Goal: Task Accomplishment & Management: Use online tool/utility

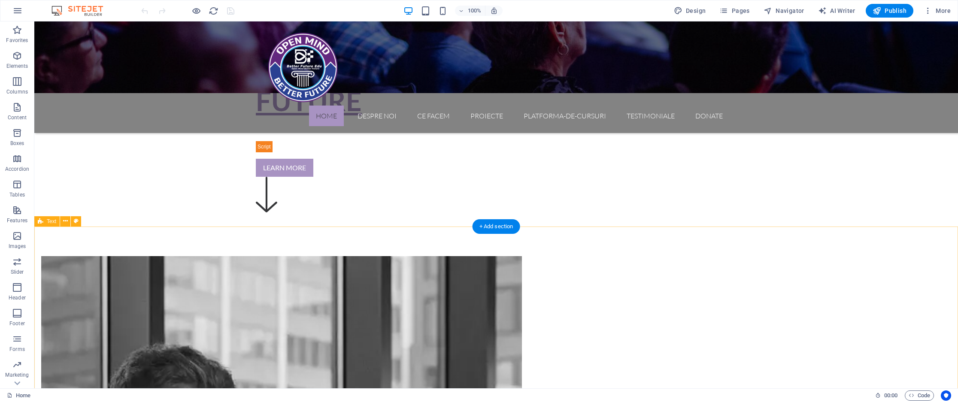
scroll to position [396, 0]
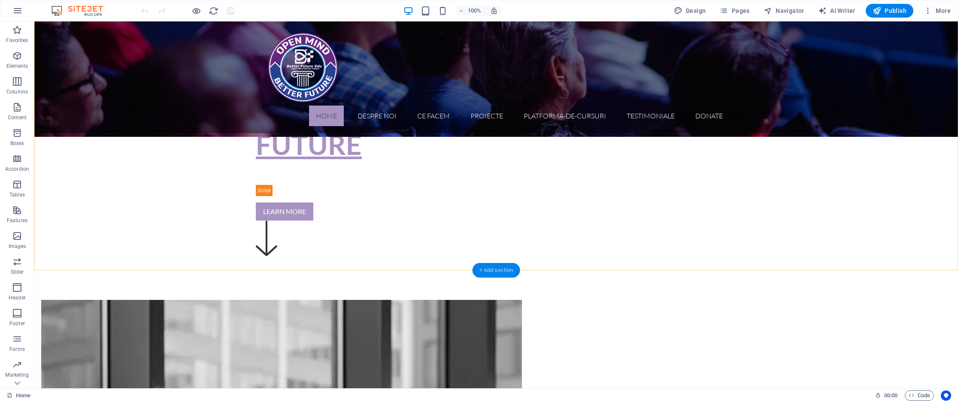
click at [488, 268] on div "+ Add section" at bounding box center [497, 270] width 48 height 15
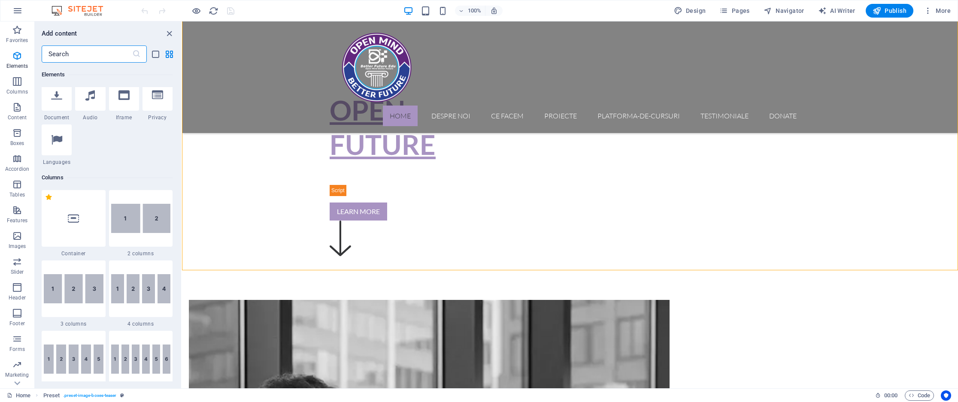
scroll to position [323, 0]
click at [130, 213] on img at bounding box center [141, 217] width 60 height 29
select select "rem"
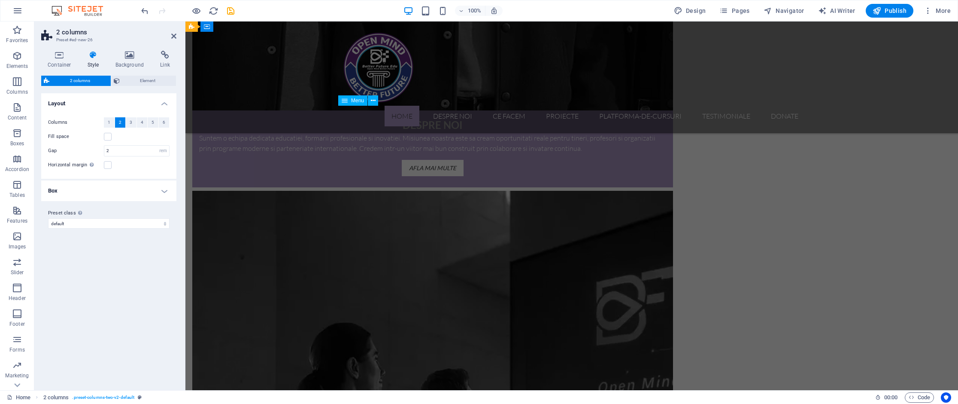
scroll to position [1130, 0]
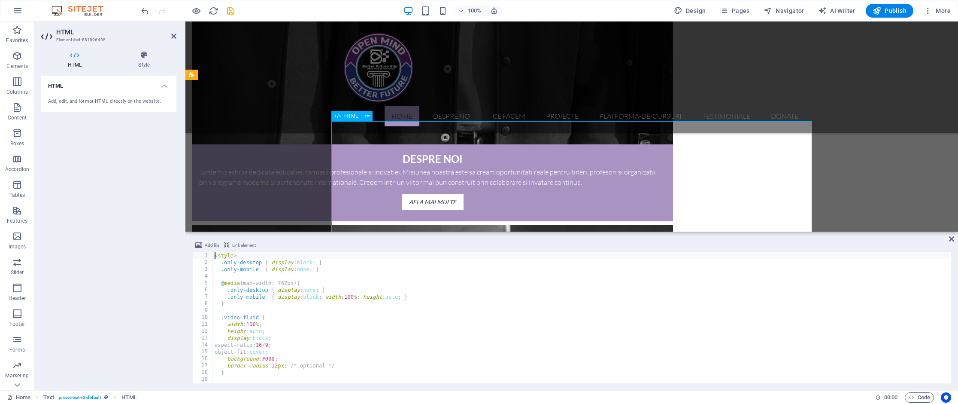
scroll to position [1087, 0]
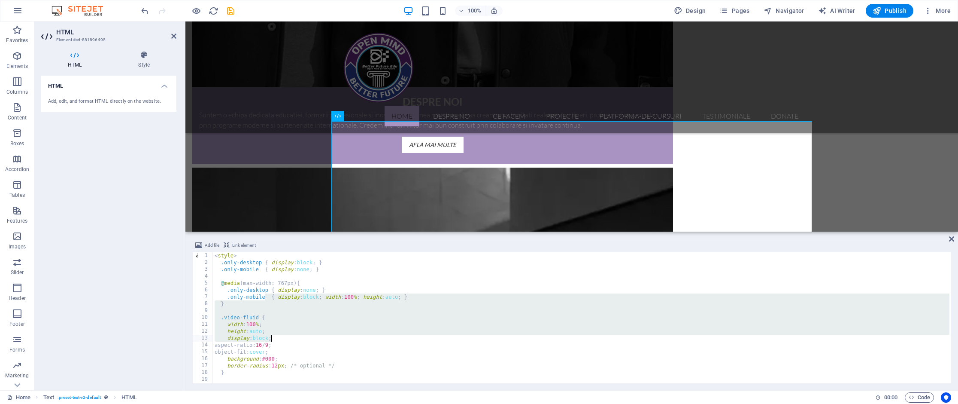
drag, startPoint x: 266, startPoint y: 298, endPoint x: 303, endPoint y: 342, distance: 57.2
click at [303, 342] on div "< style > .only-desktop { display : block ; } .only-mobile { display : none ; }…" at bounding box center [581, 324] width 737 height 145
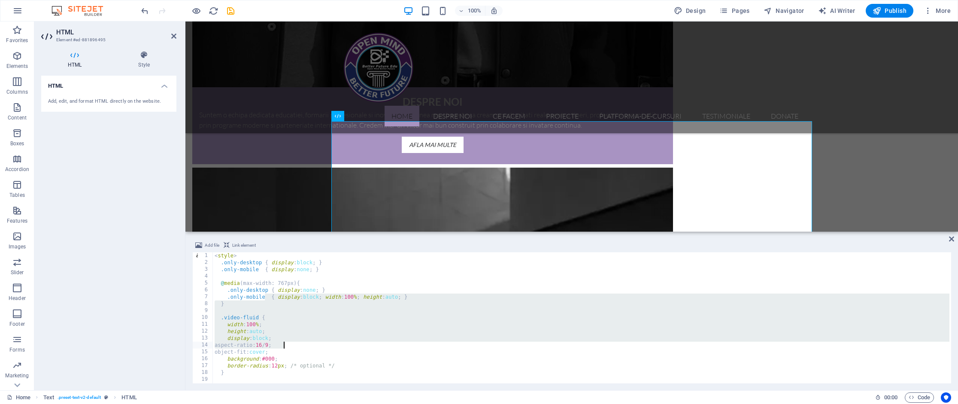
type textarea "</div>"
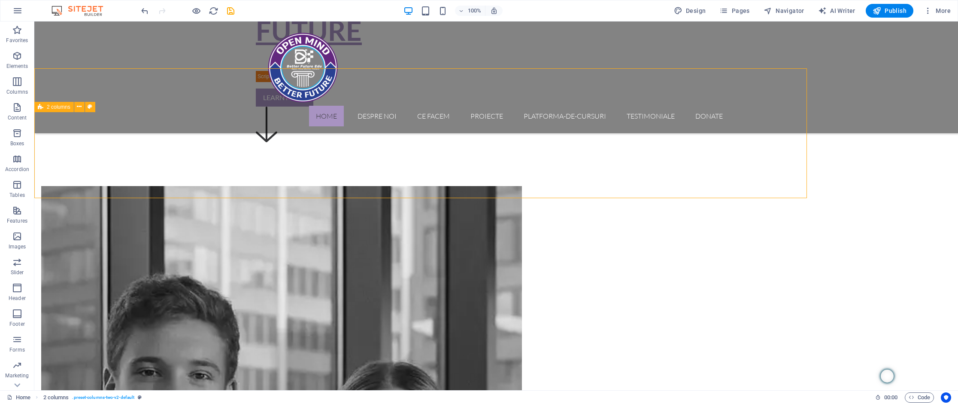
scroll to position [555, 0]
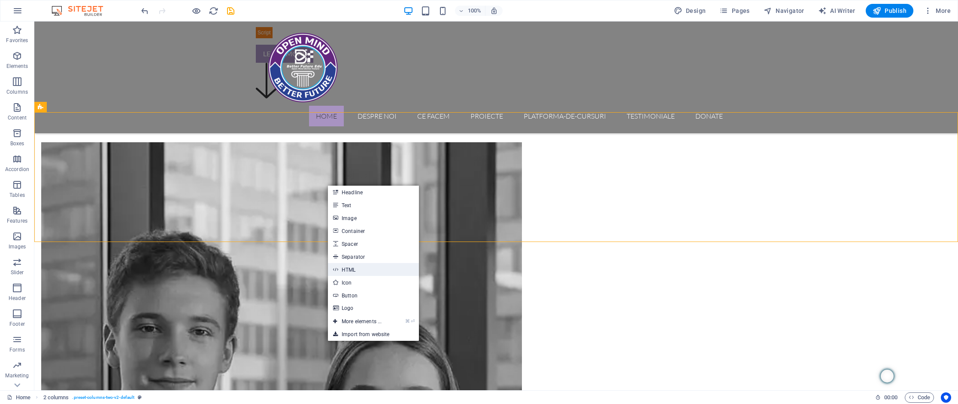
click at [366, 267] on link "HTML" at bounding box center [373, 269] width 91 height 13
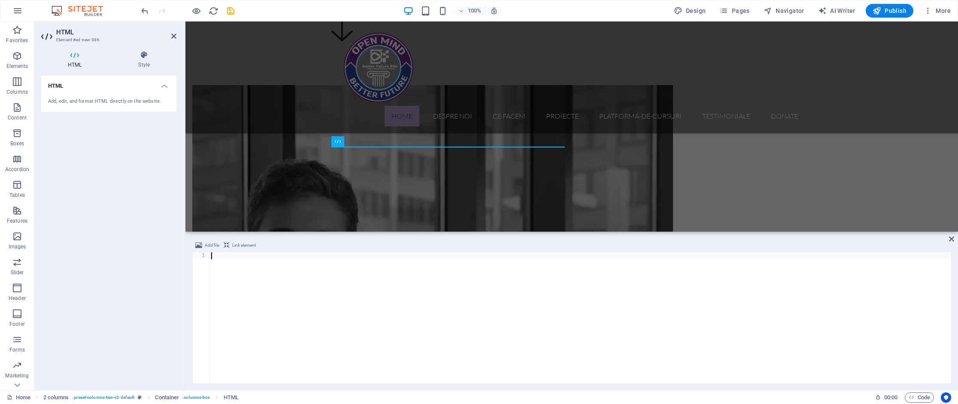
scroll to position [137, 0]
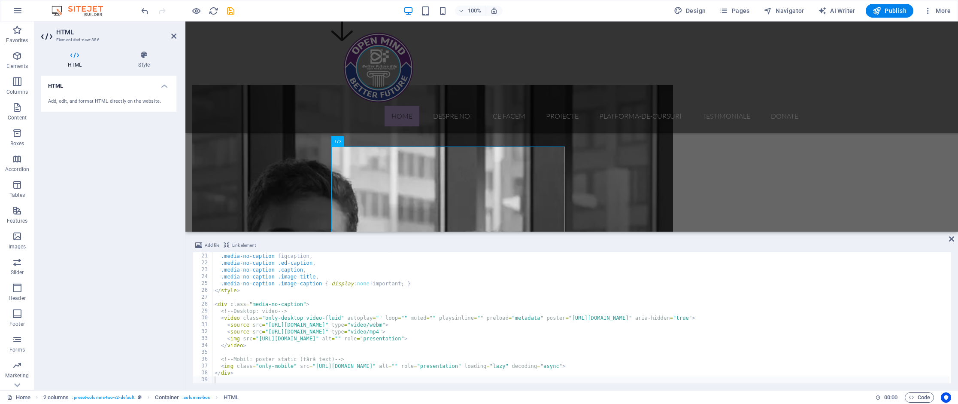
click at [163, 241] on div "HTML Add, edit, and format HTML directly on the website." at bounding box center [108, 229] width 135 height 307
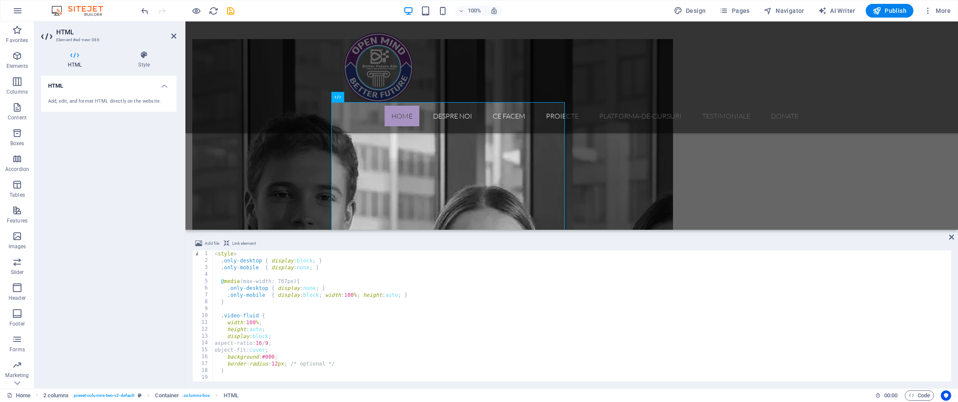
scroll to position [0, 0]
click at [114, 188] on div "HTML Add, edit, and format HTML directly on the website." at bounding box center [108, 229] width 135 height 306
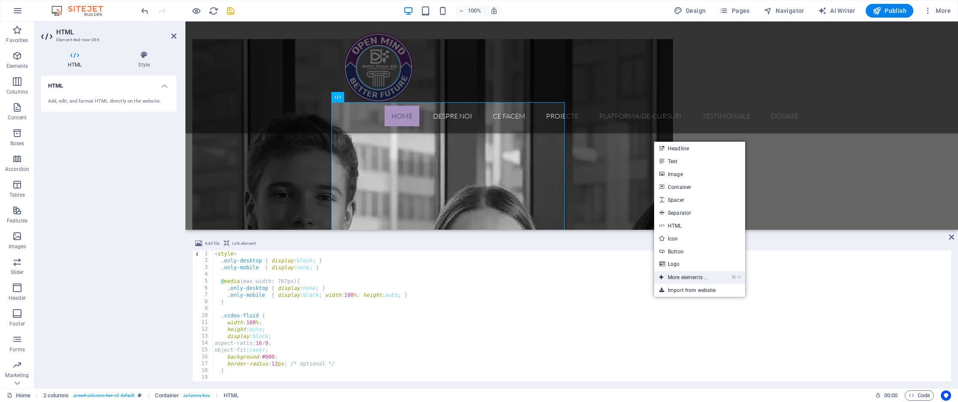
click at [693, 276] on link "⌘ ⏎ More elements ..." at bounding box center [683, 277] width 59 height 13
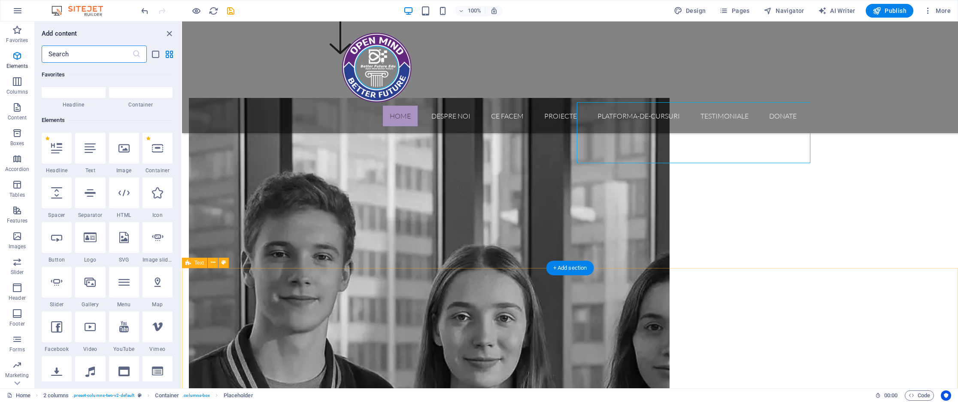
scroll to position [91, 0]
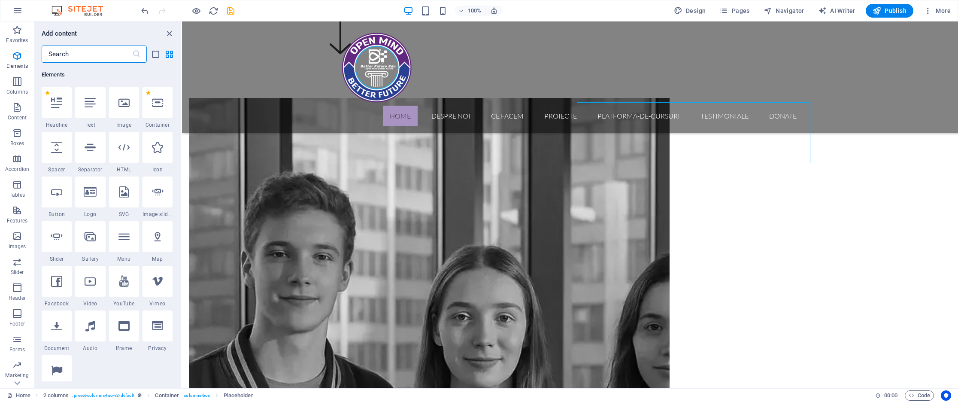
click at [124, 189] on icon at bounding box center [123, 191] width 9 height 11
select select "xMidYMid"
select select "px"
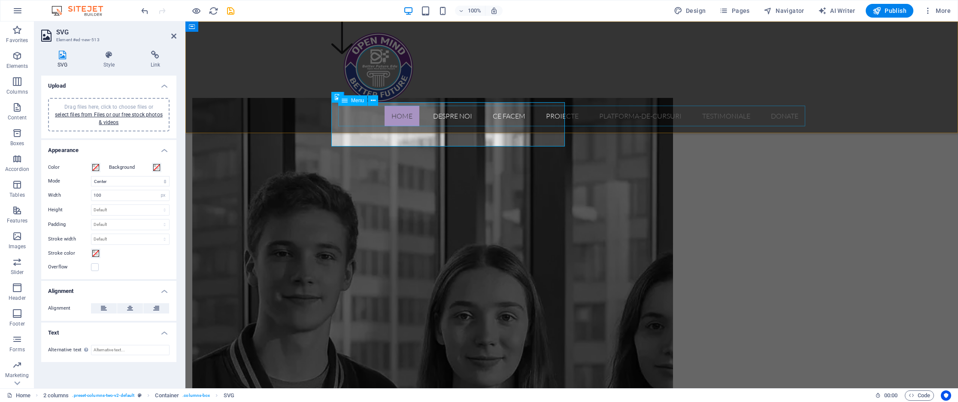
click at [357, 125] on nav "Home Despre noi Ce facem Proiecte Platforma-de-cursuri Testimoniale Donate" at bounding box center [571, 116] width 467 height 21
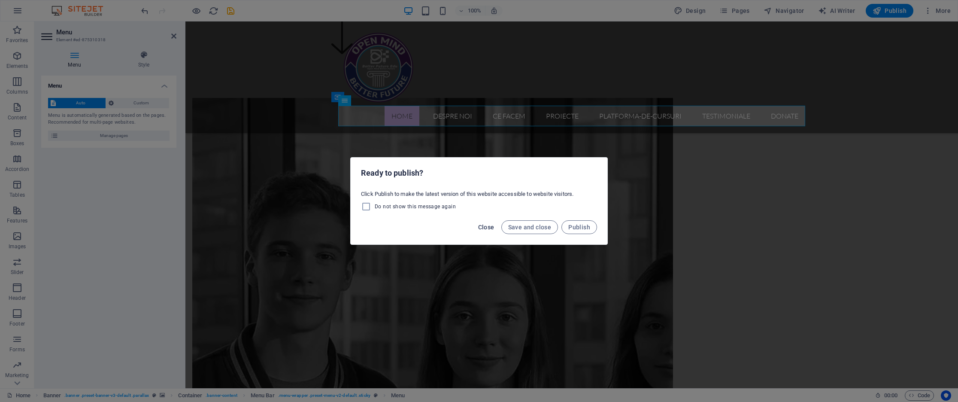
click at [486, 224] on span "Close" at bounding box center [486, 227] width 16 height 7
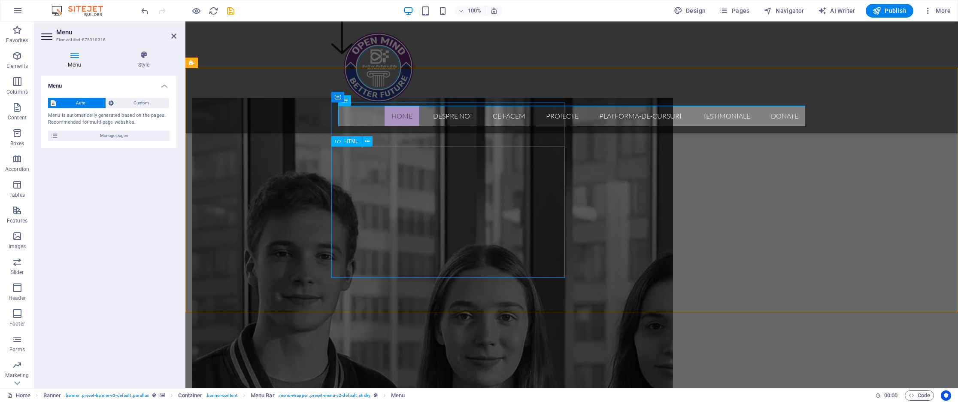
scroll to position [597, 0]
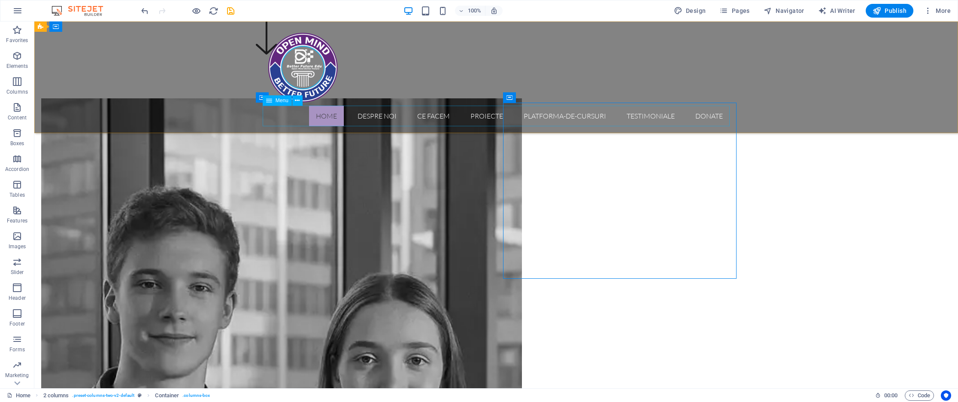
click at [273, 122] on nav "Home Despre noi Ce facem Proiecte Platforma-de-cursuri Testimoniale Donate" at bounding box center [496, 116] width 467 height 21
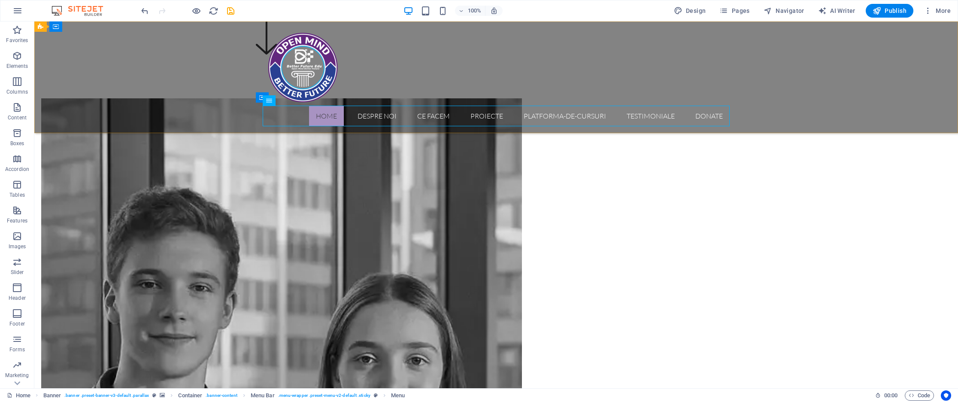
click at [274, 130] on div "Home Despre noi Ce facem Proiecte Platforma-de-cursuri Testimoniale Donate" at bounding box center [496, 77] width 924 height 112
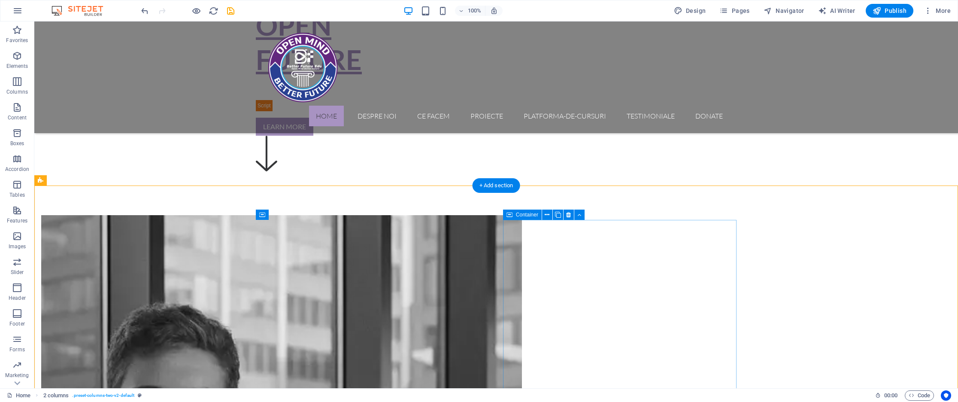
scroll to position [480, 0]
drag, startPoint x: 55, startPoint y: 255, endPoint x: 606, endPoint y: 256, distance: 550.4
click at [23, 239] on span "Images" at bounding box center [17, 241] width 34 height 21
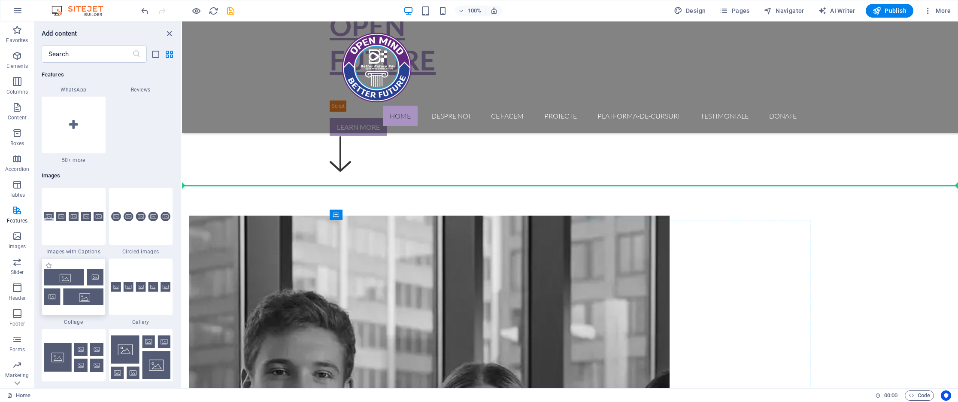
scroll to position [4250, 0]
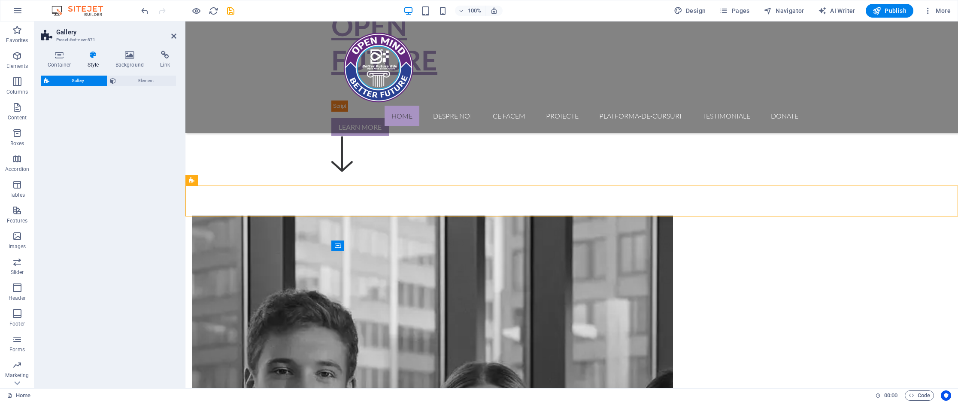
select select "rem"
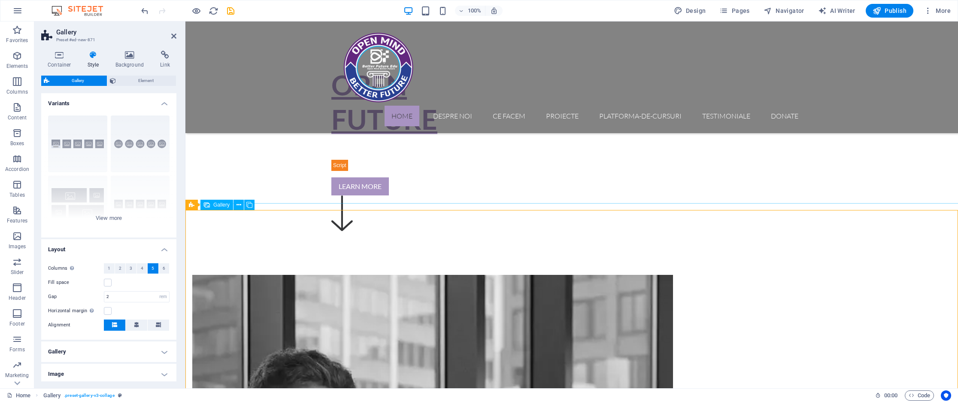
scroll to position [392, 0]
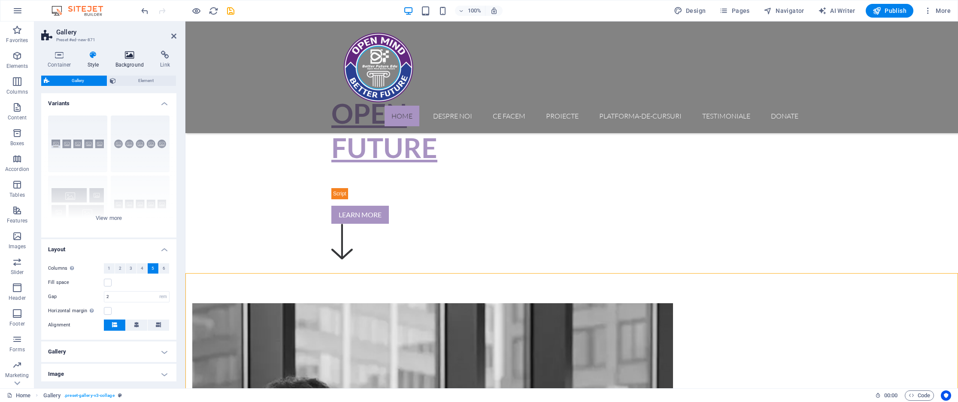
click at [119, 54] on icon at bounding box center [130, 55] width 42 height 9
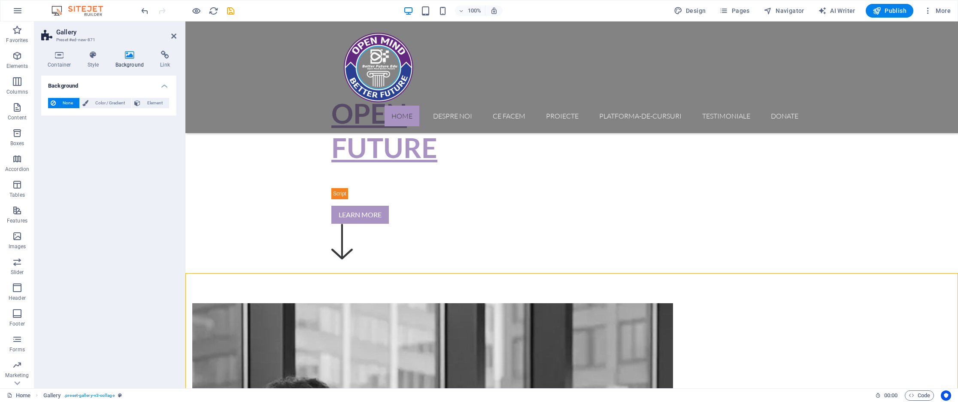
click at [170, 102] on div "None Color / Gradient Element Stretch background to full-width Color overlay Pl…" at bounding box center [108, 103] width 135 height 24
click at [158, 101] on span "Element" at bounding box center [155, 103] width 24 height 10
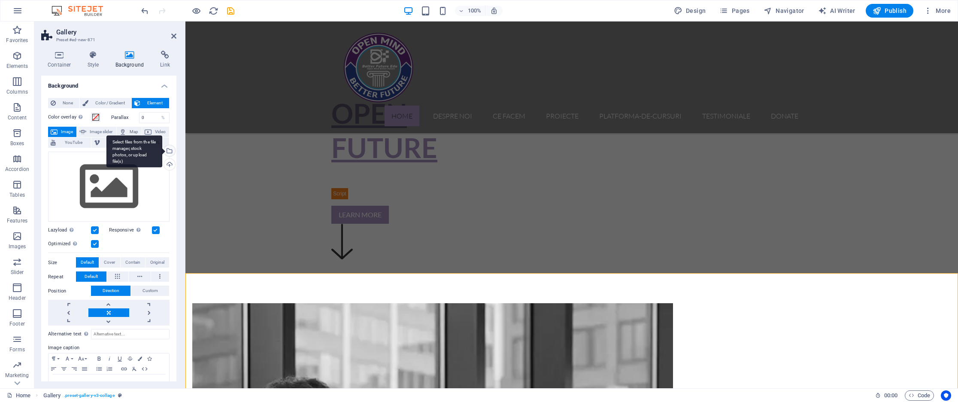
click at [169, 150] on div "Select files from the file manager, stock photos, or upload file(s)" at bounding box center [168, 151] width 13 height 13
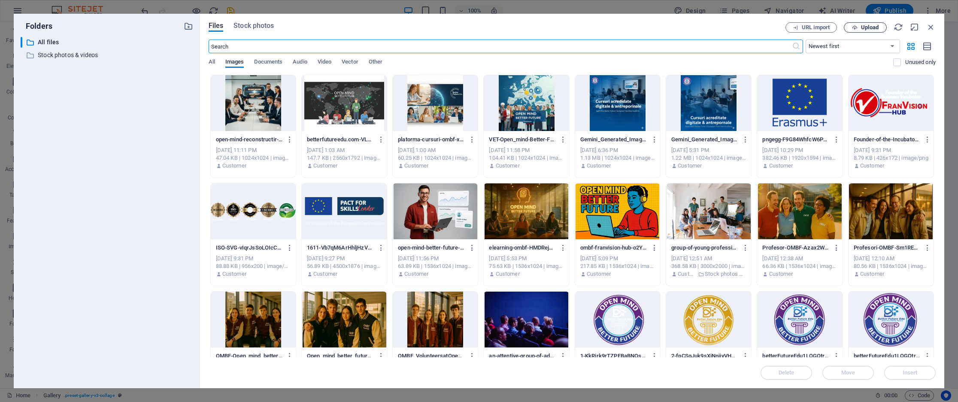
click at [867, 26] on span "Upload" at bounding box center [870, 27] width 18 height 5
click at [324, 60] on span "Video" at bounding box center [325, 63] width 14 height 12
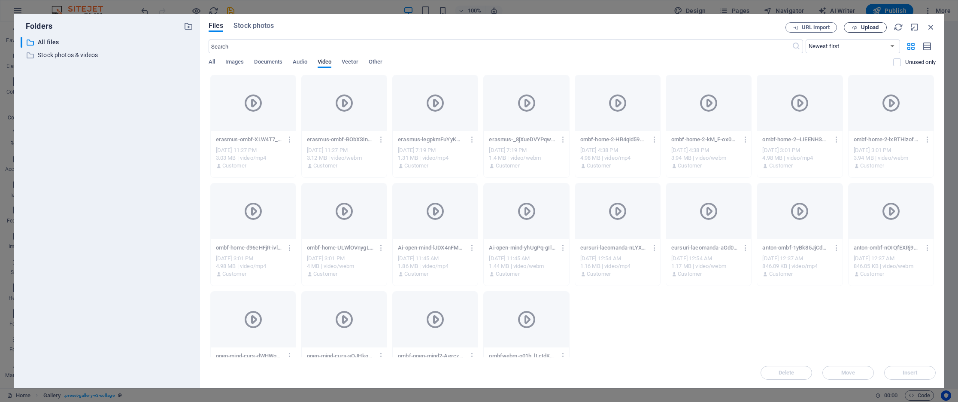
click at [866, 30] on button "Upload" at bounding box center [865, 27] width 43 height 10
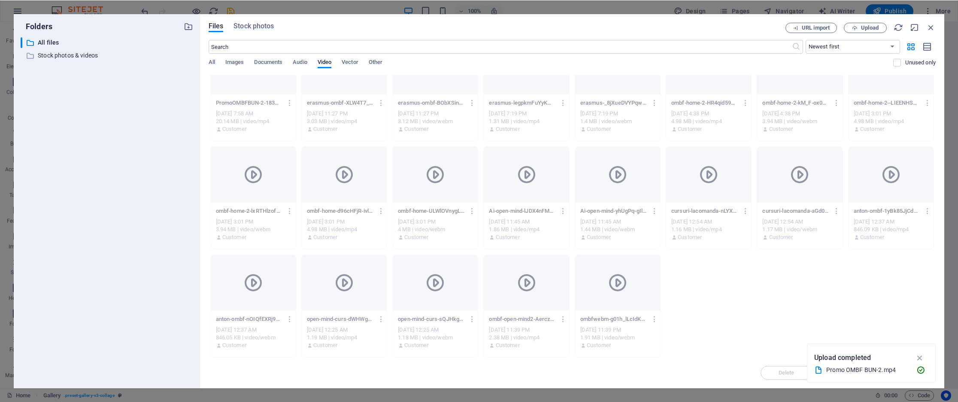
scroll to position [0, 0]
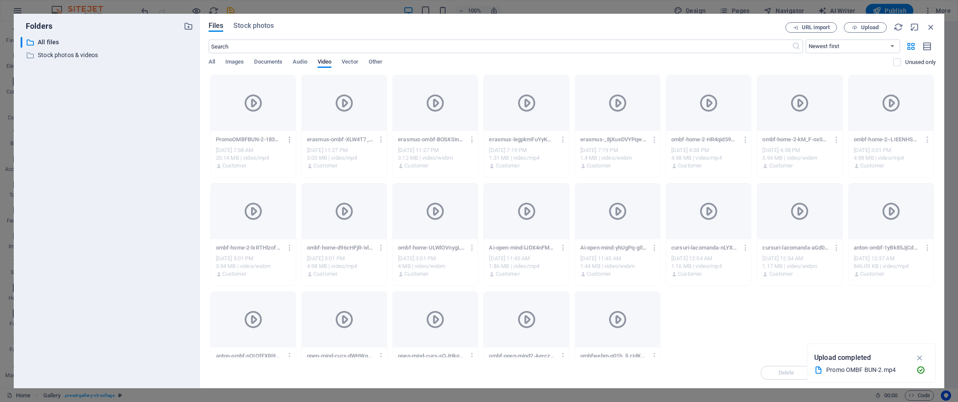
click at [290, 139] on icon "button" at bounding box center [290, 140] width 8 height 8
click at [296, 181] on h6 "Get link" at bounding box center [296, 182] width 36 height 10
click at [866, 27] on span "Upload" at bounding box center [870, 27] width 18 height 5
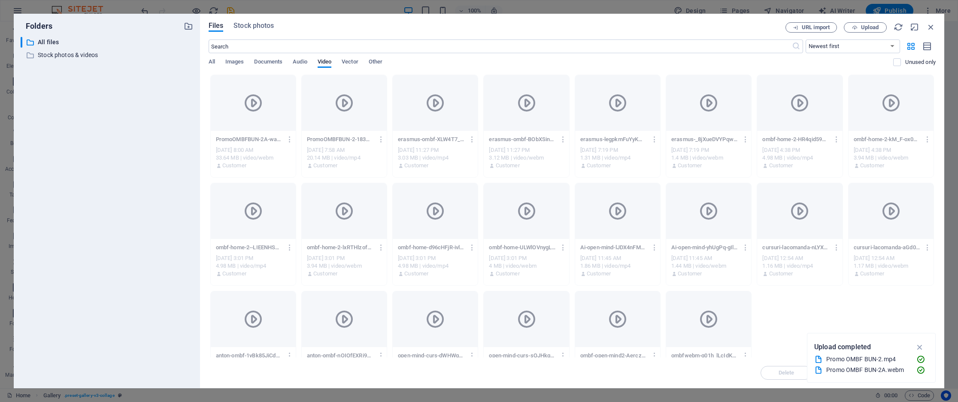
click at [137, 62] on div "​ All files All files ​ Stock photos & videos Stock photos & videos" at bounding box center [107, 209] width 173 height 345
click at [287, 116] on h6 "Get link" at bounding box center [295, 118] width 36 height 10
click at [934, 24] on icon "button" at bounding box center [930, 26] width 9 height 9
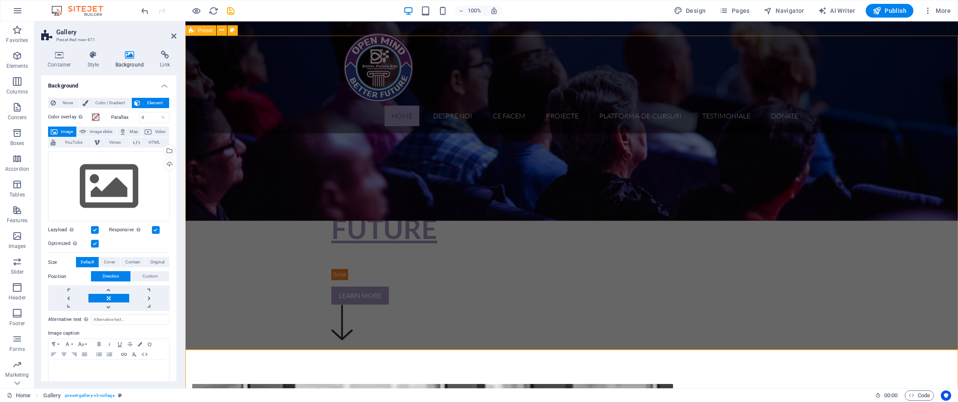
scroll to position [399, 0]
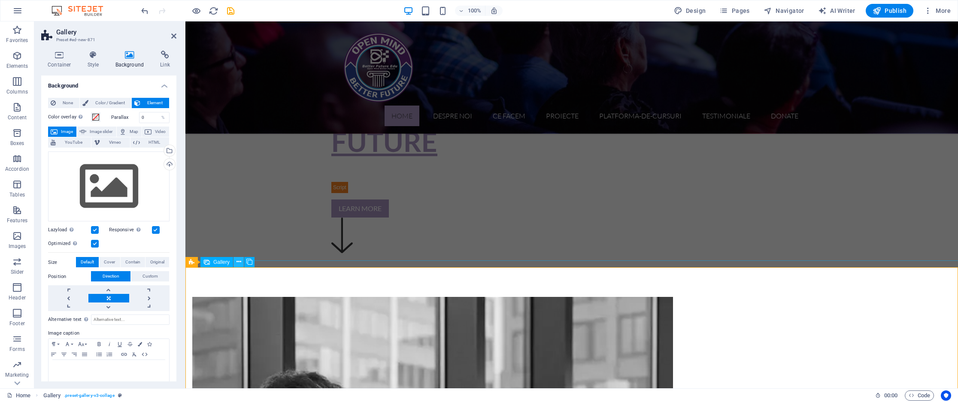
click at [239, 261] on icon at bounding box center [239, 262] width 5 height 9
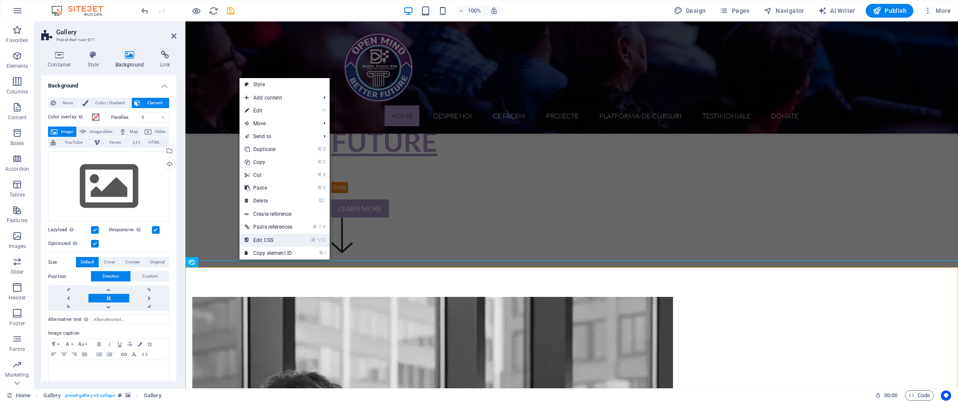
click at [277, 239] on link "⌘ ⌥ C Edit CSS" at bounding box center [269, 240] width 58 height 13
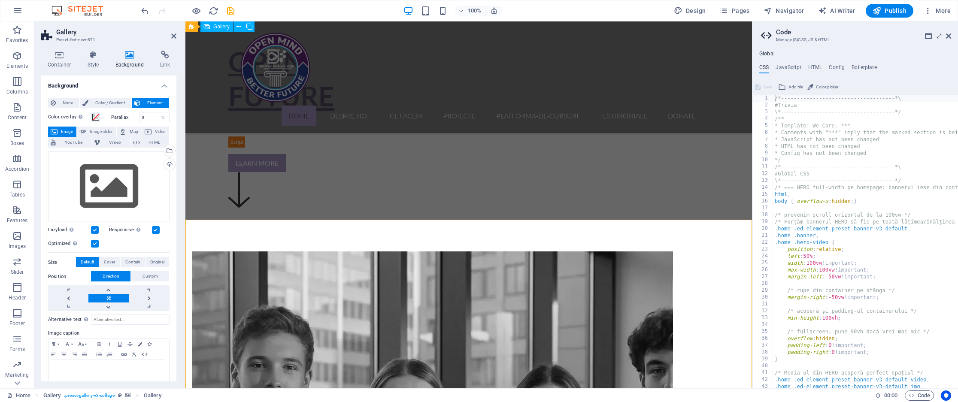
scroll to position [443, 0]
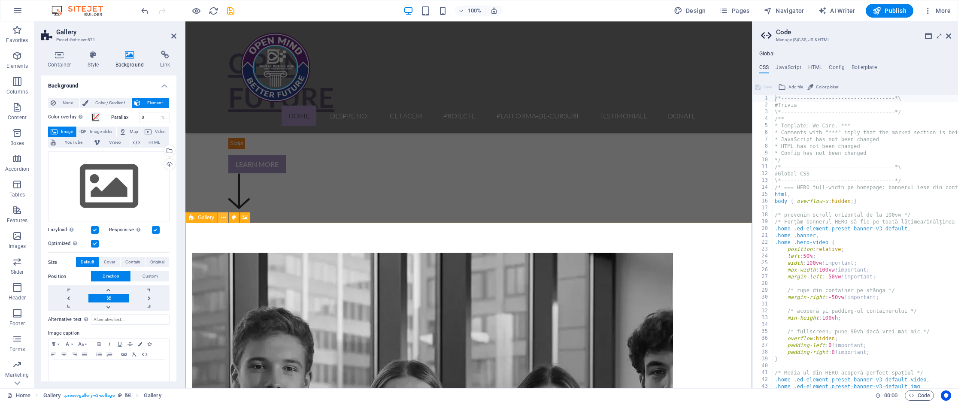
click at [223, 217] on icon at bounding box center [223, 217] width 5 height 9
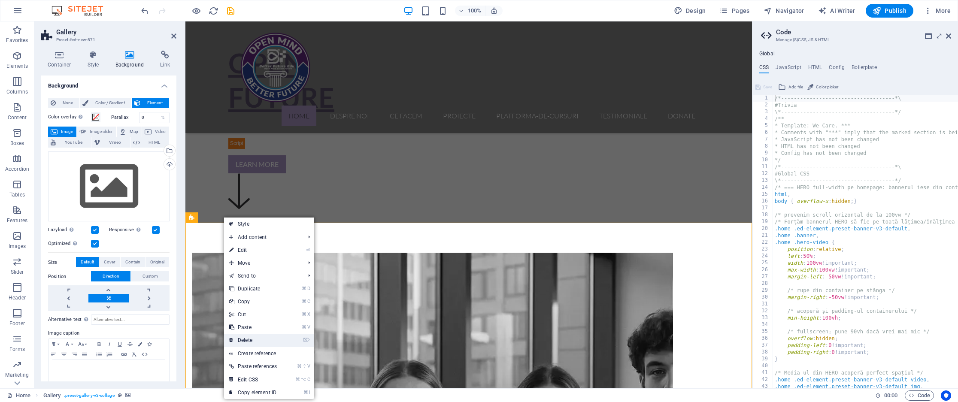
click at [252, 337] on link "⌦ Delete" at bounding box center [253, 340] width 58 height 13
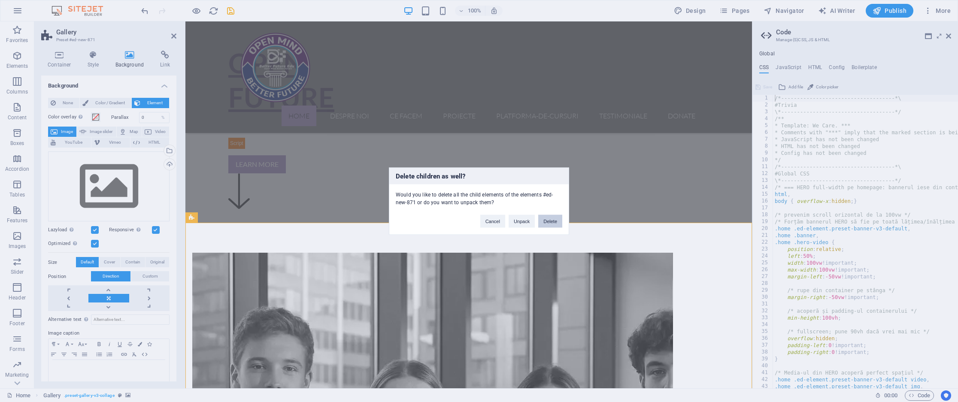
click at [552, 222] on button "Delete" at bounding box center [550, 221] width 24 height 13
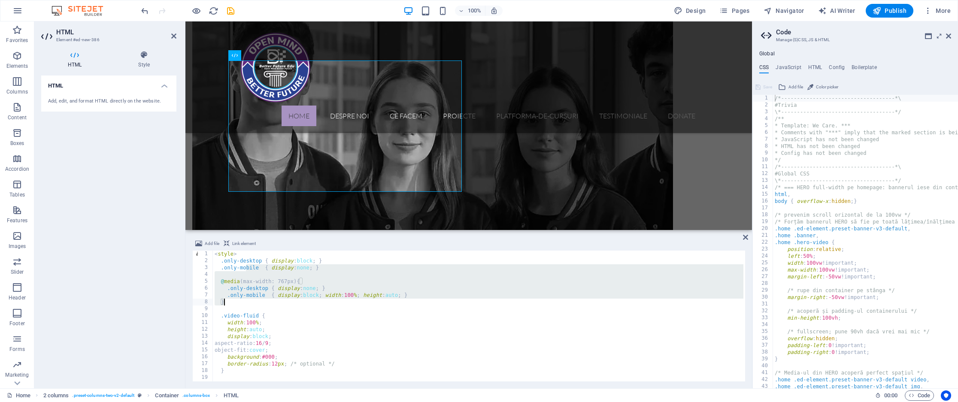
drag, startPoint x: 258, startPoint y: 281, endPoint x: 289, endPoint y: 305, distance: 38.6
click at [289, 305] on div "< style > .only-desktop { display : block ; } .only-mobile { display : none ; }…" at bounding box center [520, 323] width 615 height 145
drag, startPoint x: 329, startPoint y: 267, endPoint x: 337, endPoint y: 304, distance: 37.8
click at [337, 304] on div "< style > .only-desktop { display : block ; } .only-mobile { display : none ; }…" at bounding box center [520, 323] width 615 height 145
type textarea "</div>"
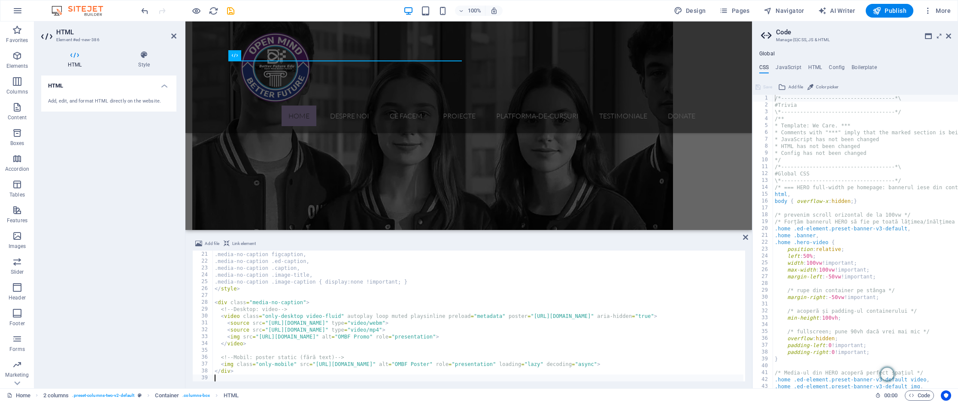
scroll to position [137, 0]
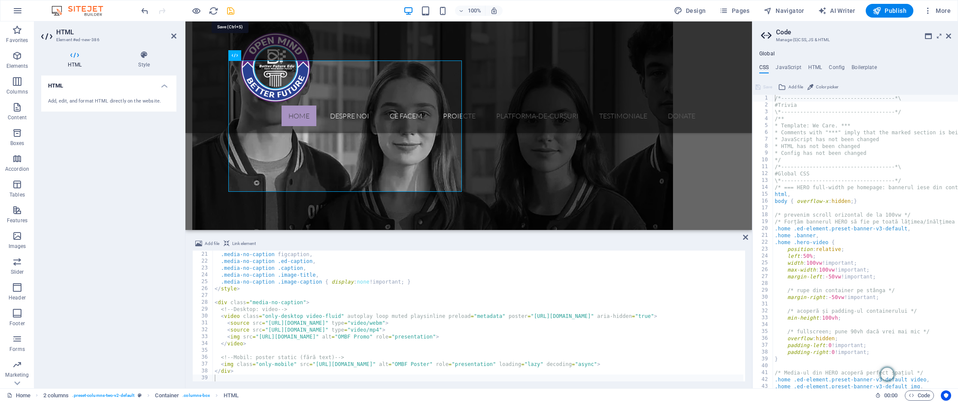
click at [231, 10] on icon "save" at bounding box center [231, 11] width 10 height 10
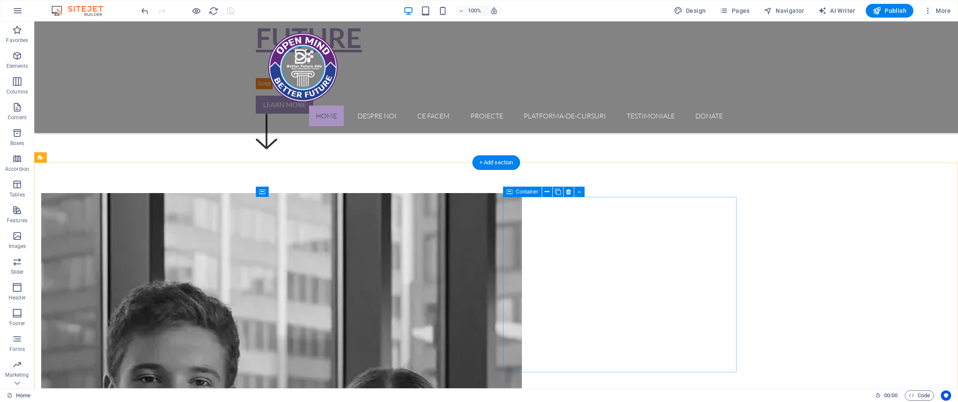
scroll to position [504, 0]
click at [305, 191] on button at bounding box center [303, 192] width 10 height 10
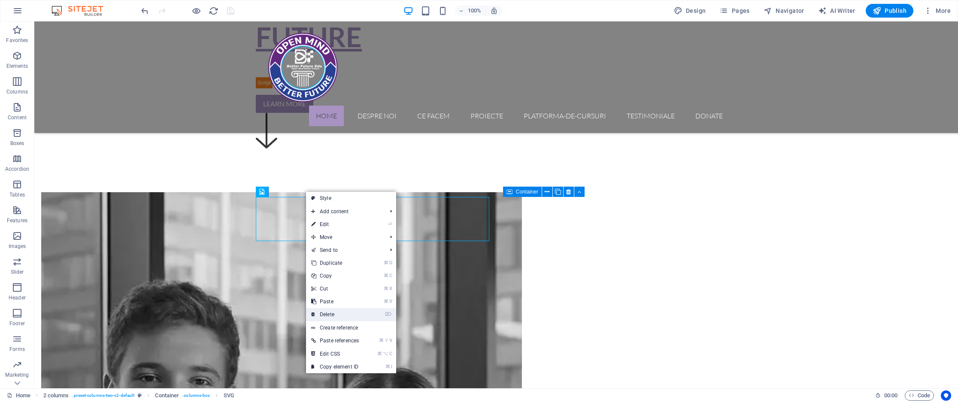
click at [346, 314] on link "⌦ Delete" at bounding box center [335, 314] width 58 height 13
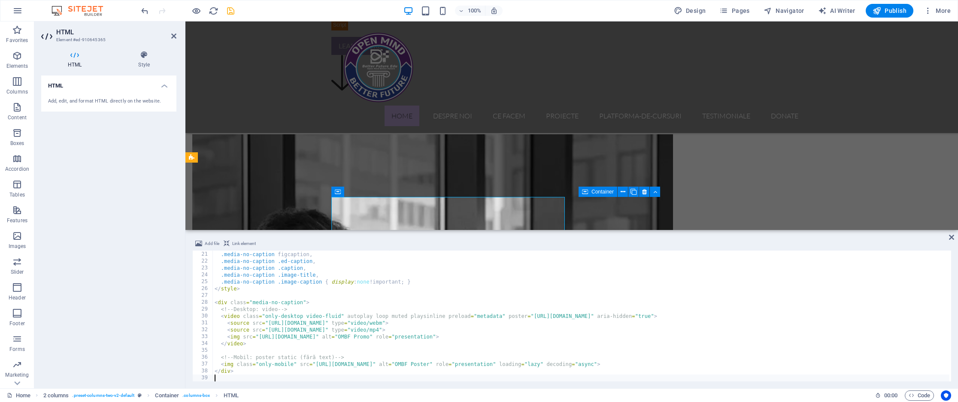
scroll to position [137, 0]
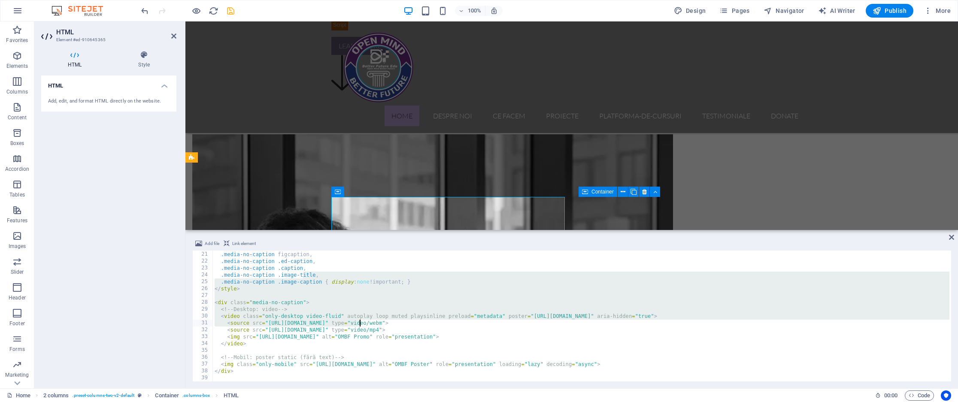
drag, startPoint x: 303, startPoint y: 273, endPoint x: 360, endPoint y: 323, distance: 76.0
click at [360, 323] on div "/* Ascunde orice caption/titlu pe care Sitejet îl atașează media în acest bloc …" at bounding box center [581, 315] width 737 height 143
type textarea "</div>"
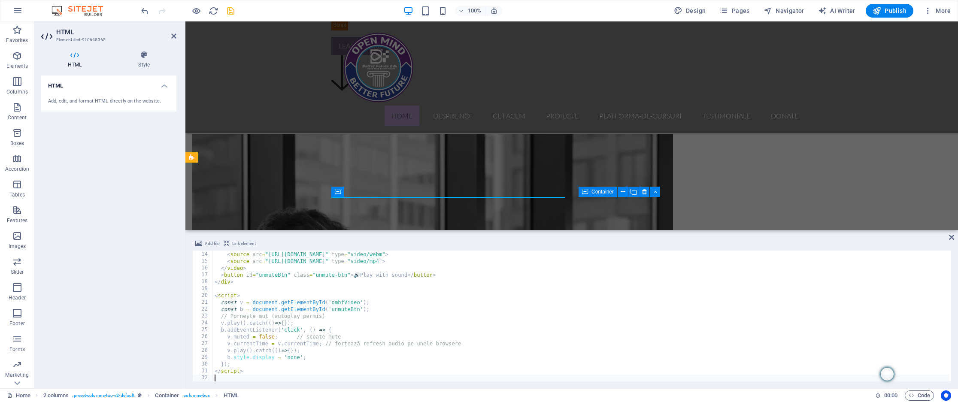
scroll to position [89, 0]
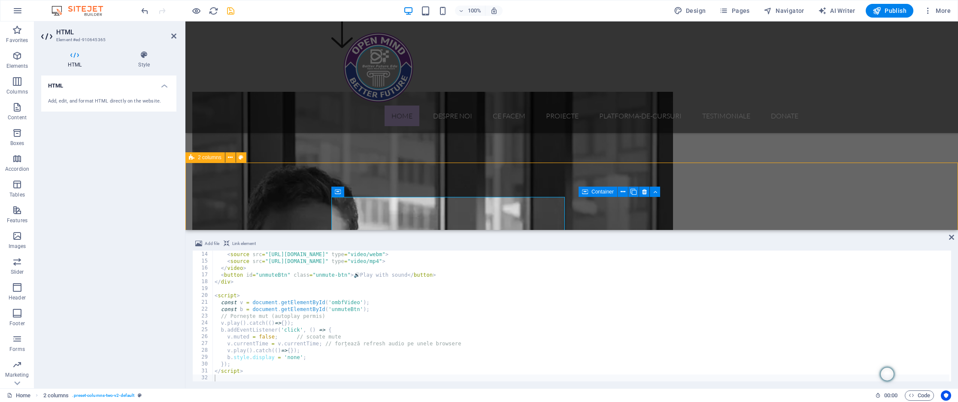
select select "rem"
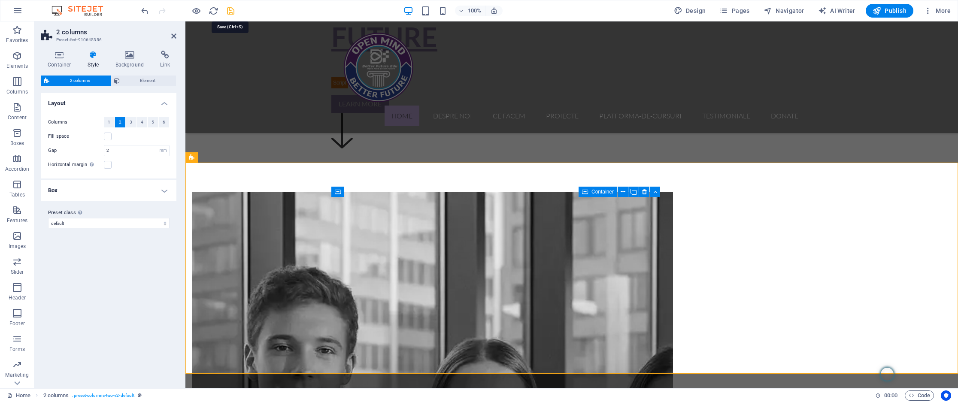
click at [231, 11] on icon "save" at bounding box center [231, 11] width 10 height 10
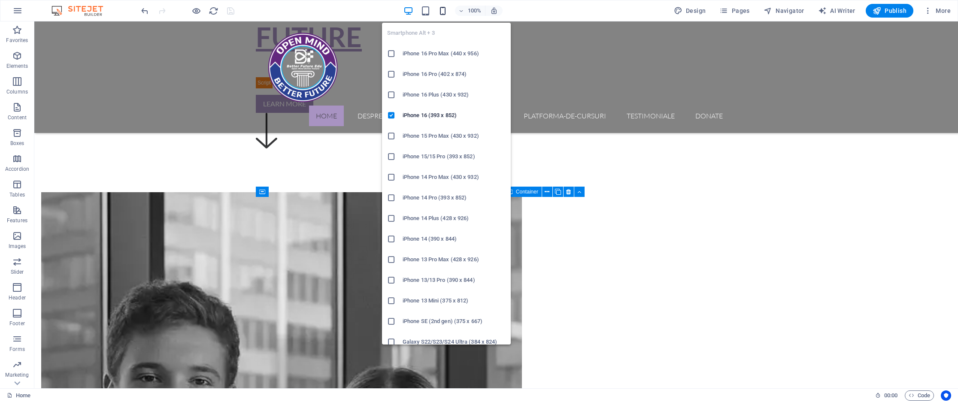
click at [443, 10] on icon "button" at bounding box center [443, 11] width 10 height 10
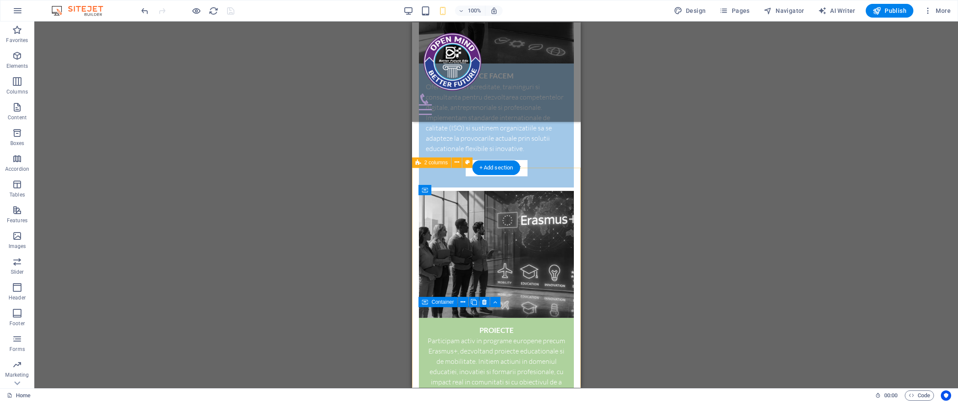
scroll to position [962, 0]
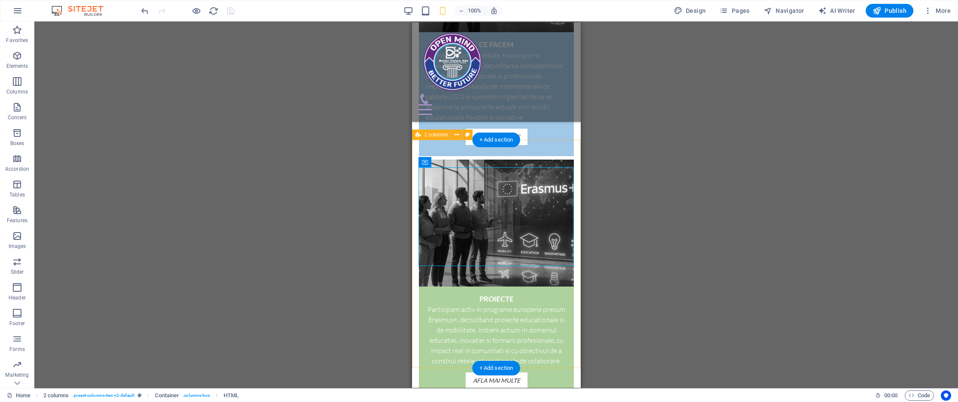
scroll to position [990, 0]
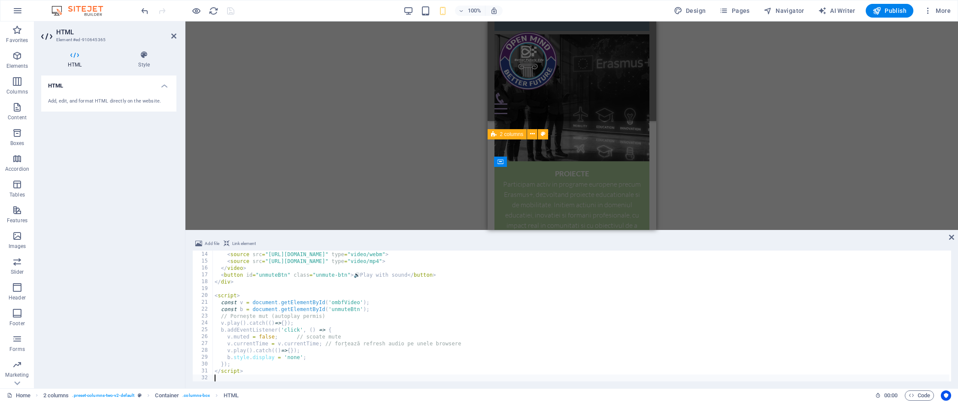
scroll to position [900, 0]
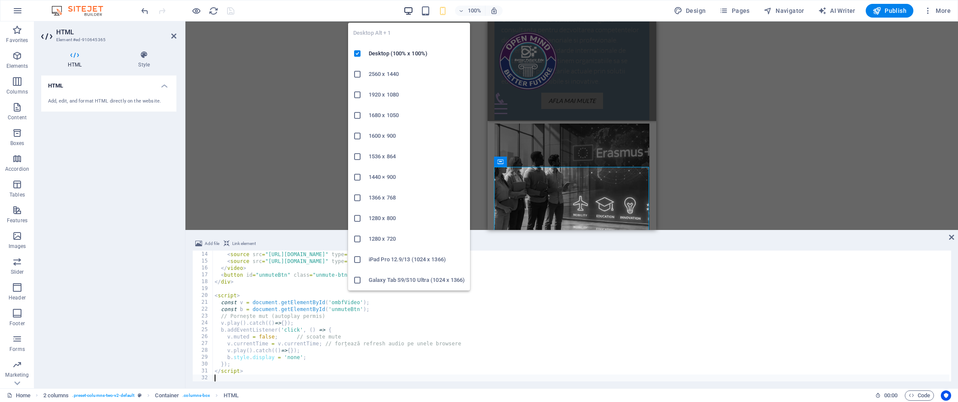
click at [411, 11] on icon "button" at bounding box center [409, 11] width 10 height 10
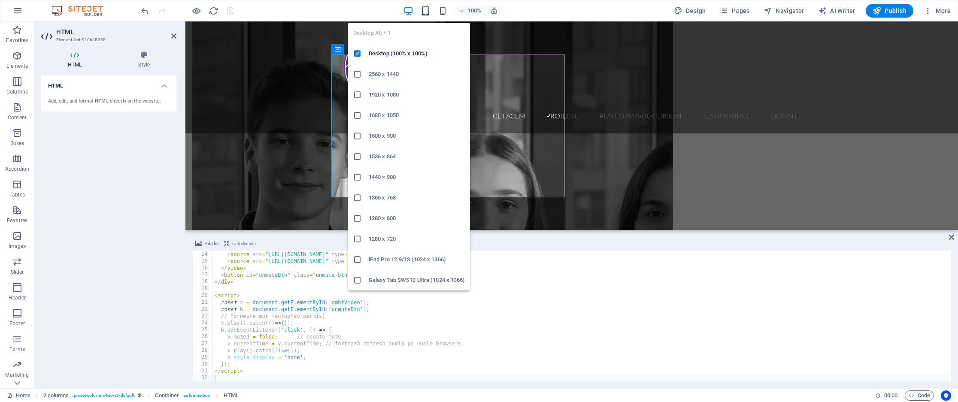
scroll to position [603, 0]
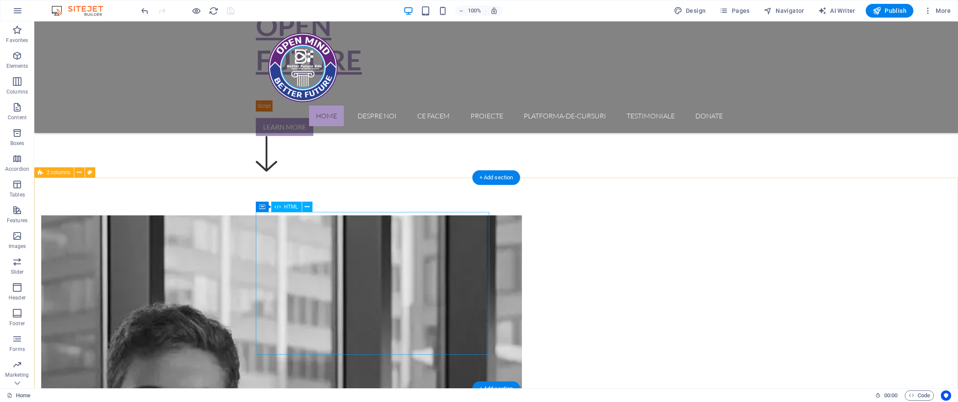
scroll to position [495, 0]
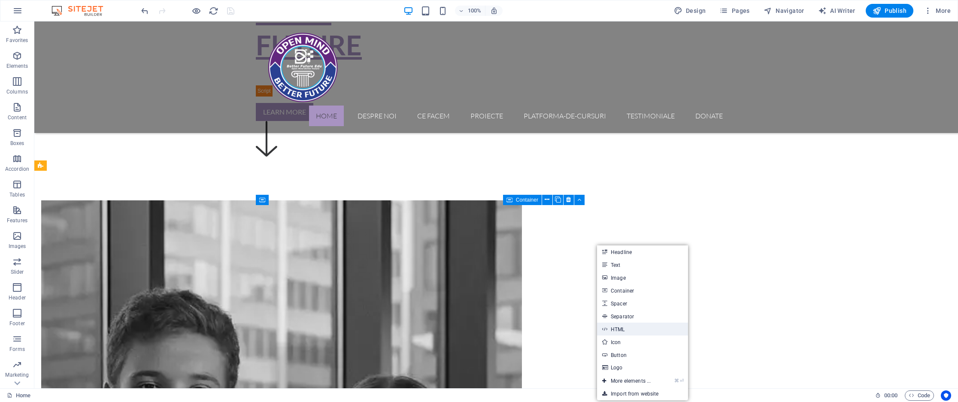
click at [630, 330] on link "HTML" at bounding box center [642, 329] width 91 height 13
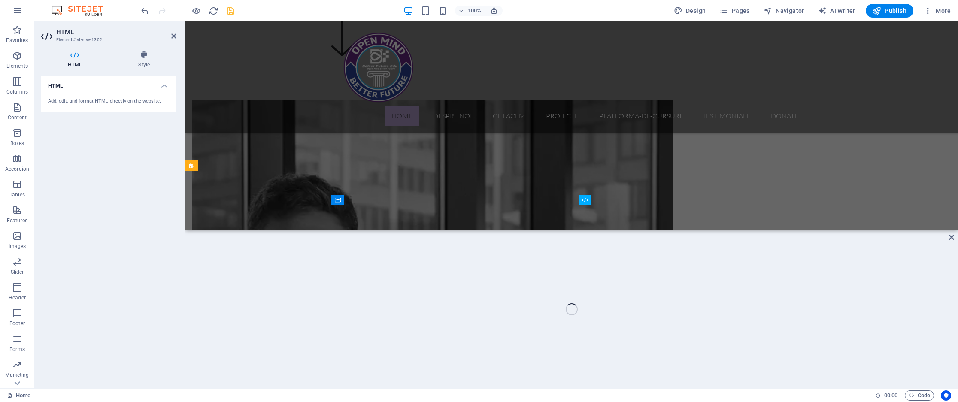
scroll to position [453, 0]
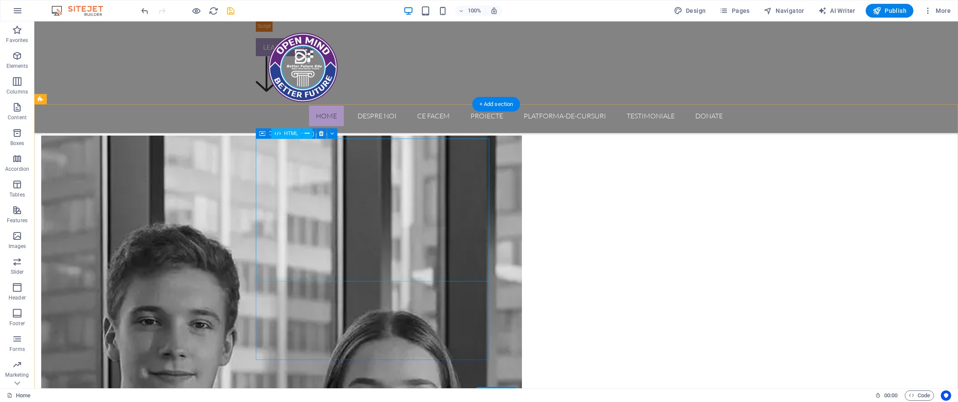
scroll to position [562, 0]
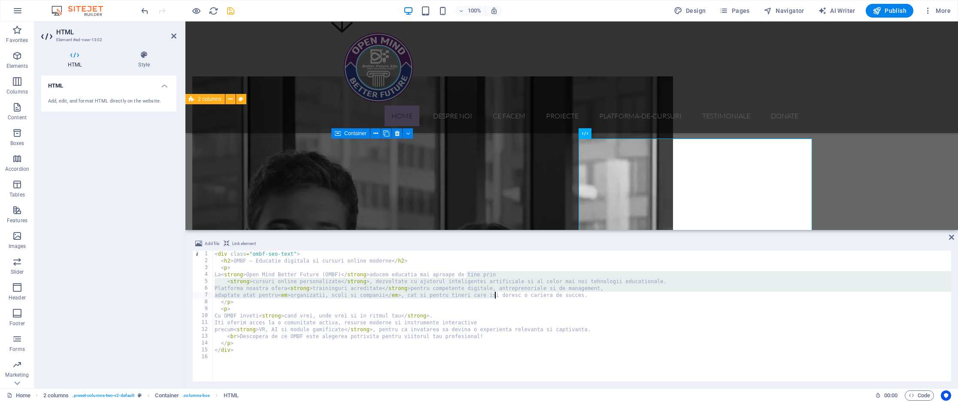
drag, startPoint x: 468, startPoint y: 273, endPoint x: 495, endPoint y: 293, distance: 33.4
click at [495, 293] on div "< div class = "ombf-seo-text" > < h2 > OMBF – Educatie digitala si cursuri onli…" at bounding box center [582, 323] width 738 height 145
type textarea "</div>"
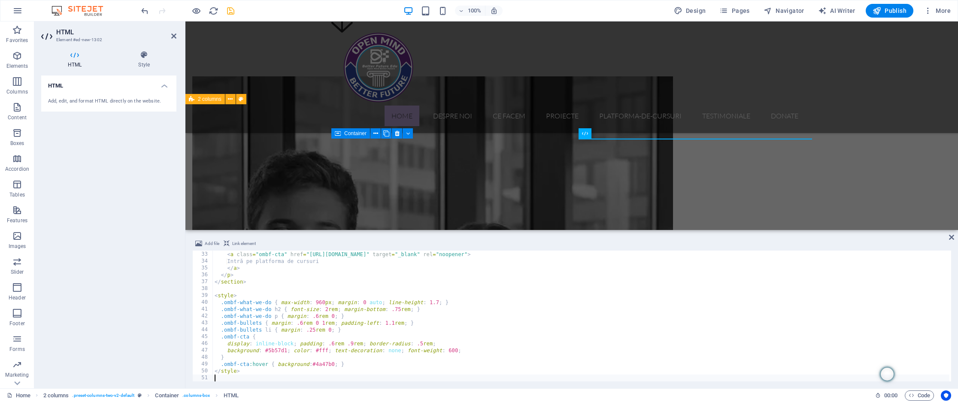
scroll to position [219, 0]
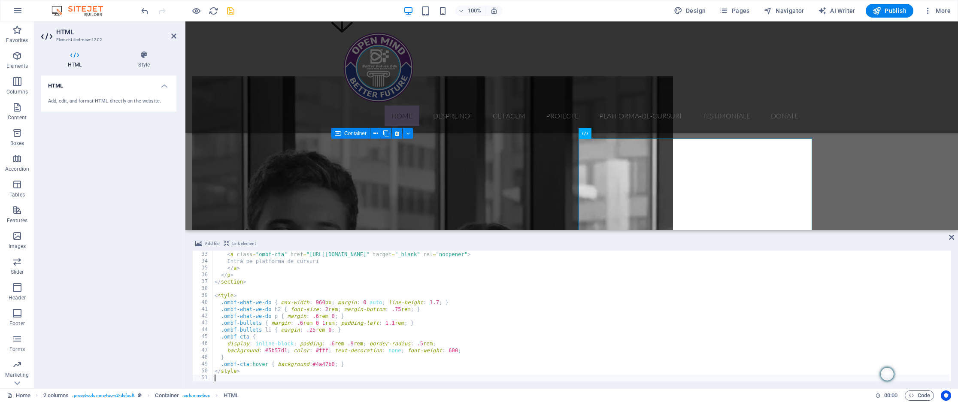
click at [164, 205] on div "HTML Add, edit, and format HTML directly on the website." at bounding box center [108, 229] width 135 height 306
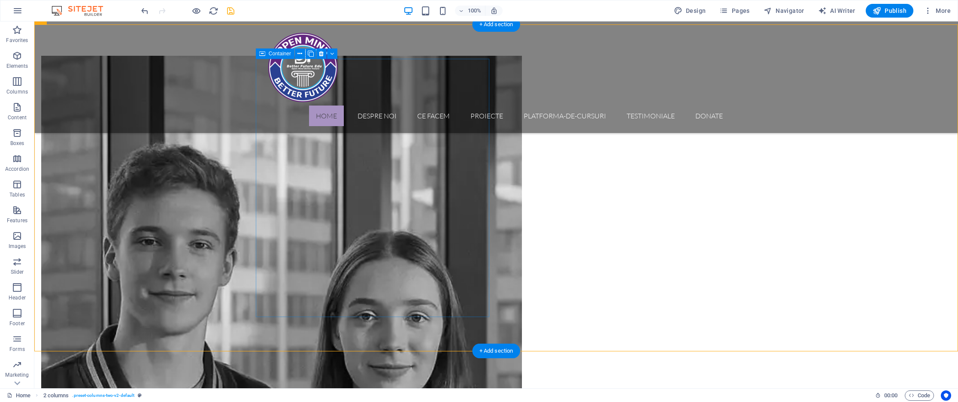
scroll to position [641, 0]
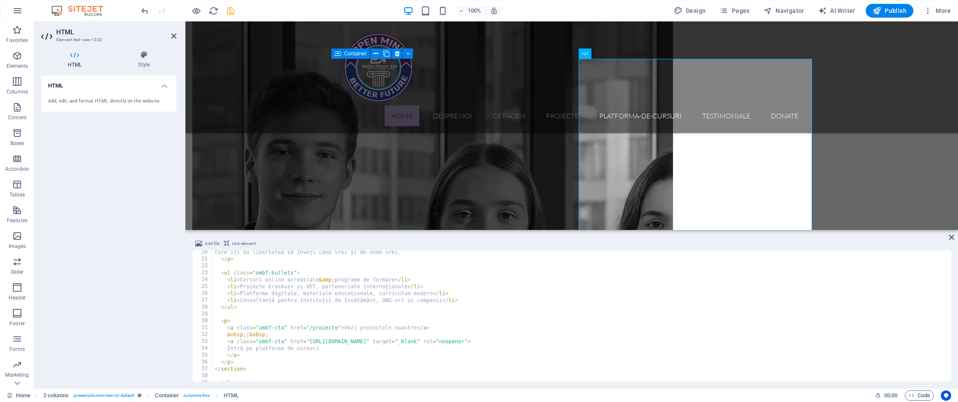
scroll to position [126, 0]
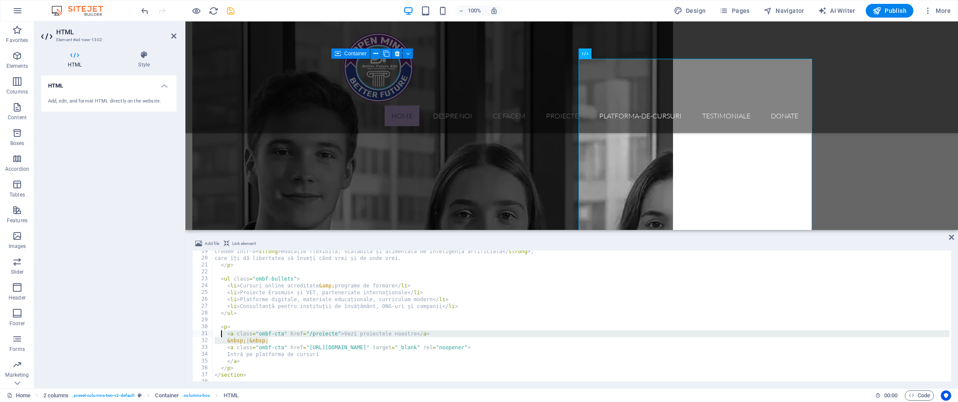
drag, startPoint x: 291, startPoint y: 338, endPoint x: 257, endPoint y: 333, distance: 34.4
click at [220, 336] on div "Credem într-o < strong > educație flexibilă, scalabilă și alimentată de intelig…" at bounding box center [581, 320] width 737 height 145
type textarea "<a class="ombf-cta" href="/proiecte">Vezi proiectele noastre</a> &nbsp;|&nbsp;"
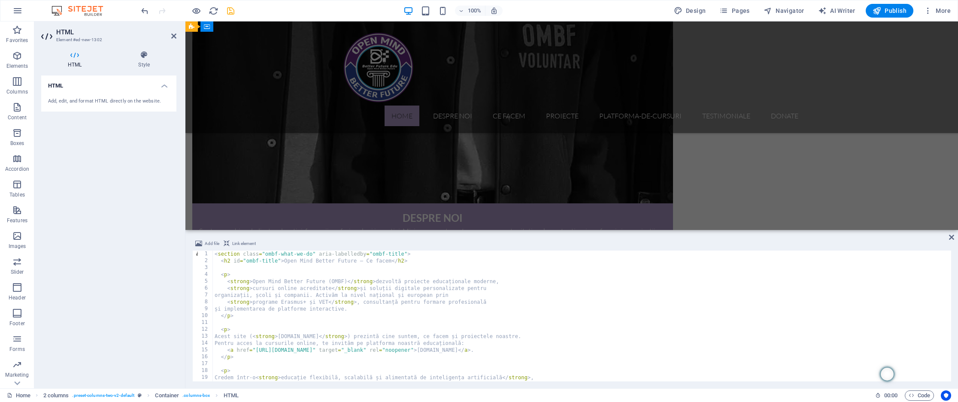
scroll to position [971, 0]
click at [228, 10] on icon "save" at bounding box center [231, 11] width 10 height 10
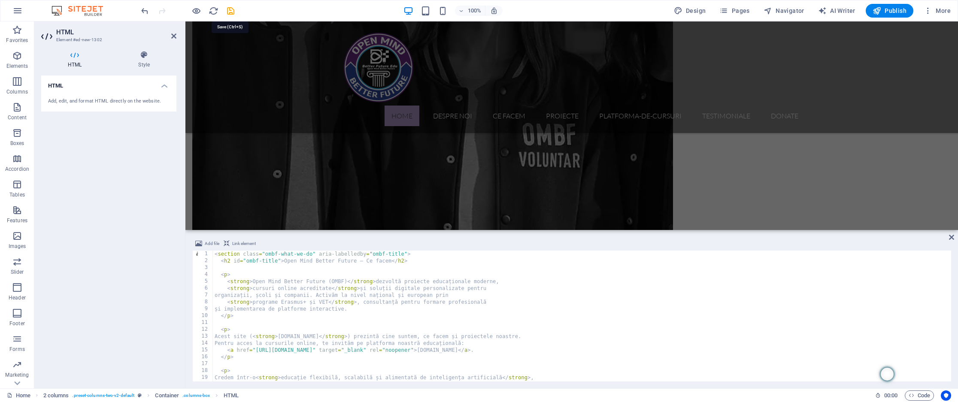
scroll to position [703, 0]
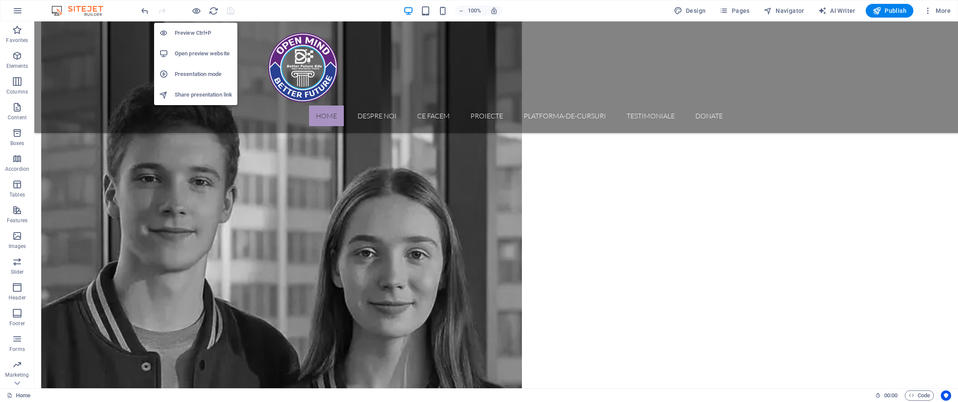
click at [215, 53] on h6 "Open preview website" at bounding box center [204, 54] width 58 height 10
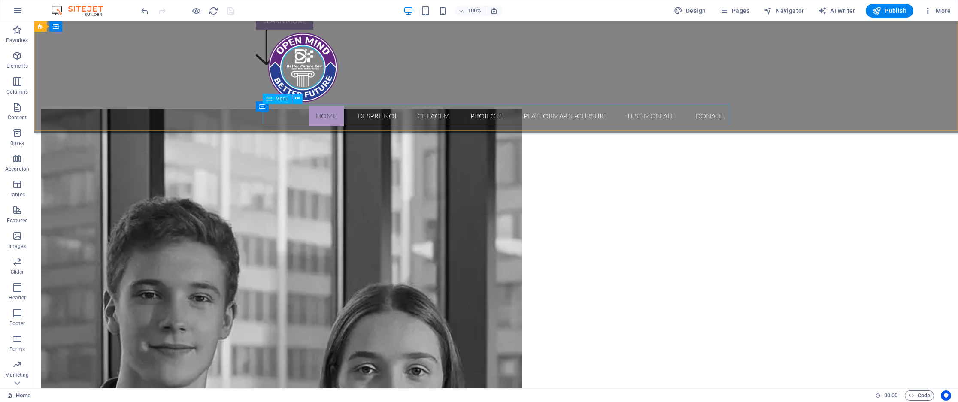
scroll to position [591, 0]
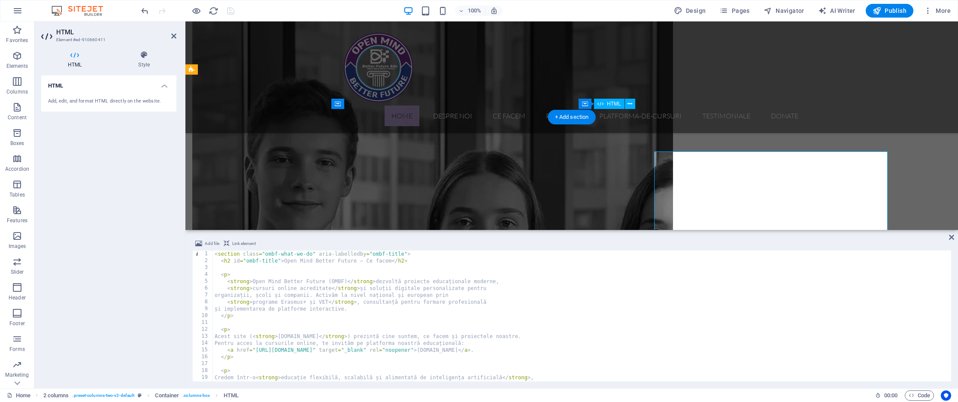
scroll to position [549, 0]
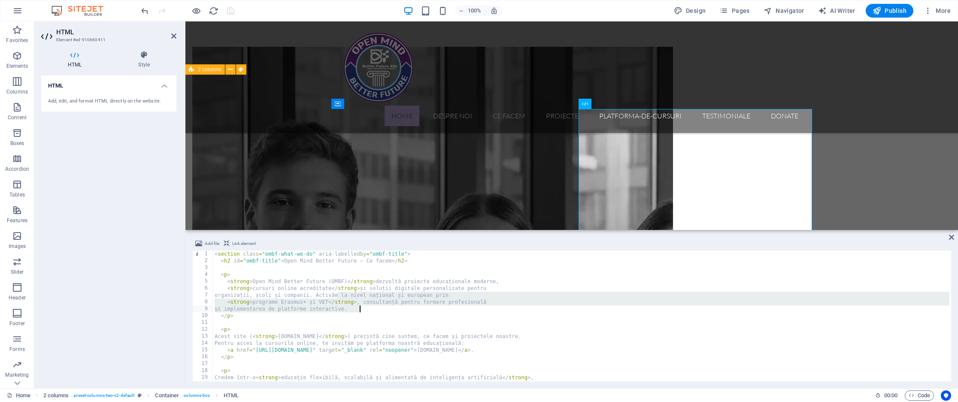
drag, startPoint x: 337, startPoint y: 294, endPoint x: 358, endPoint y: 310, distance: 26.0
click at [358, 310] on div "< section class = "ombf-what-we-do" aria-labelledby = "ombf-title" > < h2 id = …" at bounding box center [581, 323] width 737 height 145
type textarea "</style>"
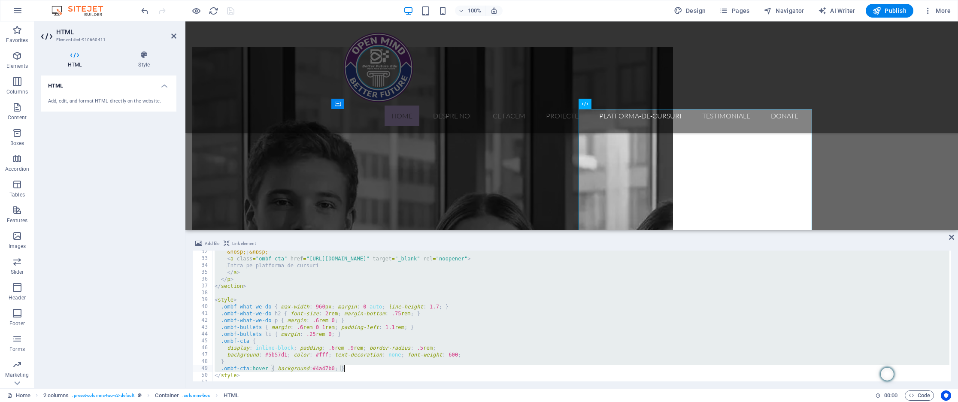
scroll to position [213, 0]
drag, startPoint x: 222, startPoint y: 284, endPoint x: 355, endPoint y: 368, distance: 158.0
click at [355, 368] on div "&nbsp; | &nbsp; < a class = "ombf-cta" href = "https://betterfutureedu.com" tar…" at bounding box center [581, 322] width 737 height 145
type textarea "} .ombf-cta:hover { background:#4a47b0; }"
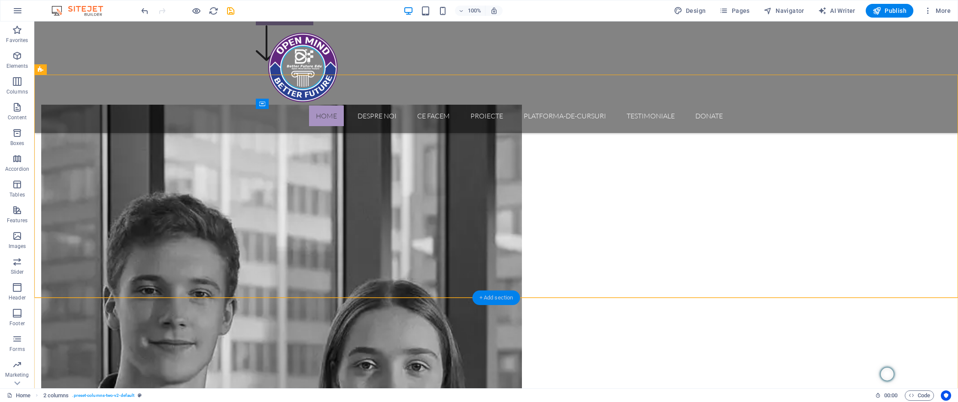
click at [498, 294] on div "+ Add section" at bounding box center [497, 298] width 48 height 15
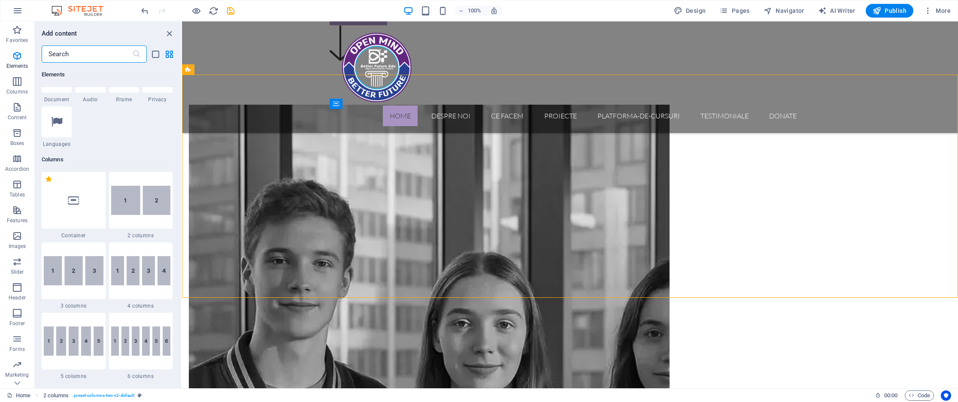
scroll to position [338, 0]
click at [133, 208] on img at bounding box center [141, 202] width 60 height 29
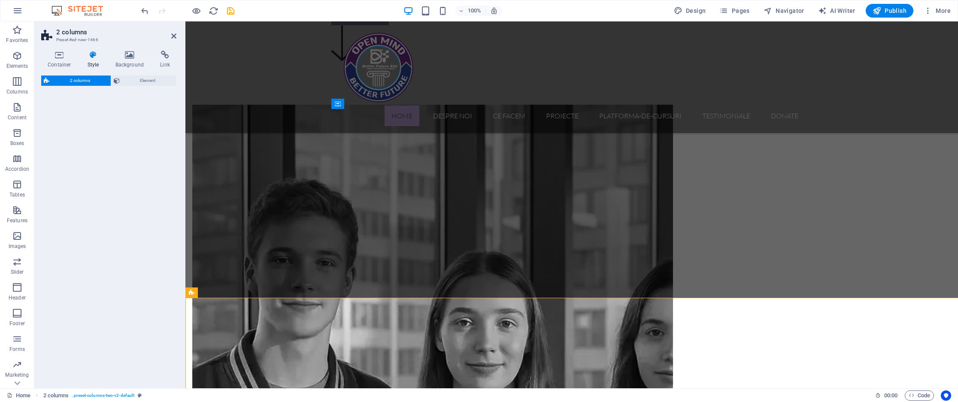
select select "rem"
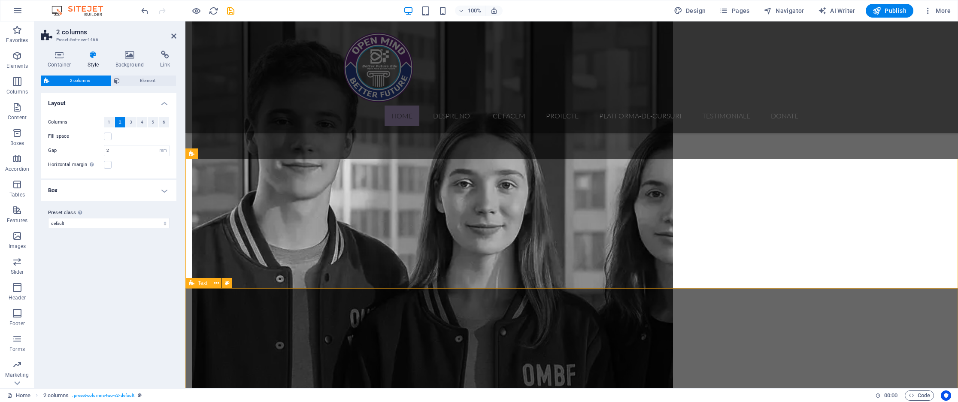
scroll to position [732, 0]
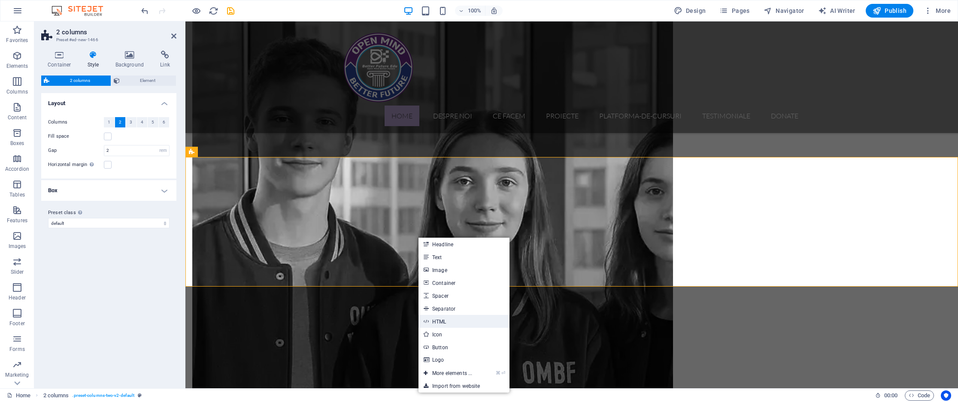
click at [455, 321] on link "HTML" at bounding box center [464, 321] width 91 height 13
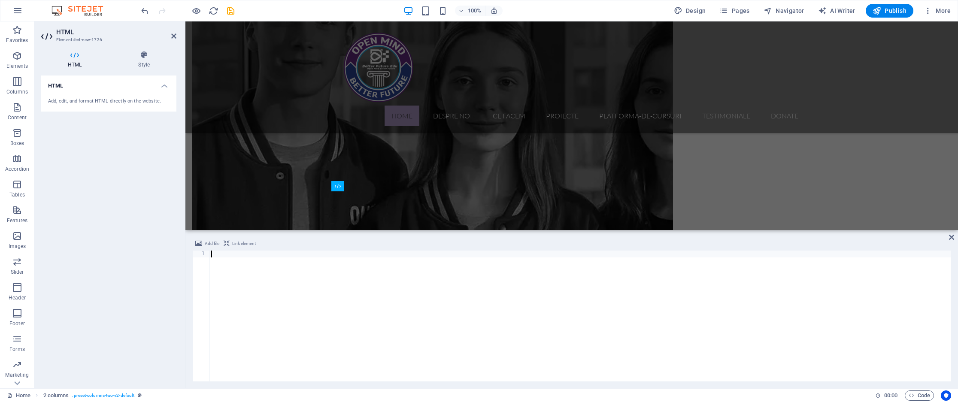
scroll to position [690, 0]
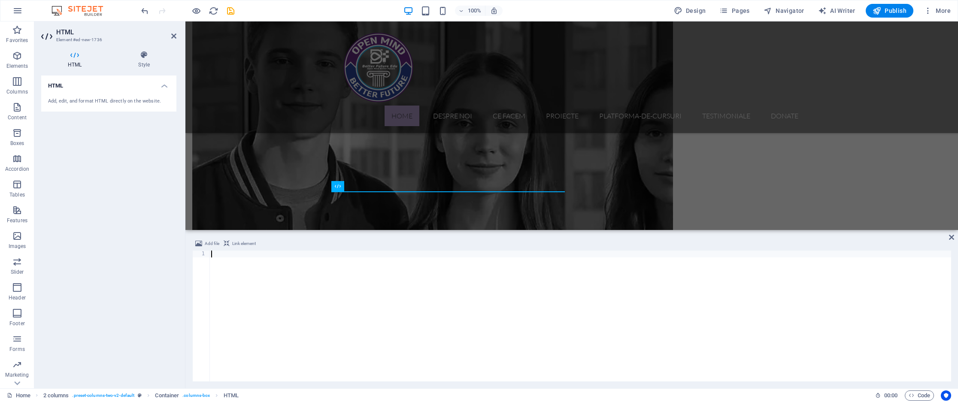
type textarea ".ombf-cta:hover { background:#4a47b0; }"
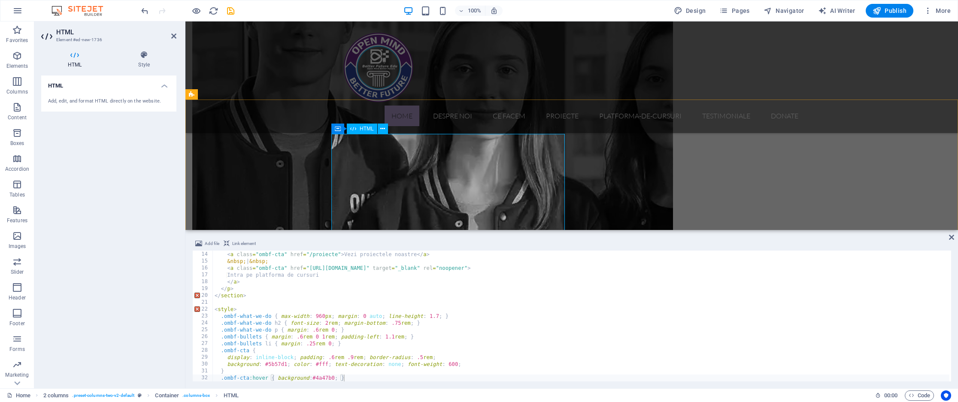
scroll to position [738, 0]
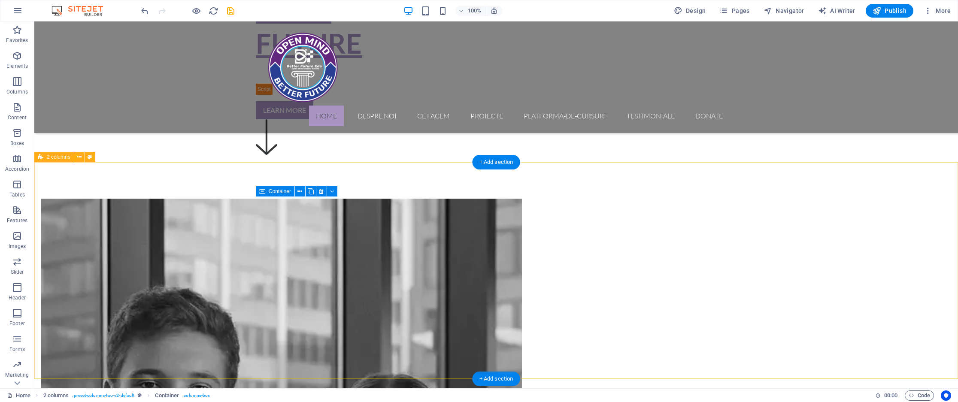
scroll to position [496, 0]
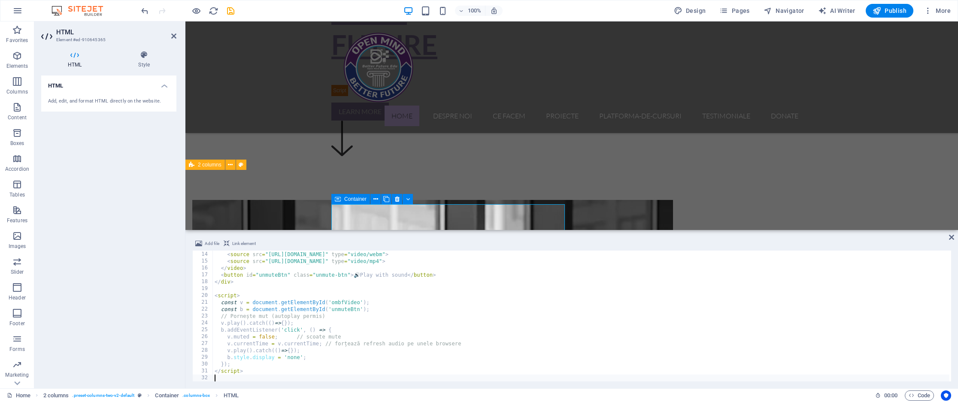
scroll to position [453, 0]
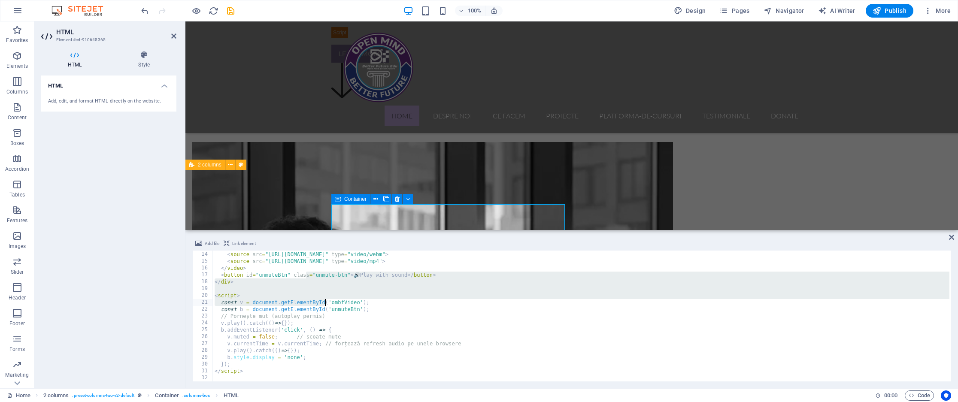
drag, startPoint x: 306, startPoint y: 274, endPoint x: 329, endPoint y: 304, distance: 37.0
click at [329, 304] on div "poster = "https://cdn1.site-media.eu/images/0/18702737/ombf-poster.jpg" > < sou…" at bounding box center [581, 316] width 737 height 145
type textarea "</script>"
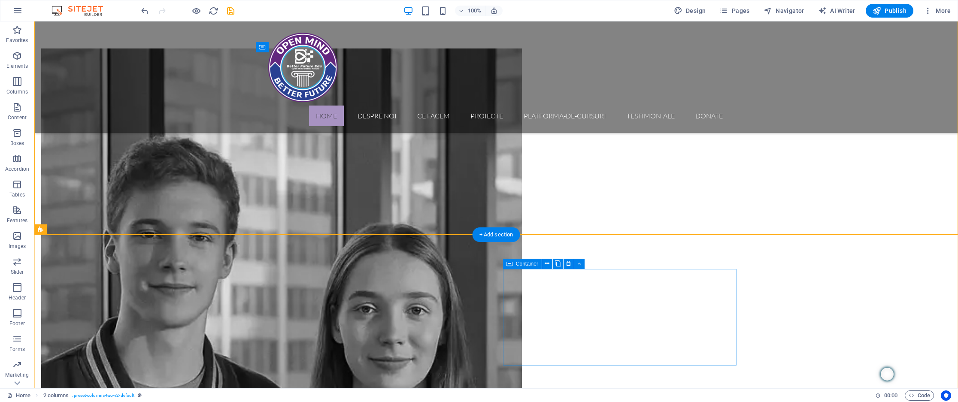
scroll to position [648, 0]
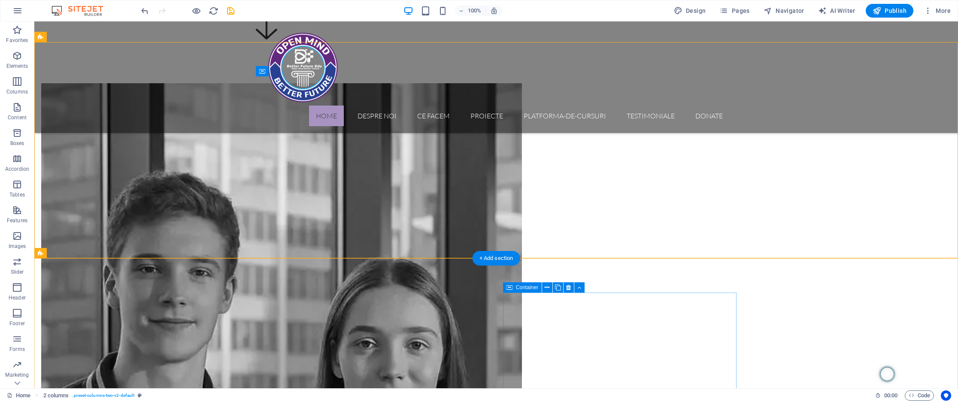
scroll to position [603, 0]
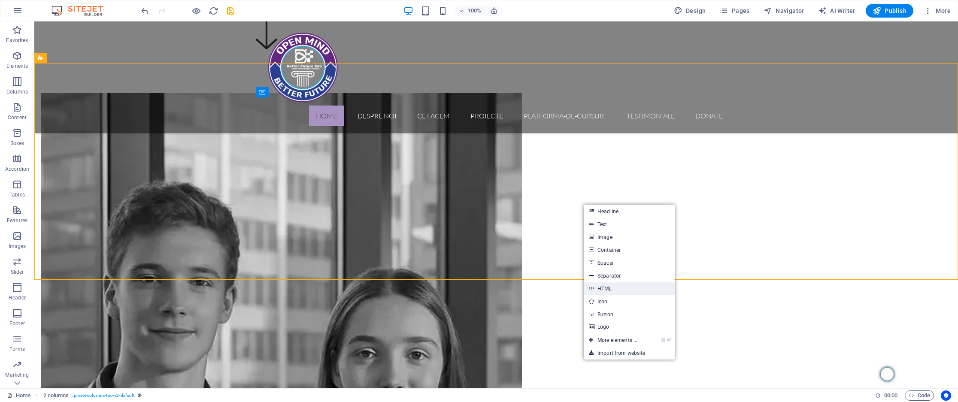
click at [618, 288] on link "HTML" at bounding box center [629, 288] width 91 height 13
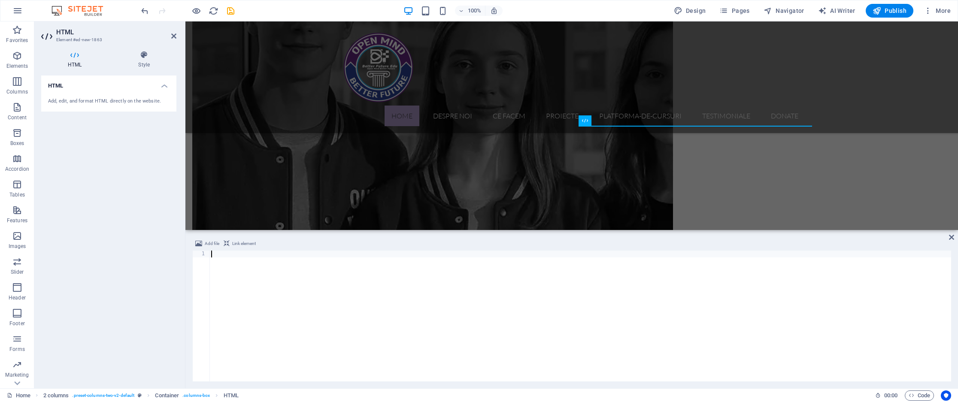
scroll to position [89, 0]
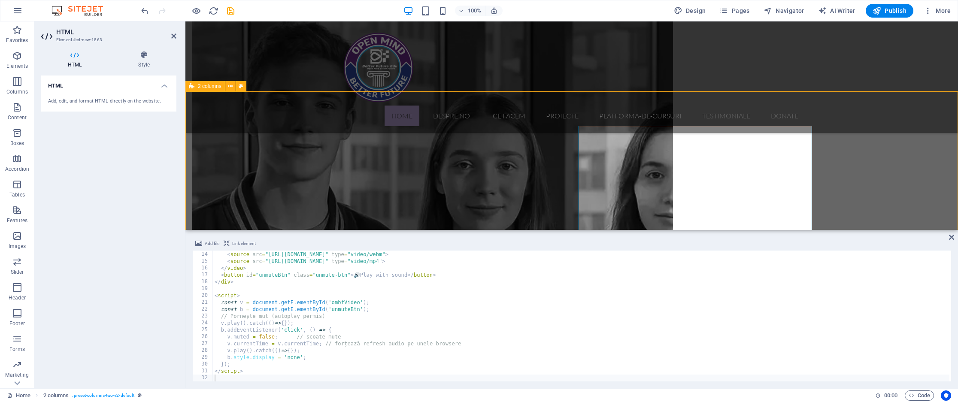
scroll to position [791, 0]
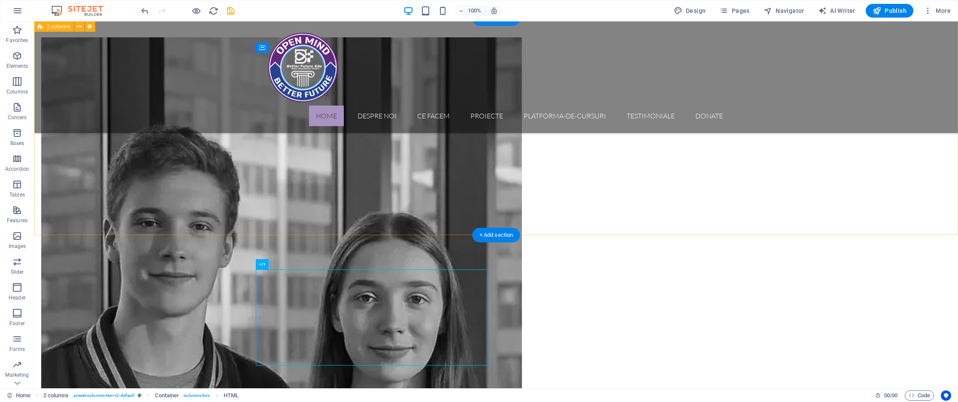
scroll to position [647, 0]
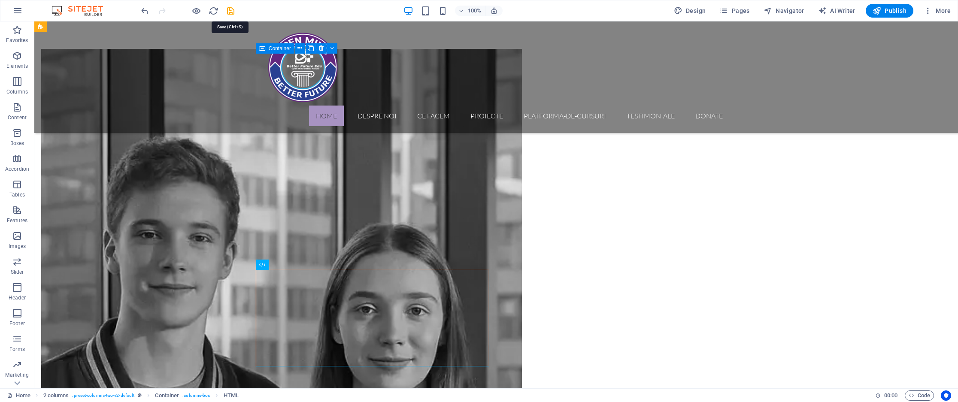
click at [233, 10] on icon "save" at bounding box center [231, 11] width 10 height 10
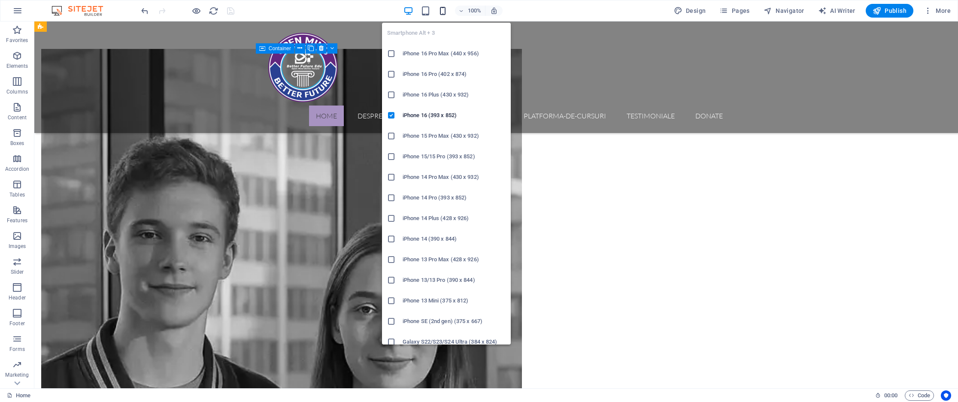
click at [446, 9] on icon "button" at bounding box center [443, 11] width 10 height 10
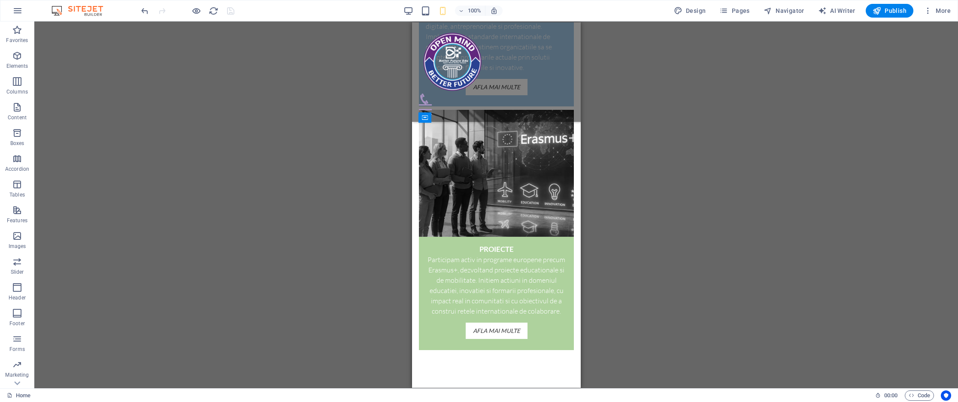
scroll to position [1039, 0]
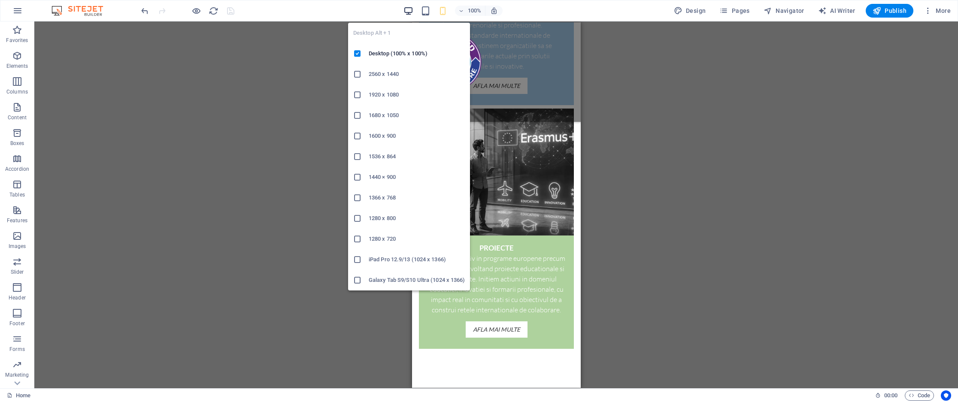
click at [408, 9] on icon "button" at bounding box center [409, 11] width 10 height 10
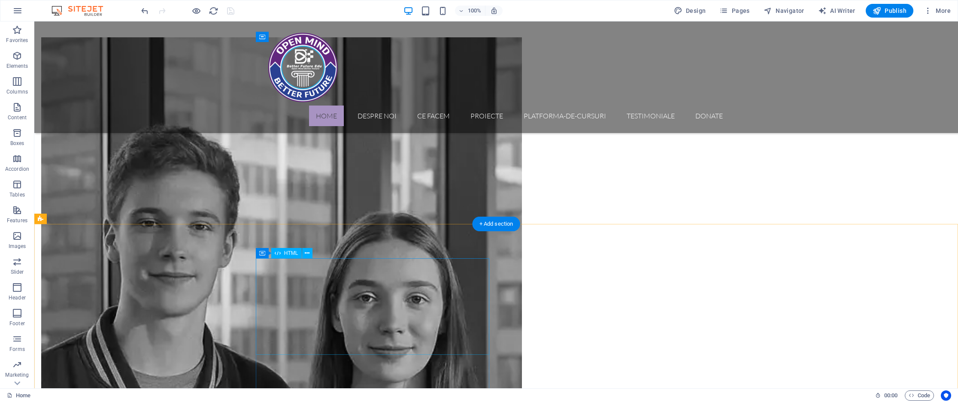
scroll to position [661, 0]
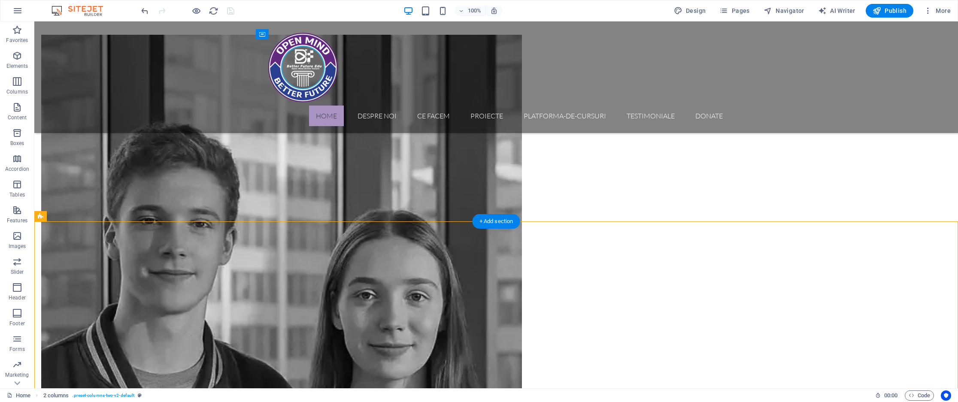
drag, startPoint x: 549, startPoint y: 287, endPoint x: 346, endPoint y: 284, distance: 203.1
drag, startPoint x: 544, startPoint y: 272, endPoint x: 357, endPoint y: 258, distance: 187.7
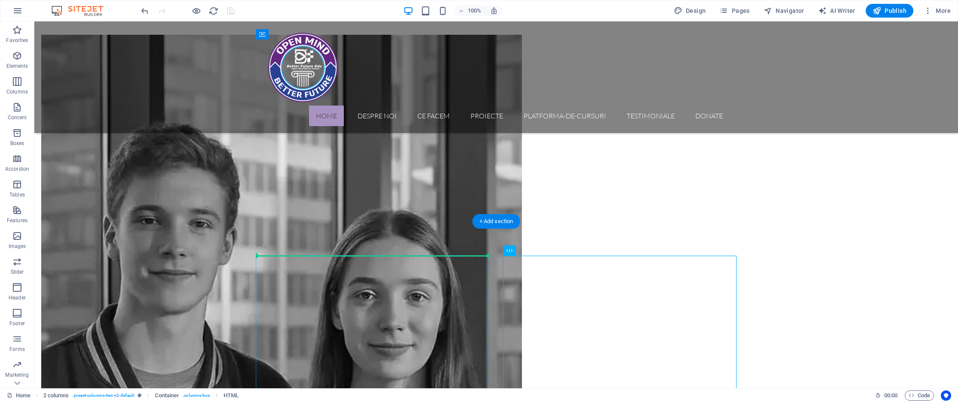
drag, startPoint x: 520, startPoint y: 281, endPoint x: 379, endPoint y: 275, distance: 140.5
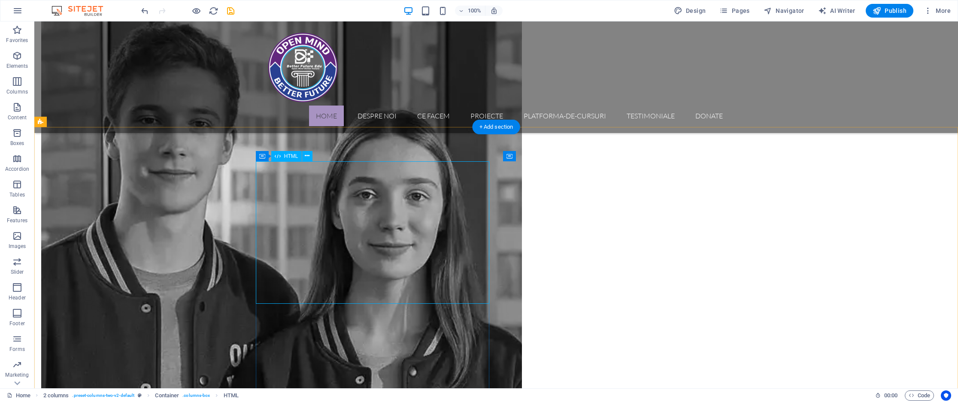
scroll to position [769, 0]
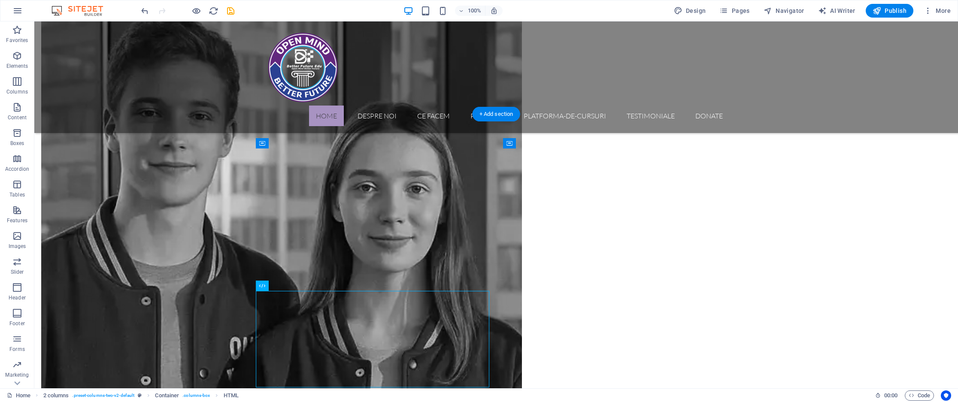
drag, startPoint x: 365, startPoint y: 308, endPoint x: 565, endPoint y: 182, distance: 235.9
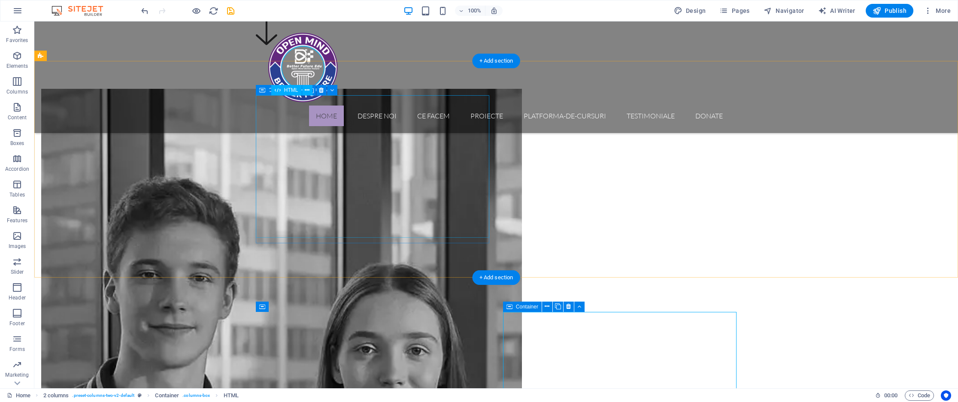
scroll to position [603, 0]
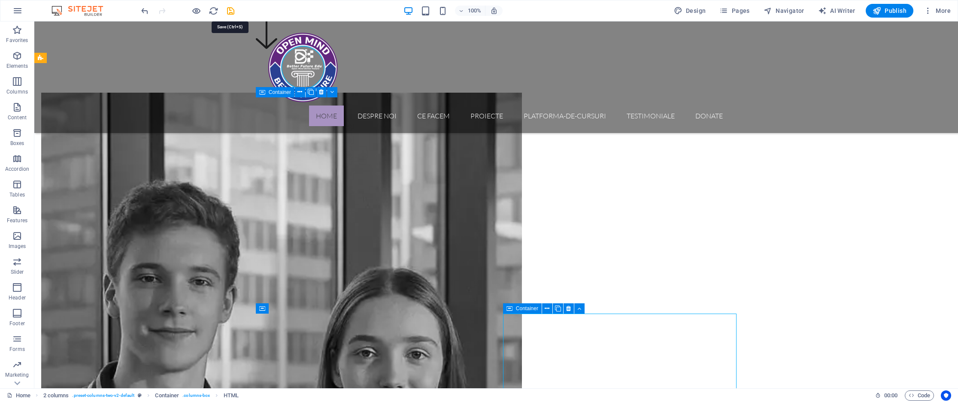
drag, startPoint x: 225, startPoint y: 9, endPoint x: 233, endPoint y: 15, distance: 9.7
click at [226, 9] on icon "save" at bounding box center [231, 11] width 10 height 10
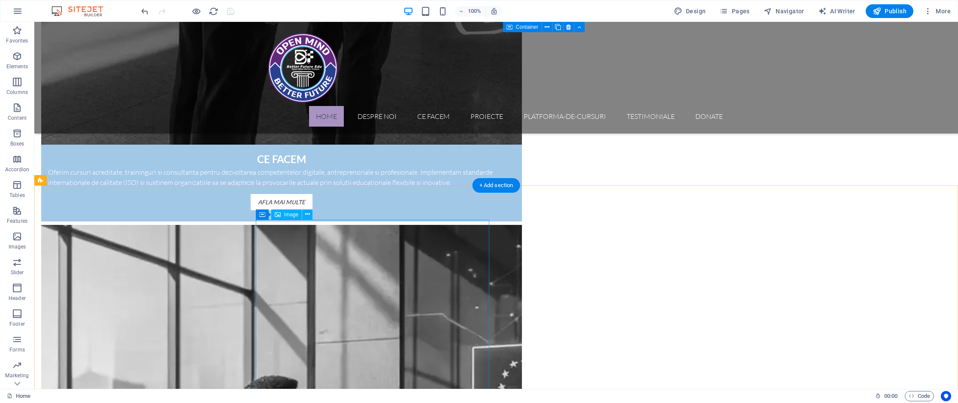
scroll to position [1995, 0]
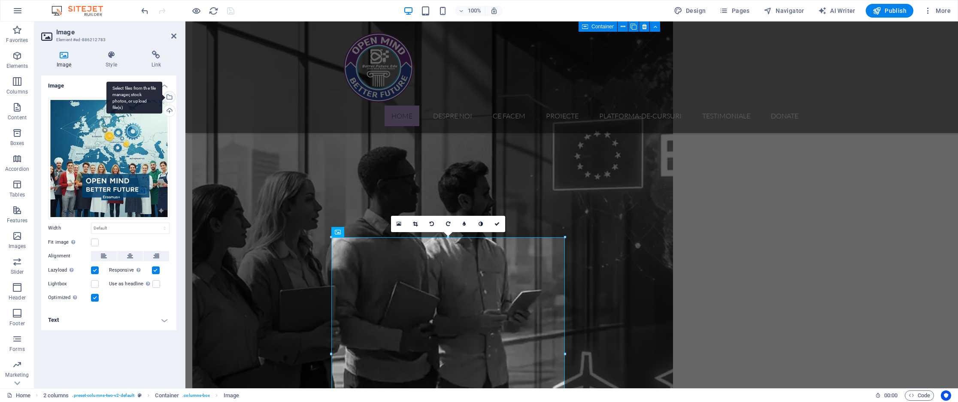
click at [162, 95] on div "Select files from the file manager, stock photos, or upload file(s)" at bounding box center [134, 98] width 56 height 32
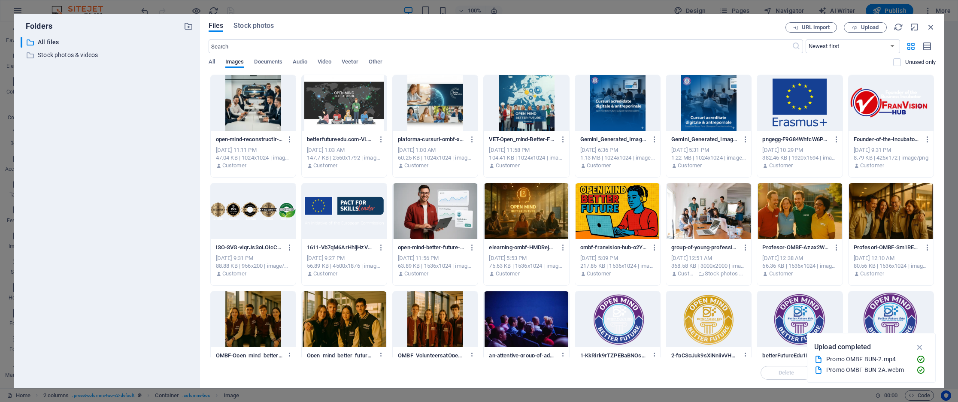
click at [333, 61] on div "All Images Documents Audio Video Vector Other" at bounding box center [551, 66] width 685 height 16
click at [330, 61] on span "Video" at bounding box center [325, 63] width 14 height 12
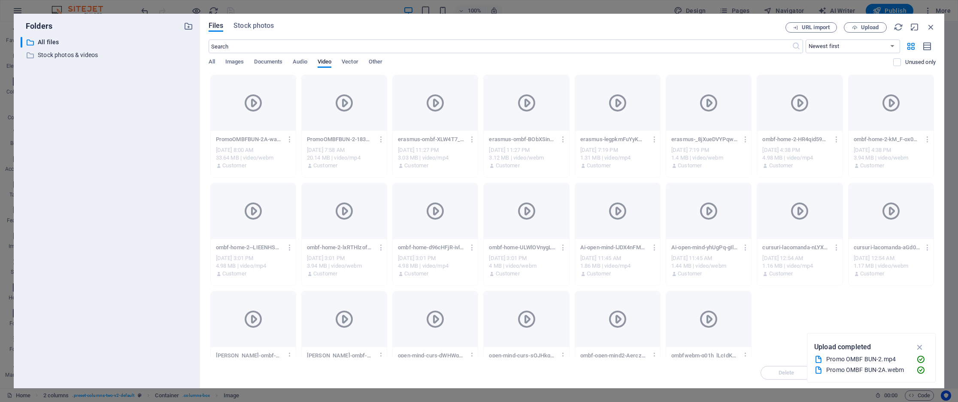
scroll to position [1996, 0]
click at [859, 29] on span "Upload" at bounding box center [865, 28] width 35 height 6
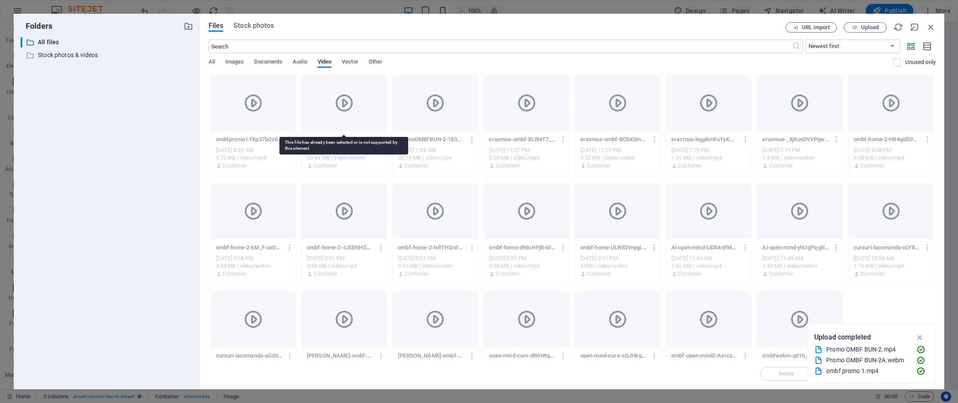
scroll to position [0, 0]
click at [865, 27] on span "Upload" at bounding box center [870, 27] width 18 height 5
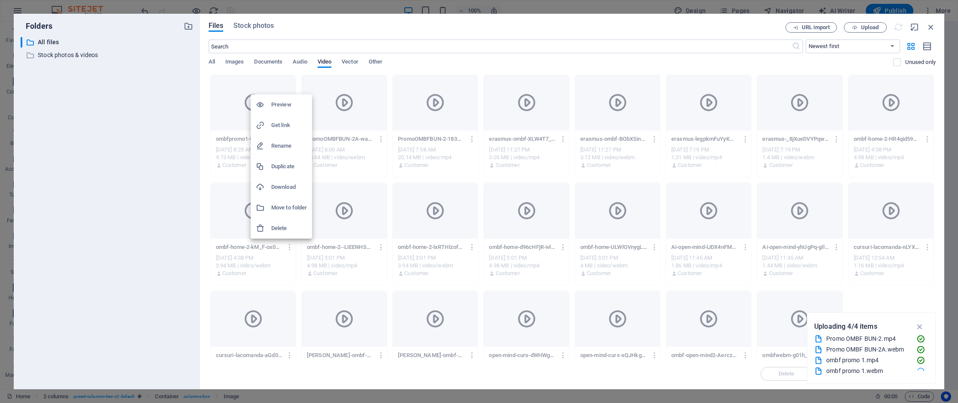
click at [280, 126] on h6 "Get link" at bounding box center [289, 125] width 36 height 10
click at [298, 122] on h6 "Get link" at bounding box center [292, 124] width 36 height 10
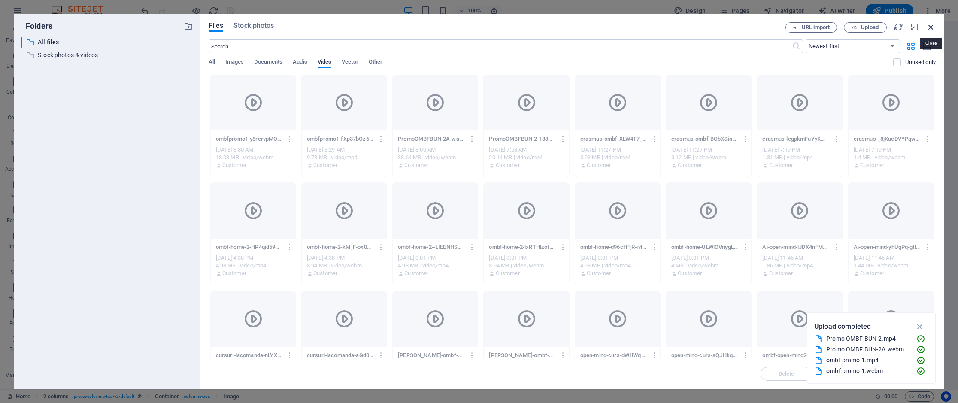
click at [929, 23] on icon "button" at bounding box center [930, 26] width 9 height 9
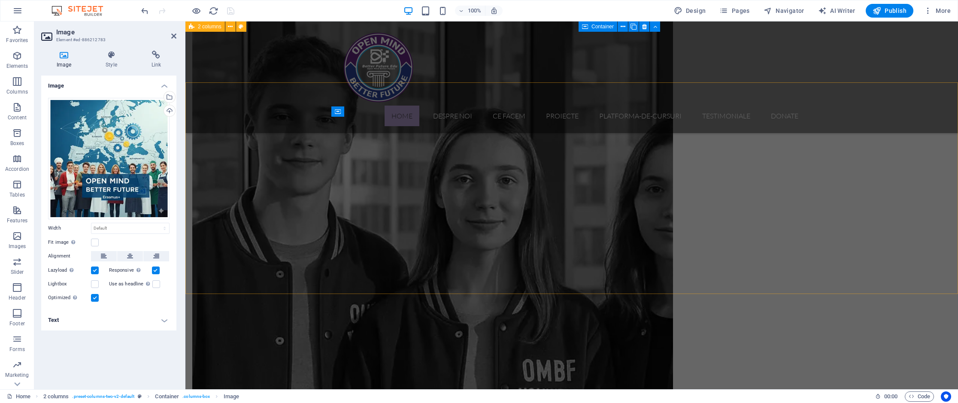
scroll to position [706, 0]
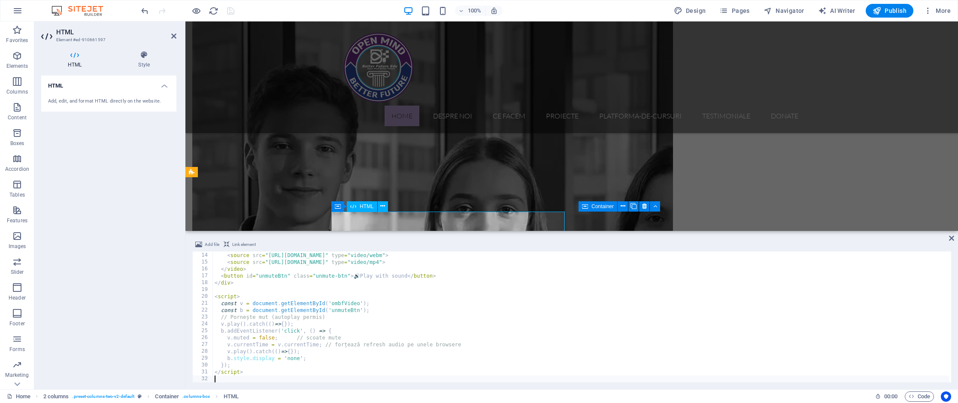
scroll to position [663, 0]
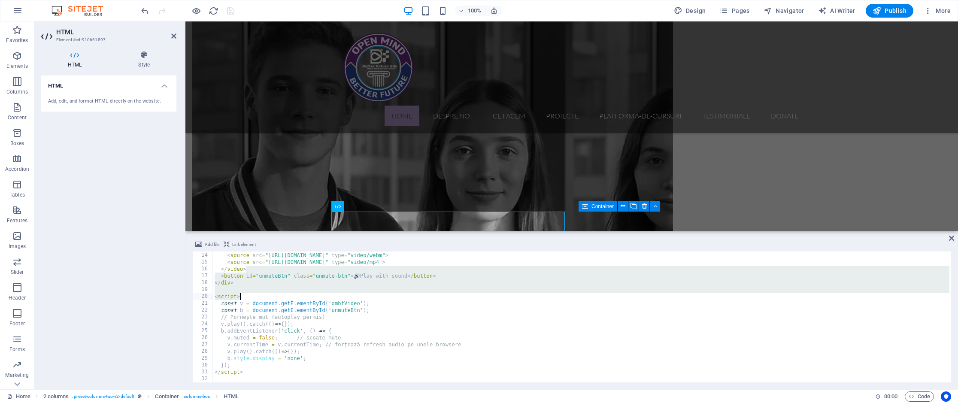
drag, startPoint x: 367, startPoint y: 304, endPoint x: 371, endPoint y: 311, distance: 8.8
click at [371, 311] on div "poster = "https://cdn1.site-media.eu/images/0/18702737/ombf-poster.jpg" > < sou…" at bounding box center [581, 317] width 737 height 145
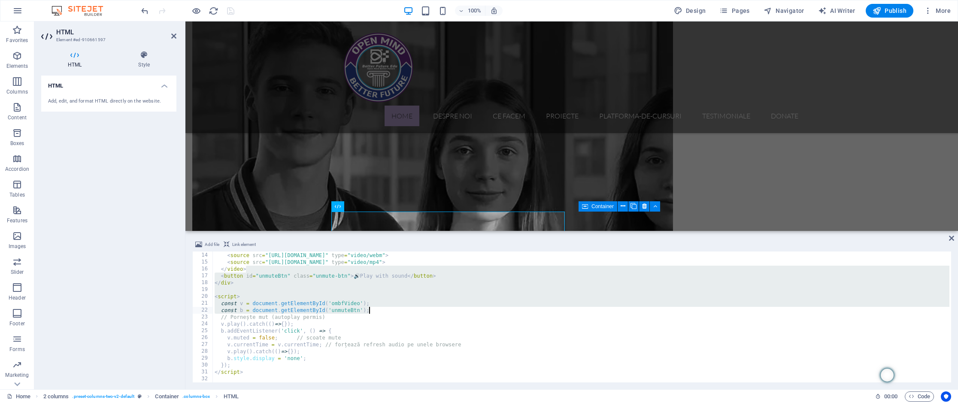
type textarea "</script>"
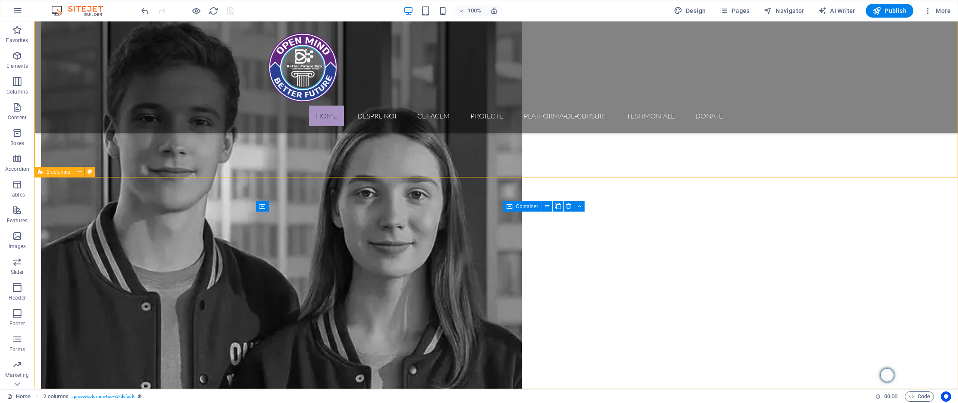
scroll to position [706, 0]
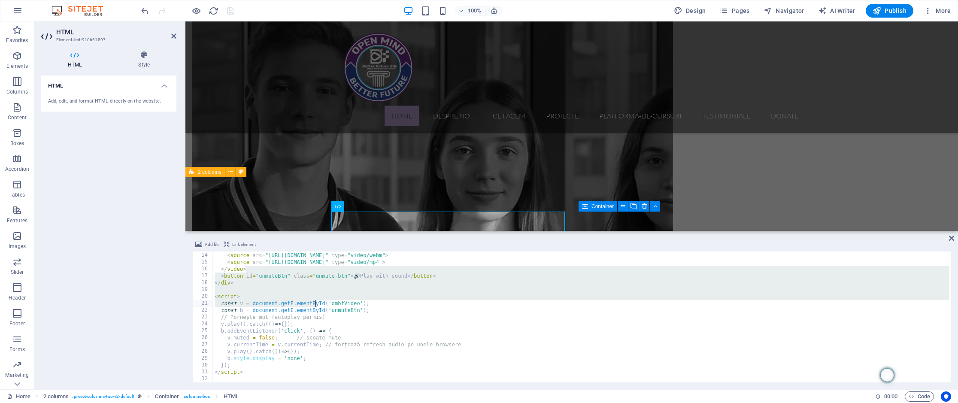
drag, startPoint x: 301, startPoint y: 269, endPoint x: 315, endPoint y: 301, distance: 34.6
click at [315, 301] on div "poster = "https://cdn1.site-media.eu/images/0/18702737/ombf-poster.jpg" > < sou…" at bounding box center [581, 317] width 737 height 145
type textarea "</script>"
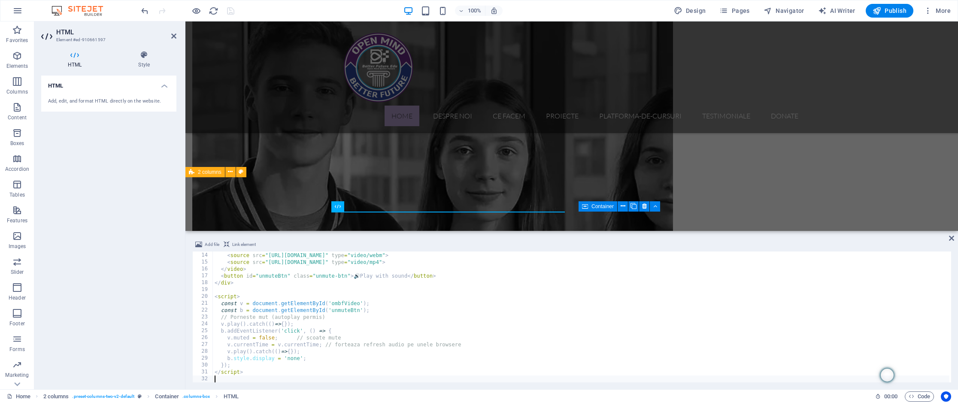
scroll to position [89, 0]
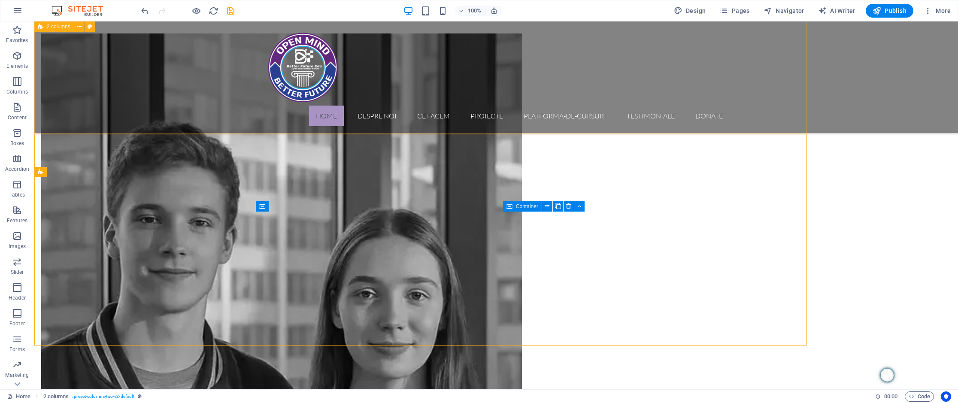
scroll to position [706, 0]
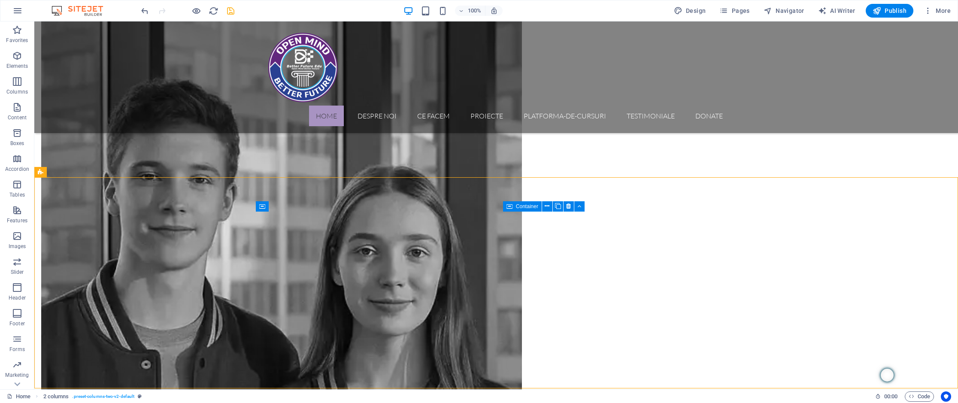
click at [228, 13] on icon "save" at bounding box center [231, 11] width 10 height 10
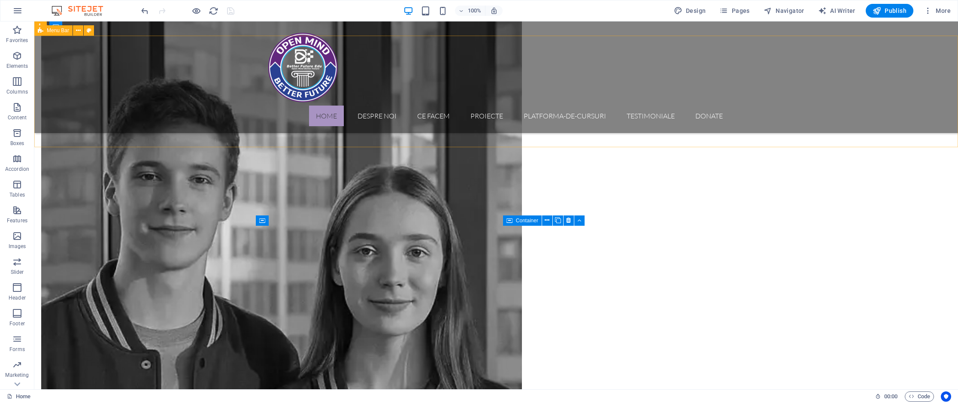
scroll to position [662, 0]
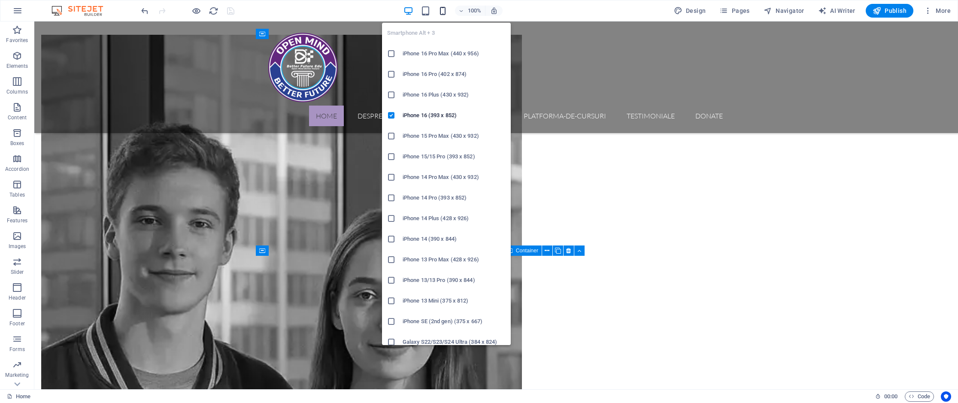
click at [443, 11] on icon "button" at bounding box center [443, 11] width 10 height 10
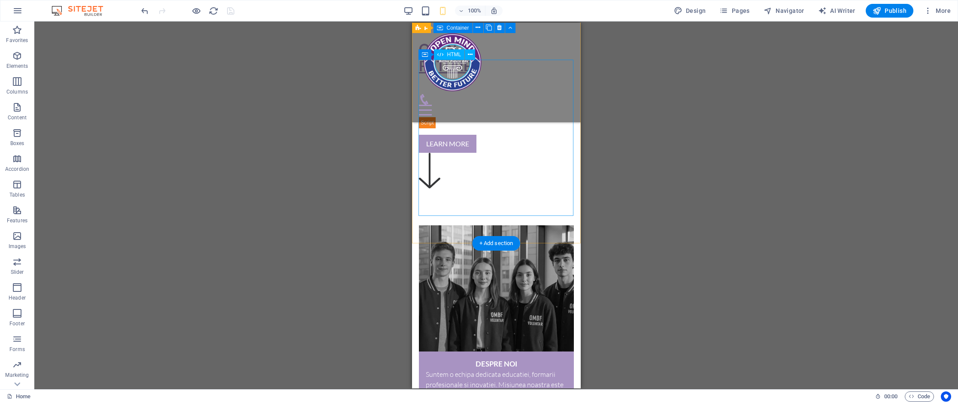
scroll to position [0, 0]
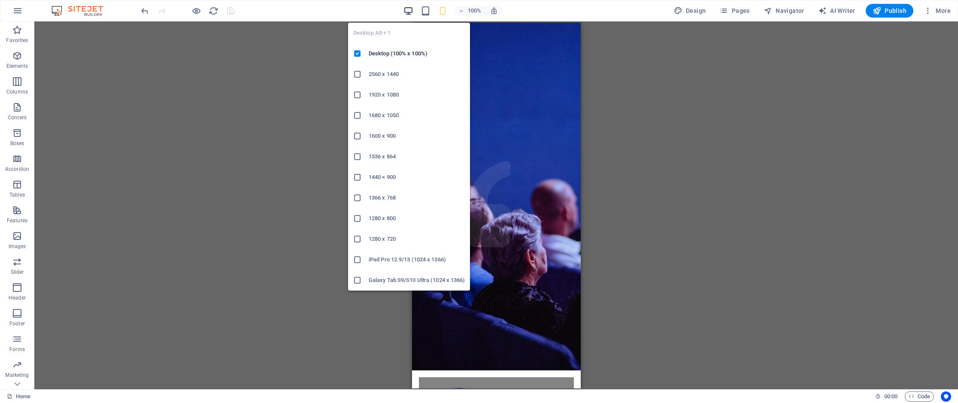
click at [408, 12] on icon "button" at bounding box center [409, 11] width 10 height 10
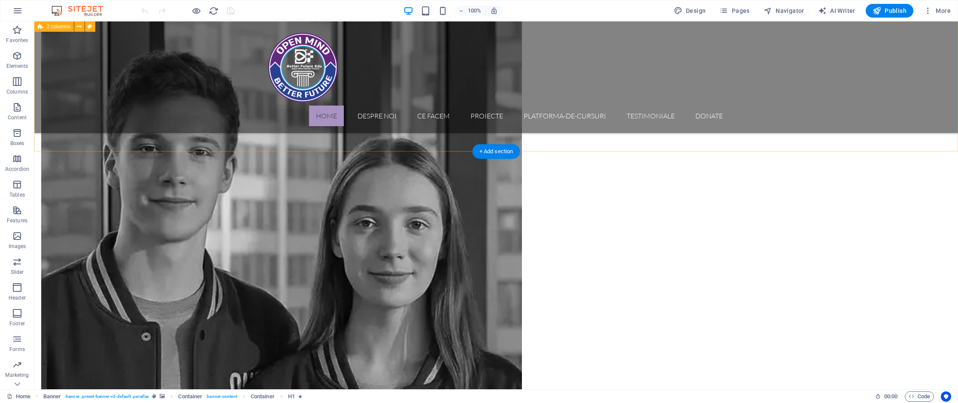
scroll to position [736, 0]
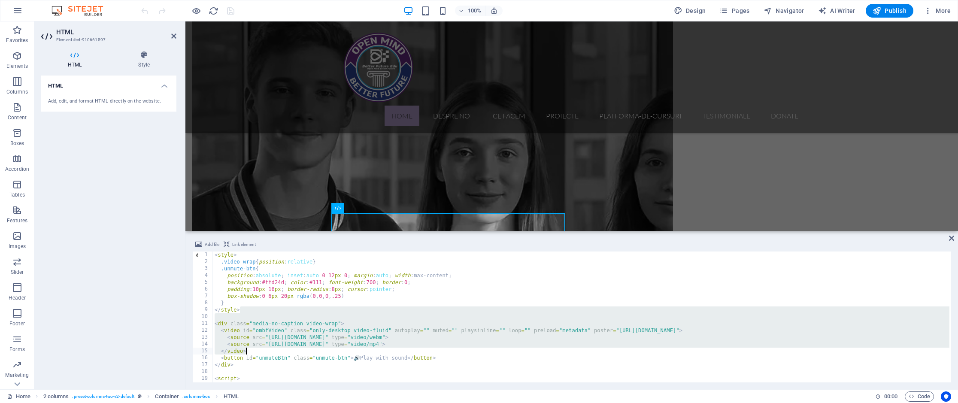
drag, startPoint x: 537, startPoint y: 326, endPoint x: 575, endPoint y: 351, distance: 45.8
click at [575, 351] on div "< style > .video-wrap { position : relative } .unmute-btn { position : absolute…" at bounding box center [581, 324] width 737 height 145
type textarea "</script>"
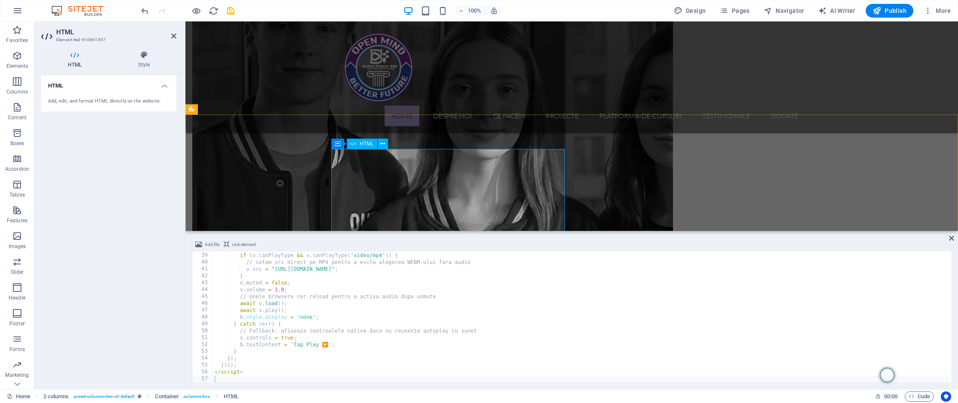
scroll to position [727, 0]
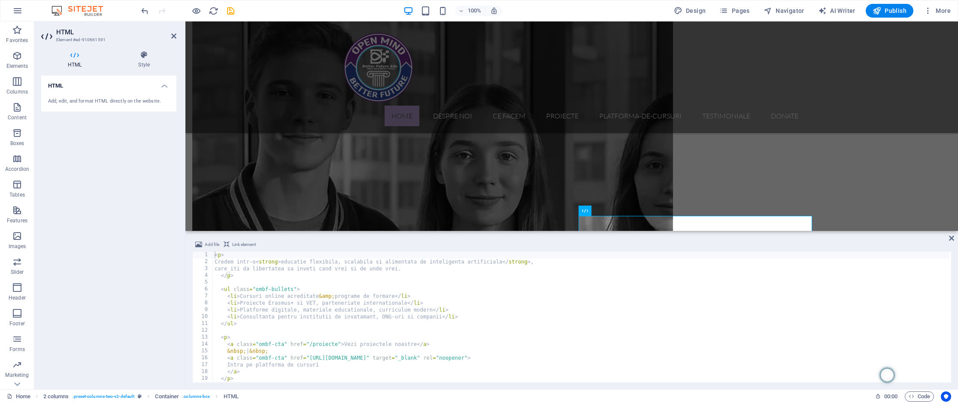
scroll to position [0, 0]
drag, startPoint x: 337, startPoint y: 343, endPoint x: 353, endPoint y: 350, distance: 17.3
click at [339, 343] on div "< p > Credem intr-o < strong > educatie flexibila, scalabila si alimentata de i…" at bounding box center [581, 324] width 737 height 145
paste textarea "https://ombf.ro/ro/proiecte/"
type textarea "<a class="ombf-cta" href="https://ombf.ro/ro/proiecte/">Vezi proiectele noastre…"
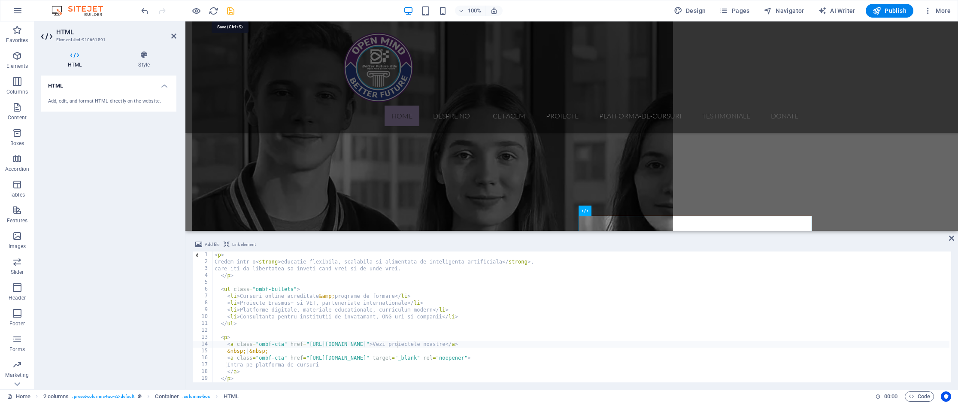
click at [231, 9] on icon "save" at bounding box center [231, 11] width 10 height 10
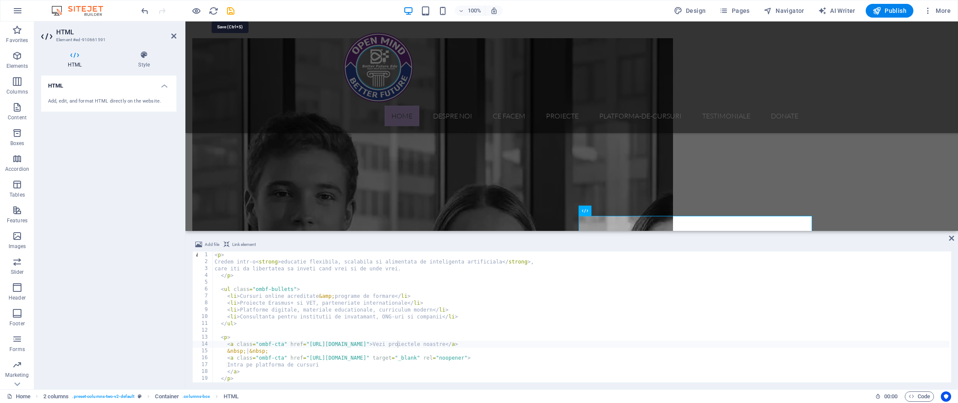
scroll to position [702, 0]
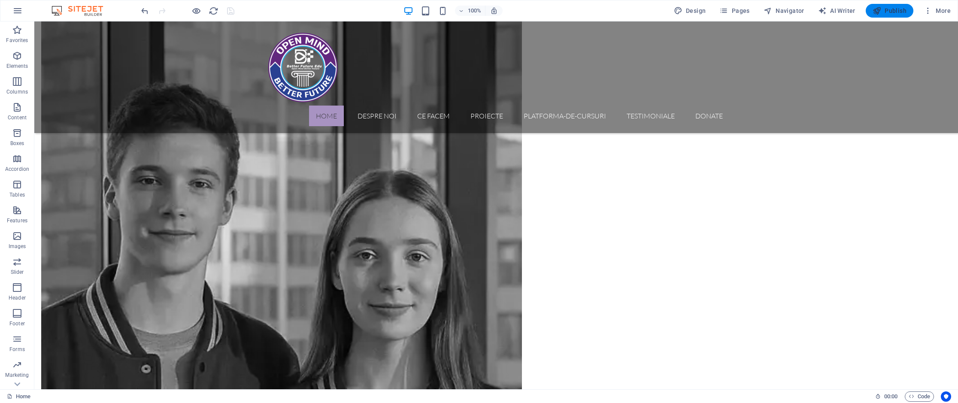
click at [899, 12] on span "Publish" at bounding box center [890, 10] width 34 height 9
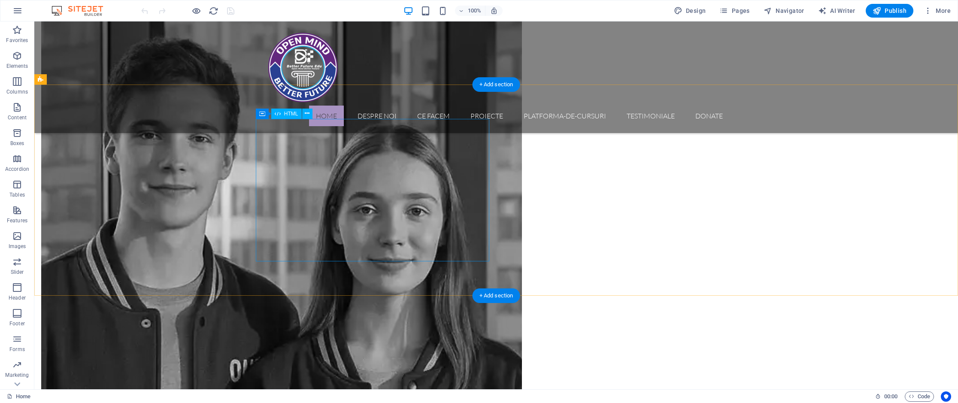
scroll to position [744, 0]
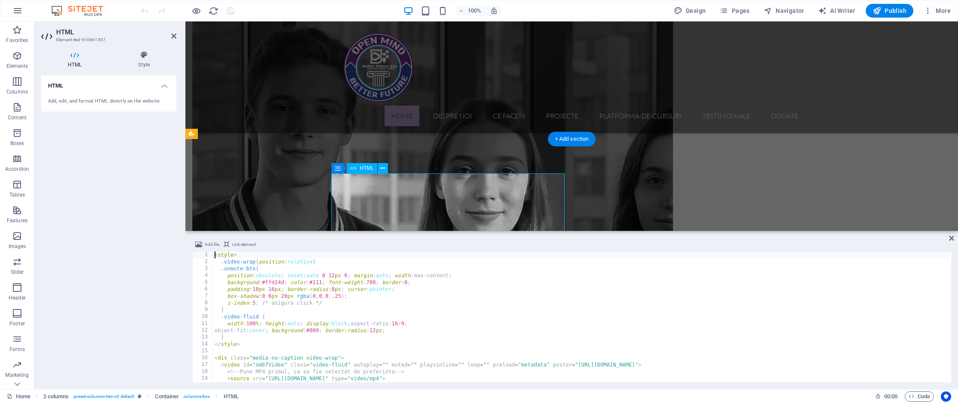
scroll to position [701, 0]
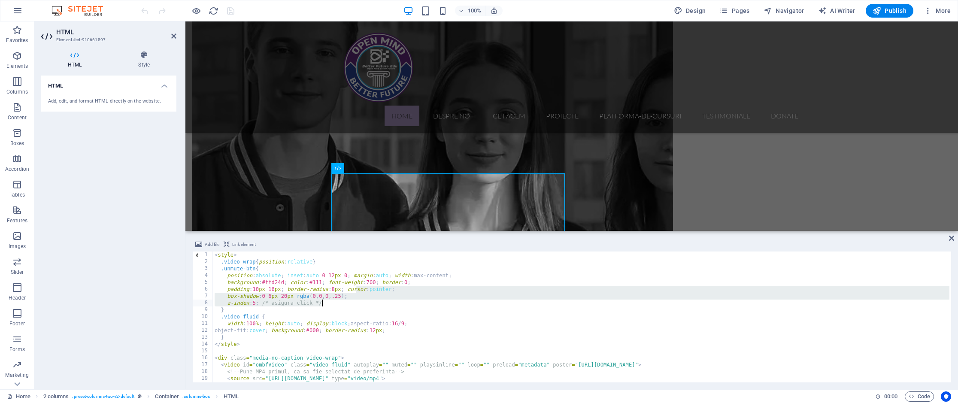
drag, startPoint x: 369, startPoint y: 309, endPoint x: 375, endPoint y: 319, distance: 12.1
click at [375, 319] on div "< style > .video-wrap { position : relative } .unmute-btn { position : absolute…" at bounding box center [581, 324] width 737 height 145
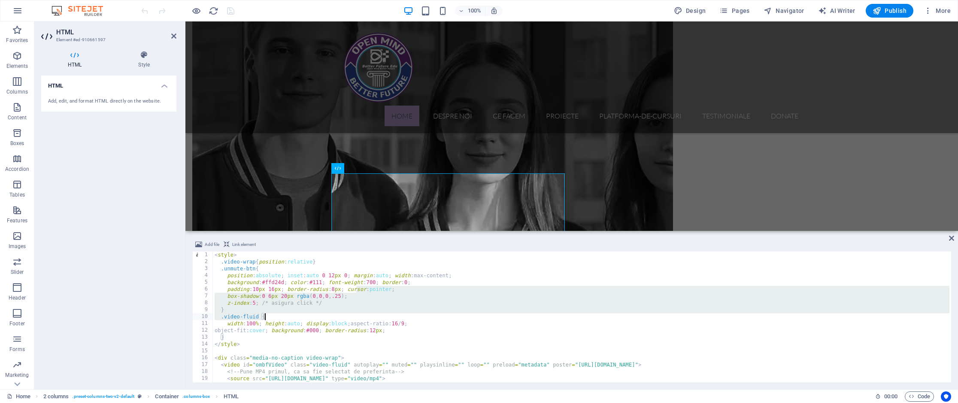
type textarea "</script>"
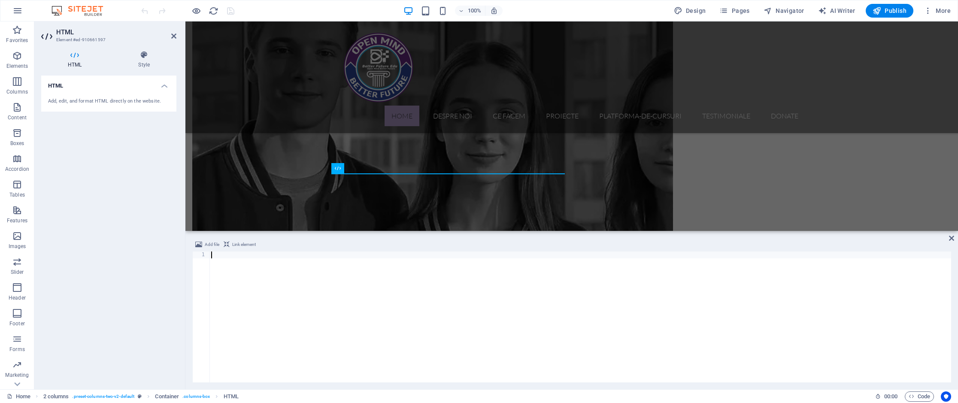
scroll to position [233, 0]
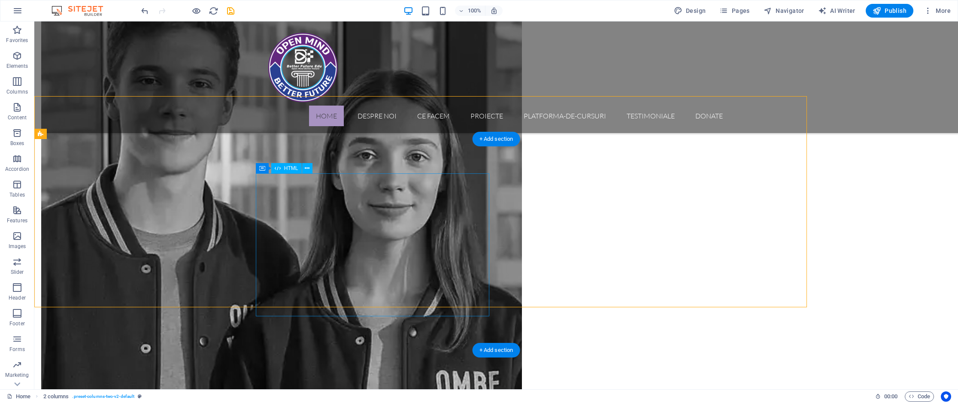
scroll to position [744, 0]
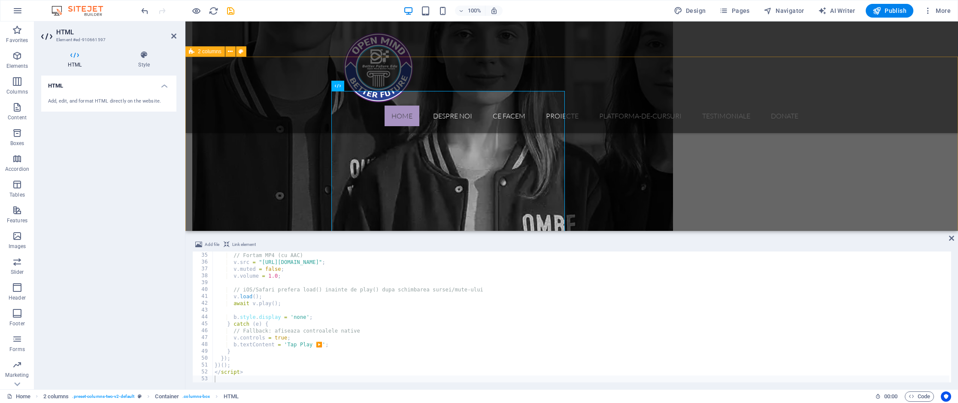
scroll to position [793, 0]
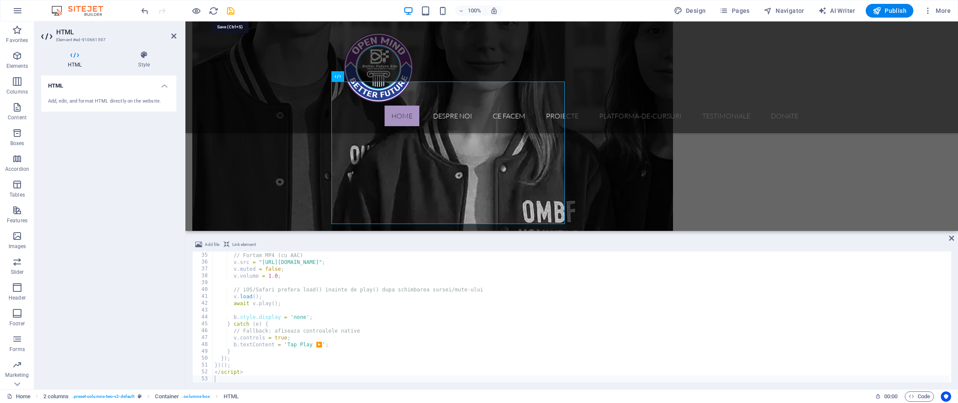
click at [230, 8] on icon "save" at bounding box center [231, 11] width 10 height 10
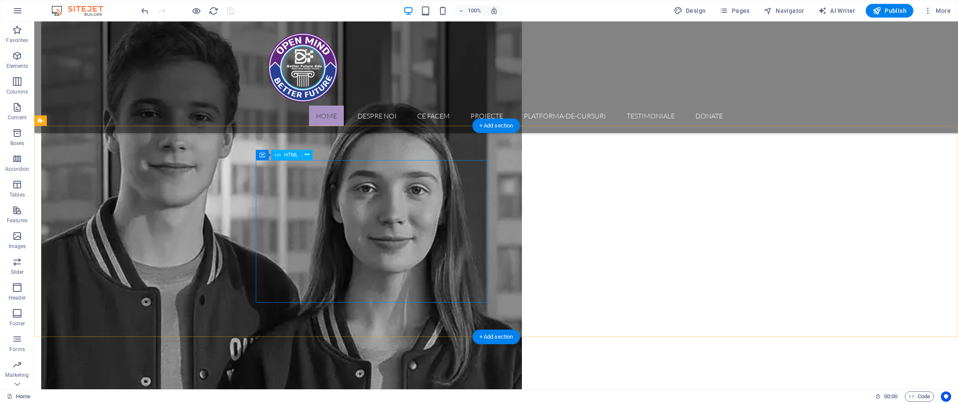
scroll to position [747, 0]
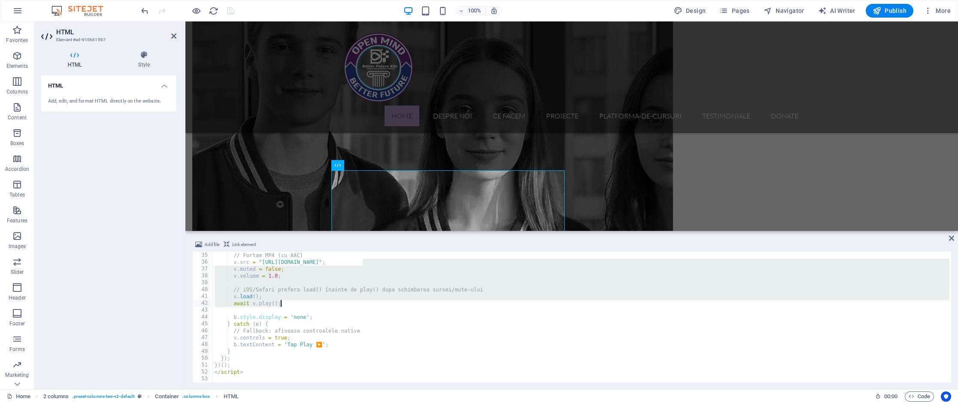
drag, startPoint x: 361, startPoint y: 263, endPoint x: 395, endPoint y: 303, distance: 52.4
click at [395, 303] on div "try { // Fortam MP4 (cu AAC) v . src = "https://cdn1.site-media.eu/images/0/189…" at bounding box center [581, 317] width 737 height 145
type textarea "</script>"
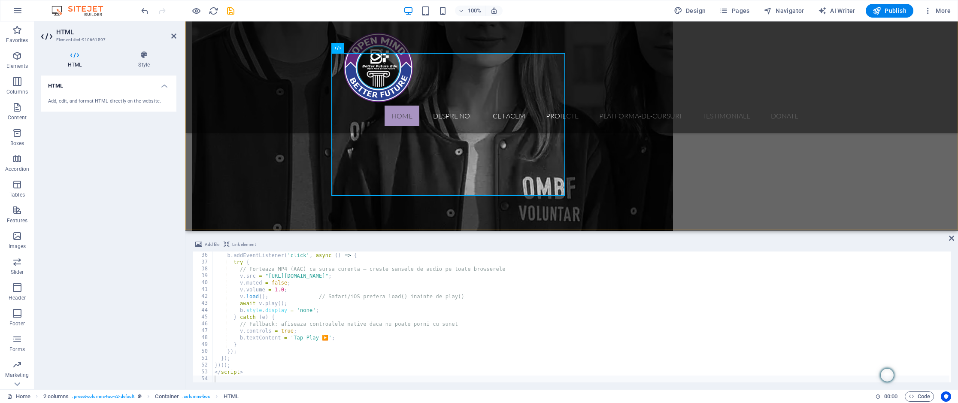
scroll to position [823, 0]
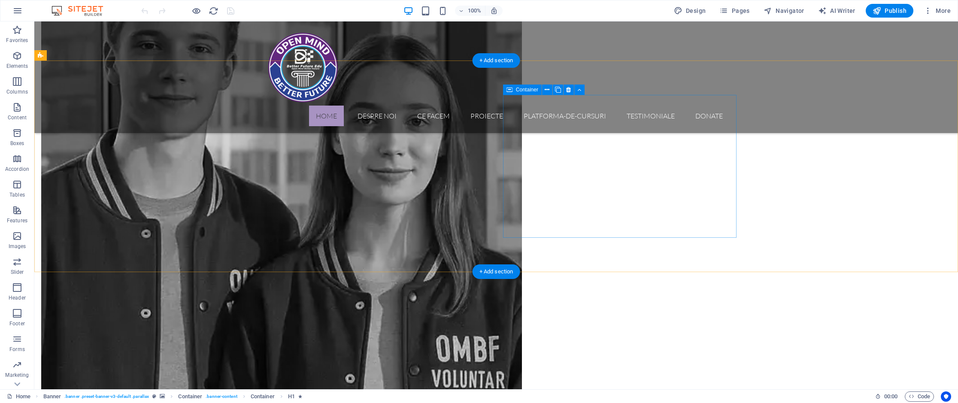
scroll to position [800, 0]
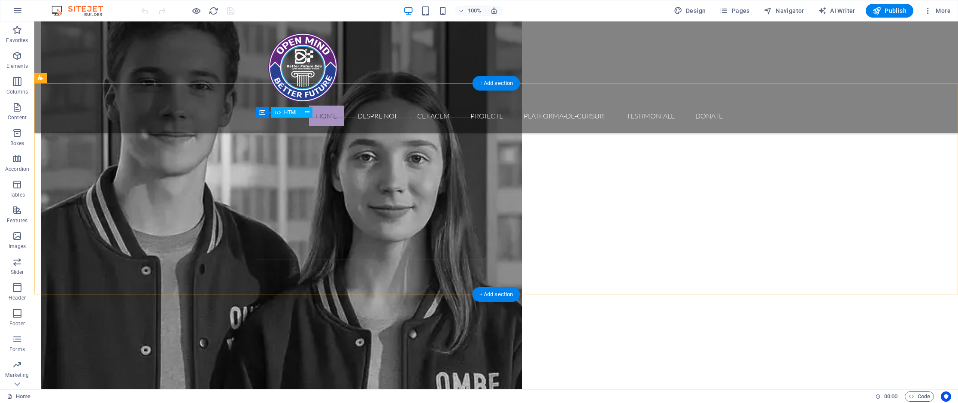
drag, startPoint x: 427, startPoint y: 180, endPoint x: 276, endPoint y: 180, distance: 151.1
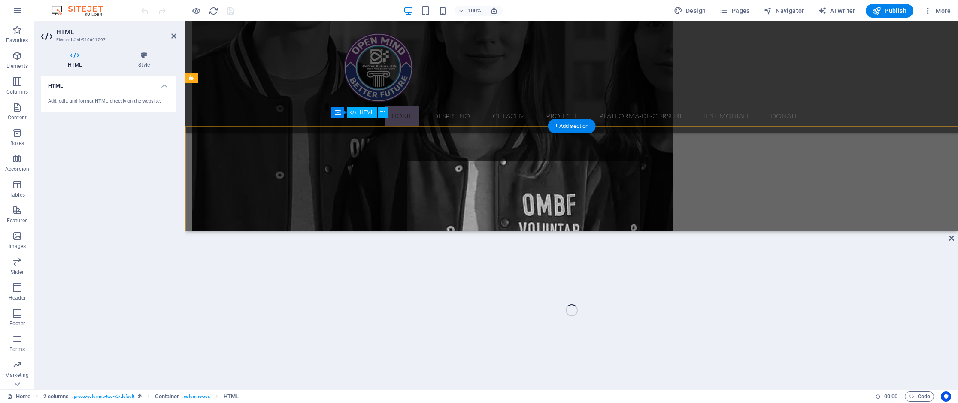
scroll to position [757, 0]
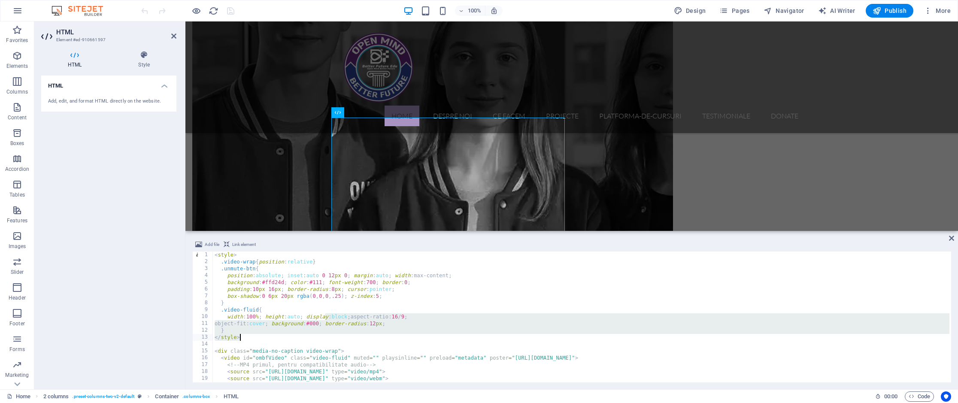
drag, startPoint x: 326, startPoint y: 318, endPoint x: 379, endPoint y: 372, distance: 75.9
click at [379, 372] on div "< style > .video-wrap { position : relative } .unmute-btn { position : absolute…" at bounding box center [581, 324] width 737 height 145
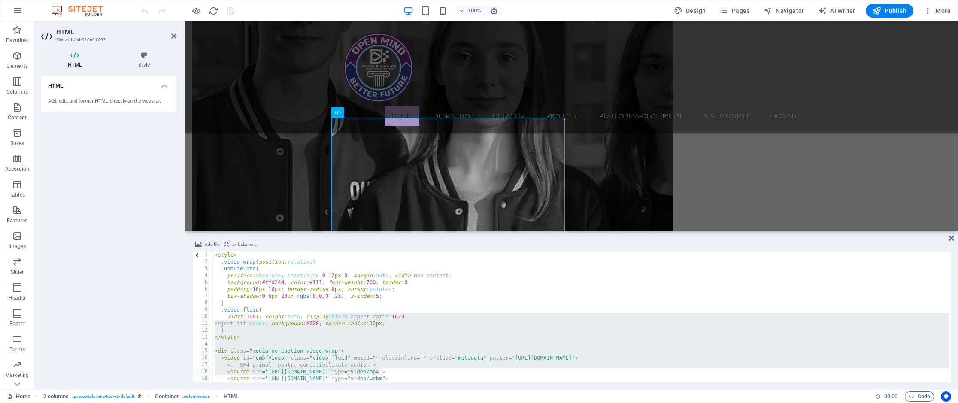
type textarea "</script>"
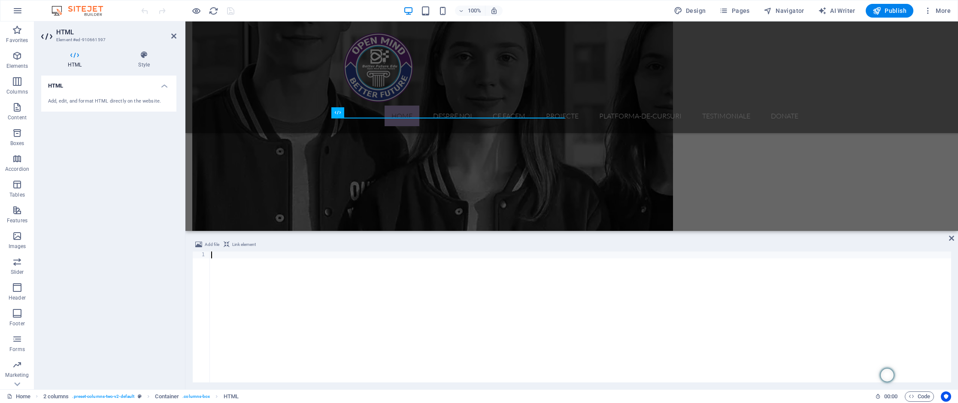
scroll to position [20, 0]
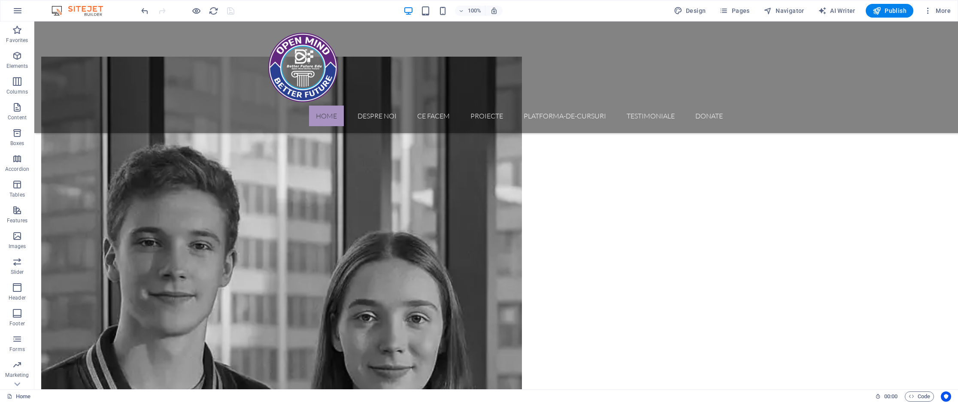
scroll to position [638, 0]
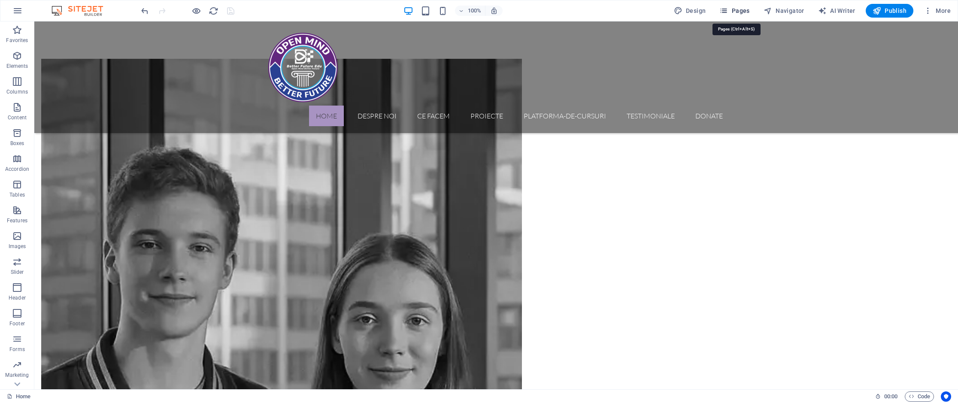
click at [748, 11] on span "Pages" at bounding box center [734, 10] width 30 height 9
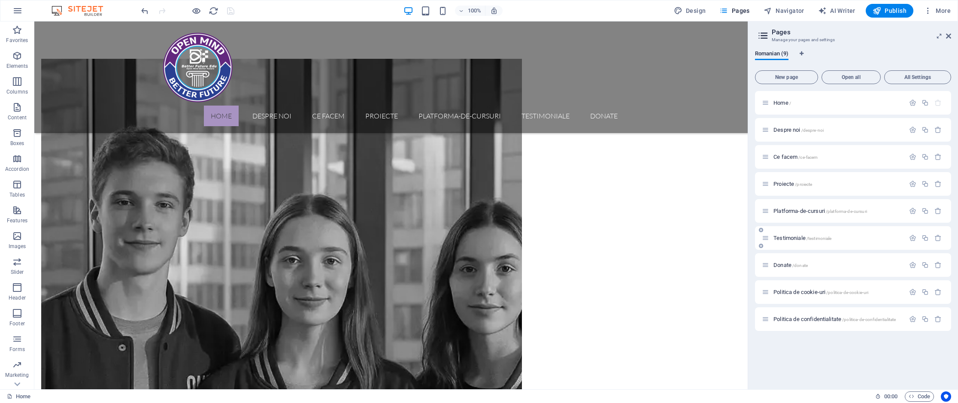
click at [793, 234] on div "Testimoniale /testimoniale" at bounding box center [833, 238] width 143 height 10
click at [818, 238] on span "/testimoniale" at bounding box center [819, 238] width 25 height 5
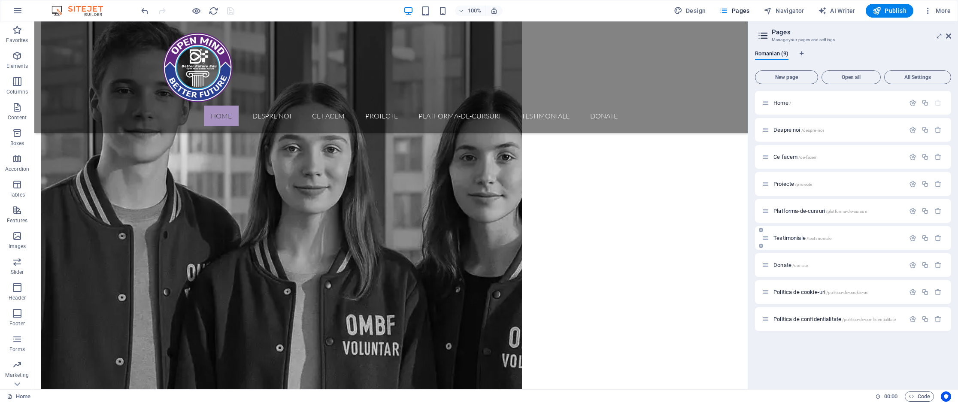
scroll to position [0, 0]
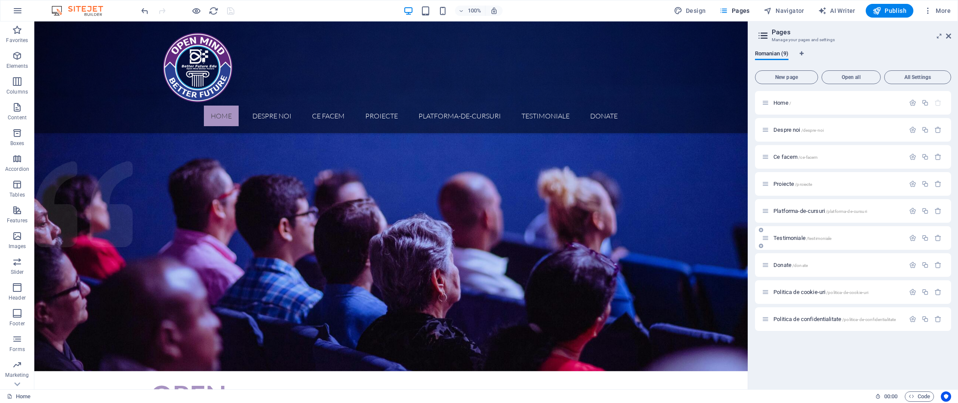
click at [818, 238] on div "Testimoniale /testimoniale" at bounding box center [853, 238] width 196 height 24
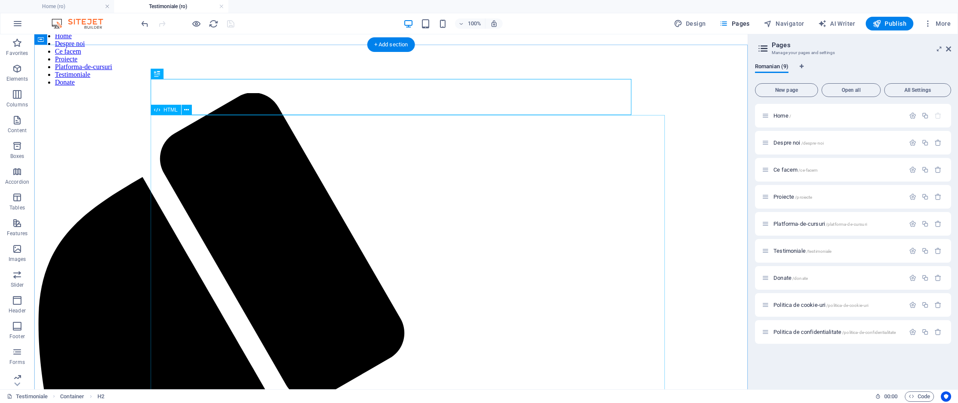
scroll to position [102, 0]
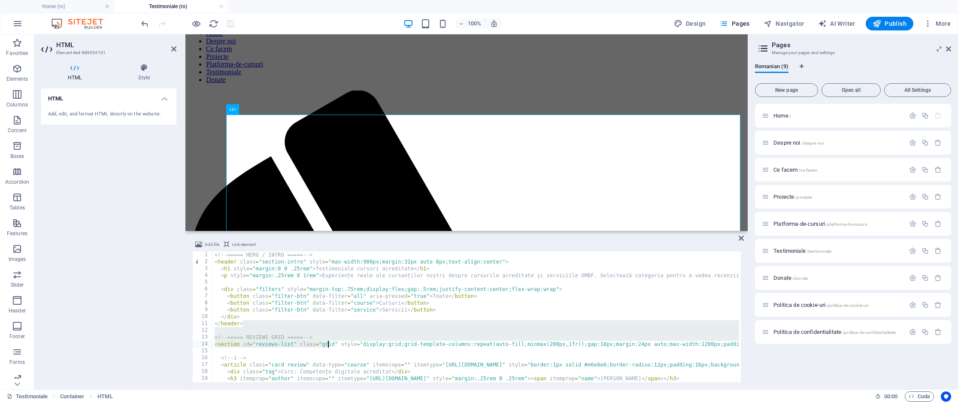
drag, startPoint x: 296, startPoint y: 324, endPoint x: 394, endPoint y: 370, distance: 107.9
click at [394, 370] on div "<!-- ===== HERO / INTRO ===== --> < header class = "section-intro" style = "max…" at bounding box center [832, 323] width 1238 height 143
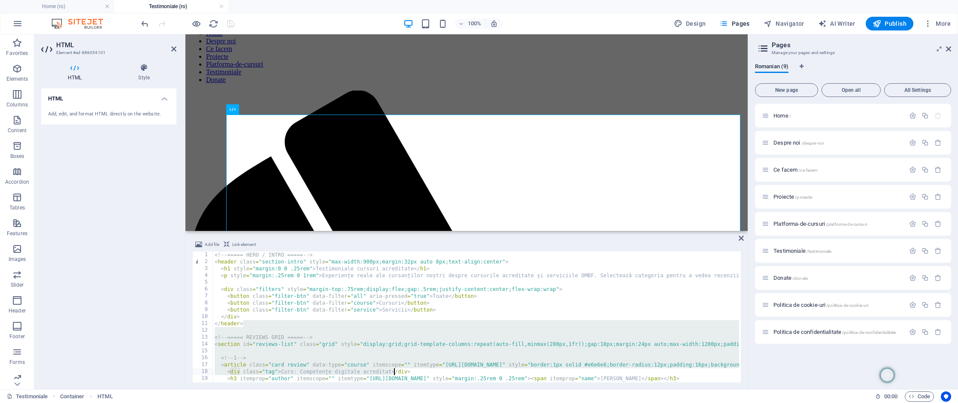
type textarea "</script>"
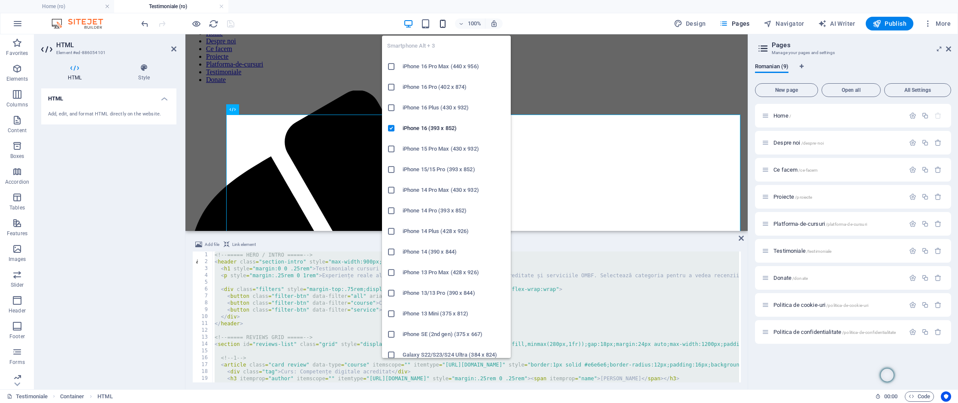
click at [443, 21] on icon "button" at bounding box center [443, 24] width 10 height 10
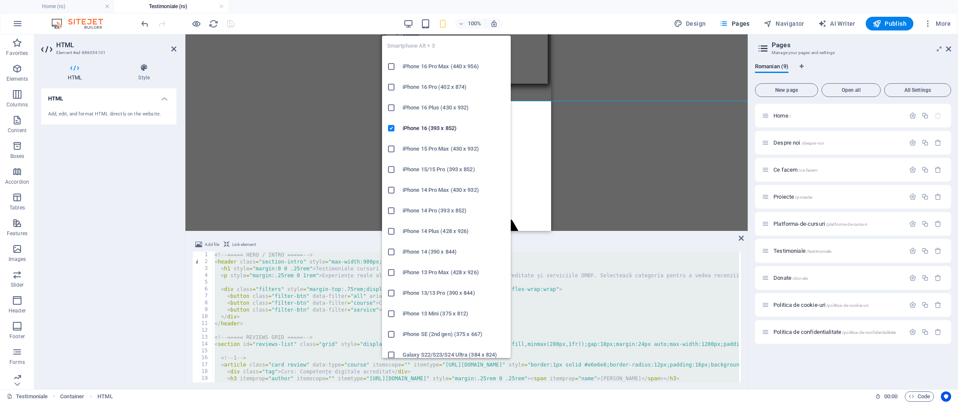
scroll to position [89, 0]
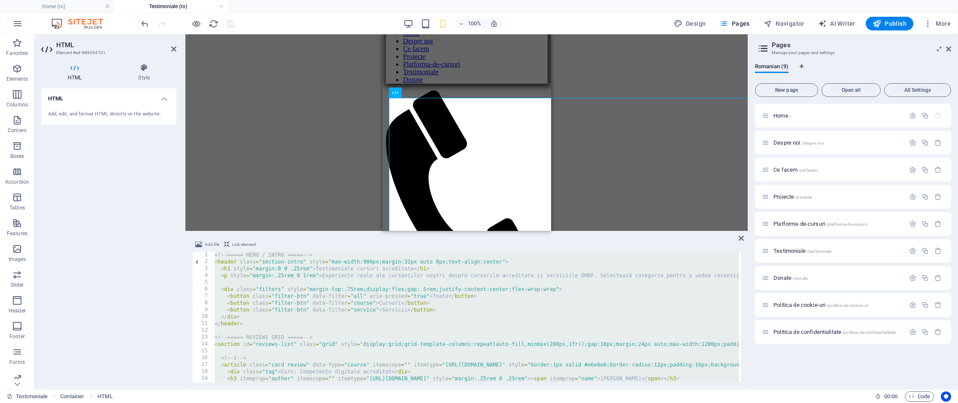
click at [446, 306] on div "<!-- ===== HERO / INTRO ===== --> < header class = "section-intro" style = "max…" at bounding box center [832, 323] width 1238 height 143
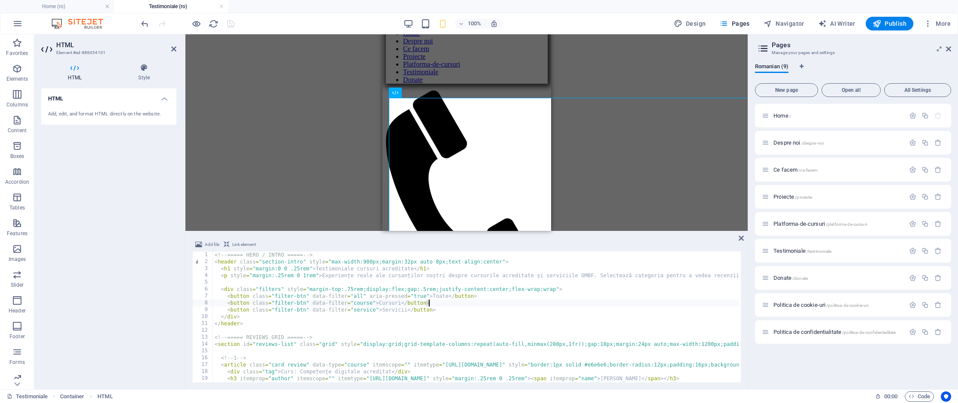
click at [446, 306] on div "<!-- ===== HERO / INTRO ===== --> < header class = "section-intro" style = "max…" at bounding box center [832, 323] width 1238 height 143
type textarea "</script>"
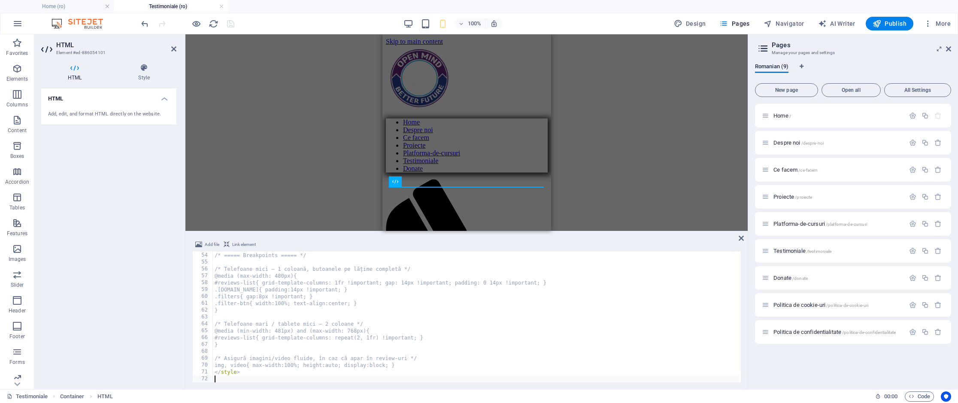
scroll to position [363, 0]
click at [276, 182] on div "H2 Container HTML Reference" at bounding box center [466, 132] width 562 height 197
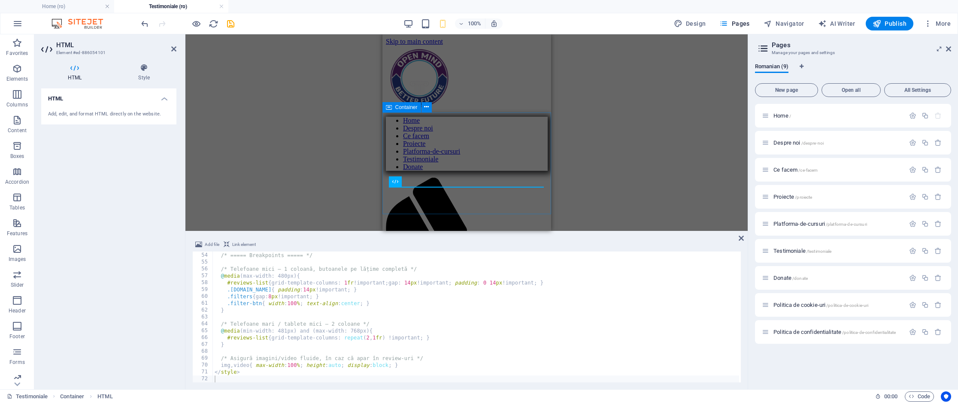
click at [404, 401] on div "Open Mind Better Future" at bounding box center [467, 407] width 162 height 12
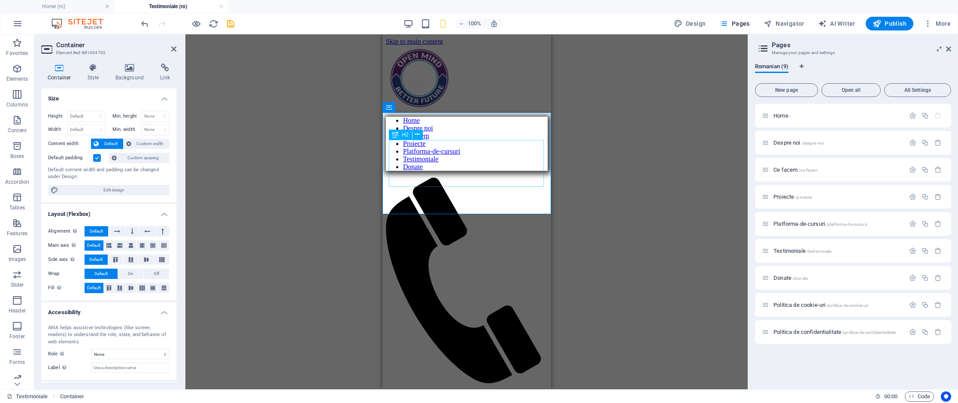
click at [392, 401] on div "Open Mind Better Future" at bounding box center [467, 407] width 162 height 12
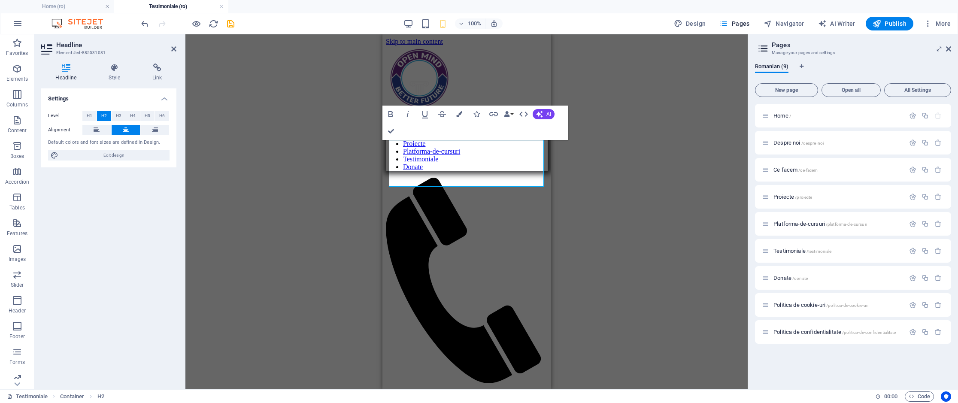
drag, startPoint x: 324, startPoint y: 205, endPoint x: 303, endPoint y: 163, distance: 47.2
click at [324, 205] on div "H2 Container HTML Reference Bold Italic Underline Strikethrough Colors Icons Li…" at bounding box center [466, 211] width 562 height 355
click at [414, 17] on div "100%" at bounding box center [453, 24] width 99 height 14
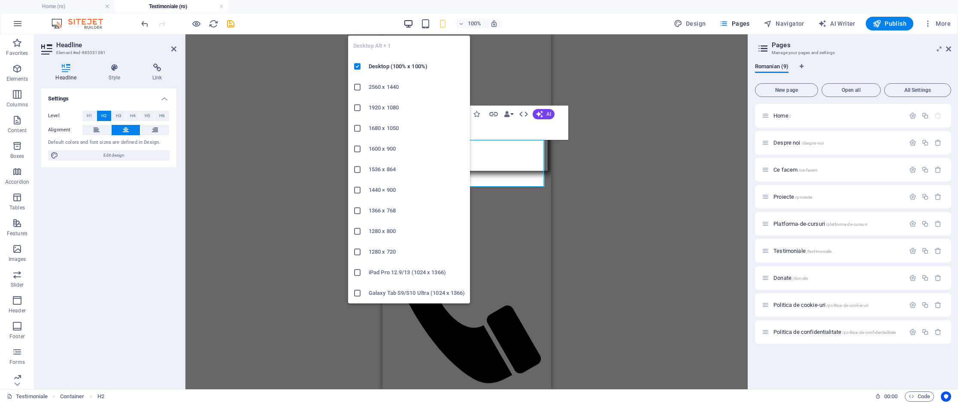
click at [410, 22] on icon "button" at bounding box center [409, 24] width 10 height 10
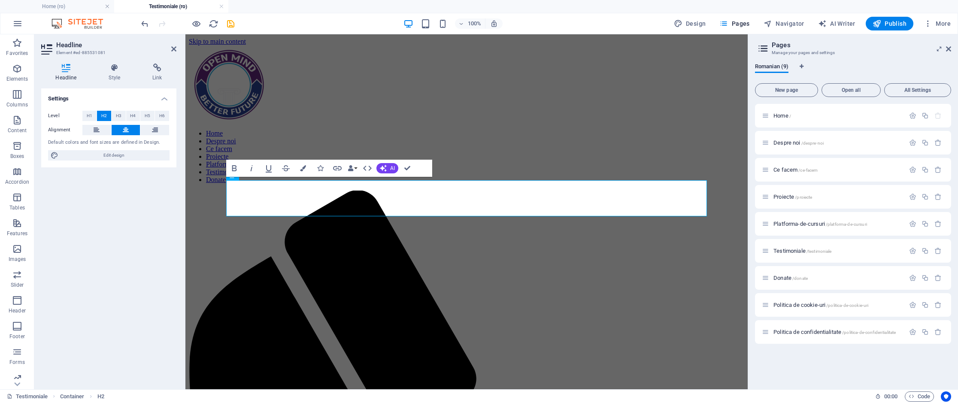
drag, startPoint x: 539, startPoint y: 251, endPoint x: 530, endPoint y: 250, distance: 9.5
click at [212, 26] on icon "reload" at bounding box center [214, 24] width 10 height 10
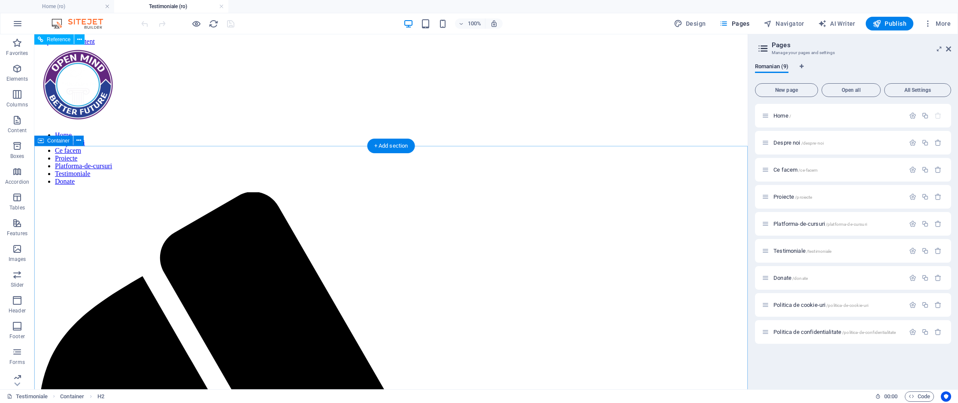
scroll to position [0, 0]
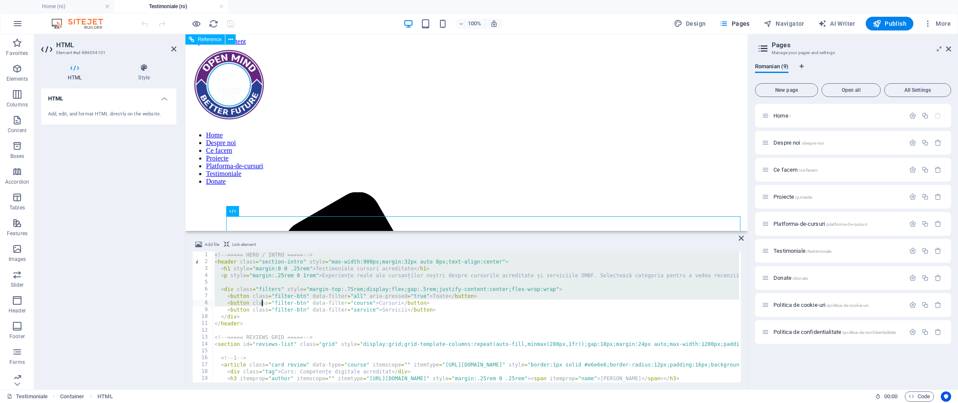
drag, startPoint x: 213, startPoint y: 253, endPoint x: 263, endPoint y: 302, distance: 69.5
click at [263, 302] on div "<!-- ===== HERO / INTRO ===== --> < header class = "section-intro" style = "max…" at bounding box center [832, 323] width 1238 height 143
type textarea "</script>"
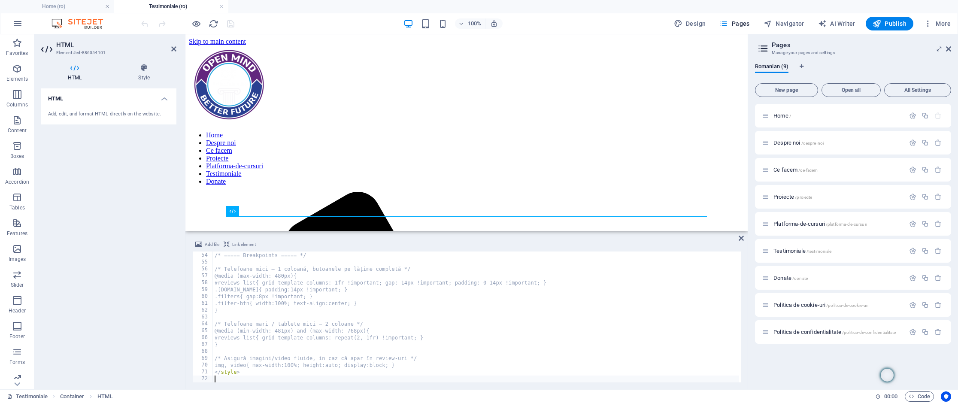
scroll to position [363, 0]
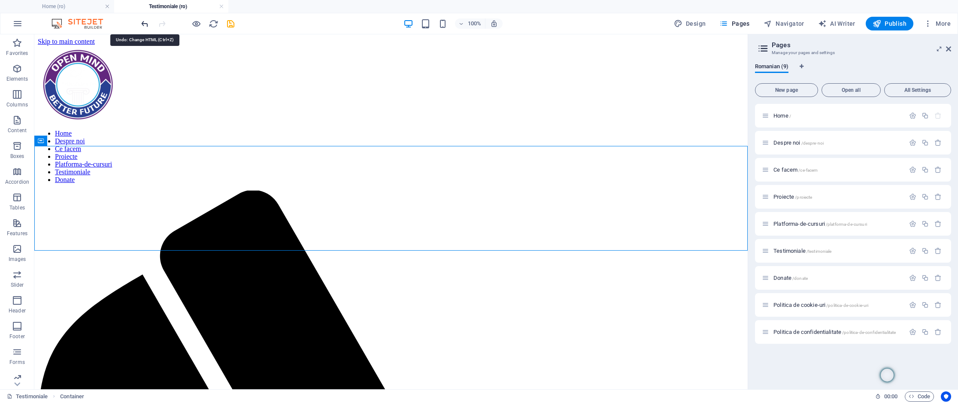
click at [142, 23] on icon "undo" at bounding box center [145, 24] width 10 height 10
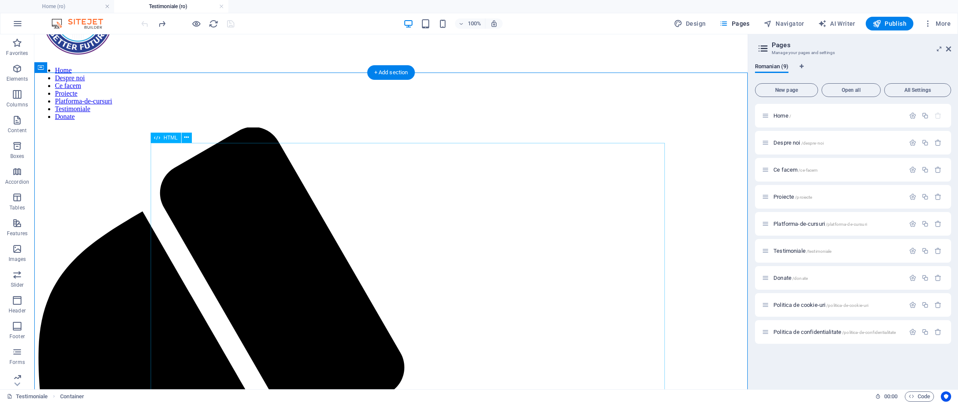
scroll to position [82, 0]
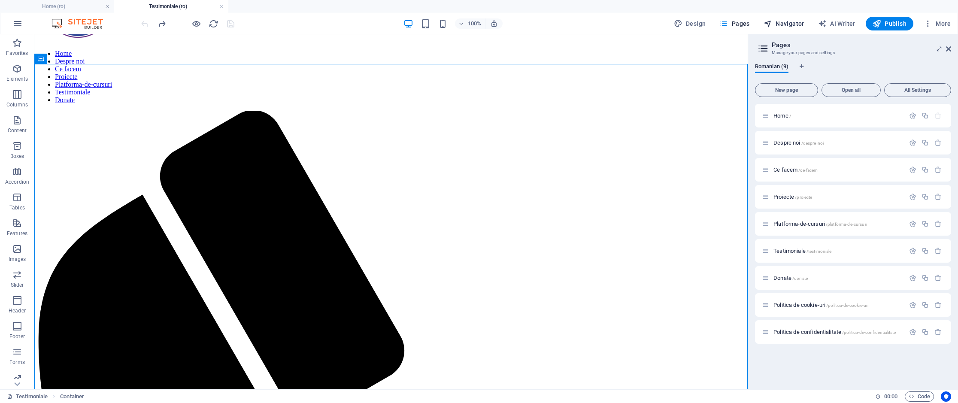
click at [778, 20] on span "Navigator" at bounding box center [784, 23] width 41 height 9
select select "16686846-ro"
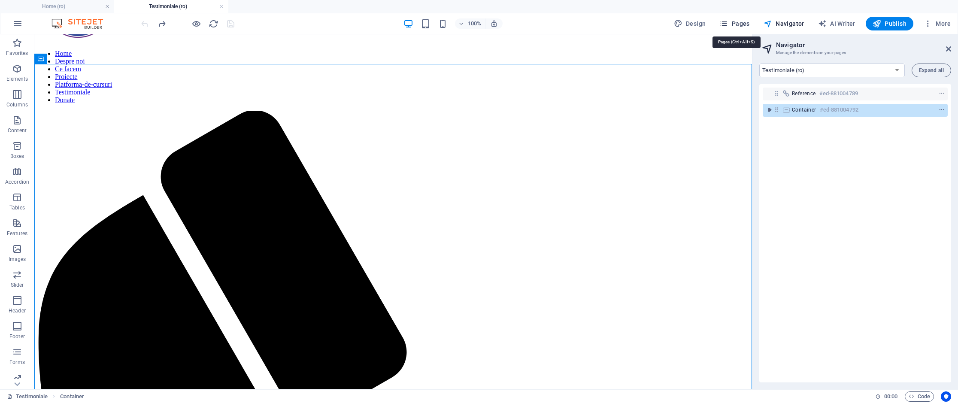
click at [742, 22] on span "Pages" at bounding box center [734, 23] width 30 height 9
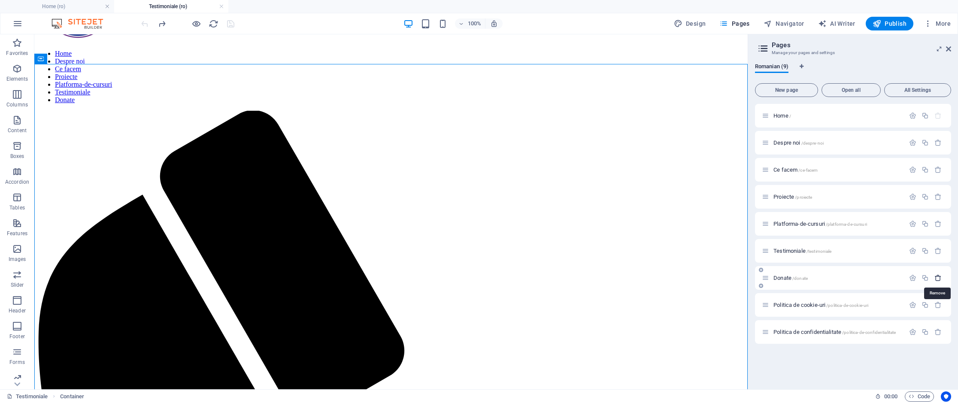
click at [938, 276] on icon "button" at bounding box center [938, 277] width 7 height 7
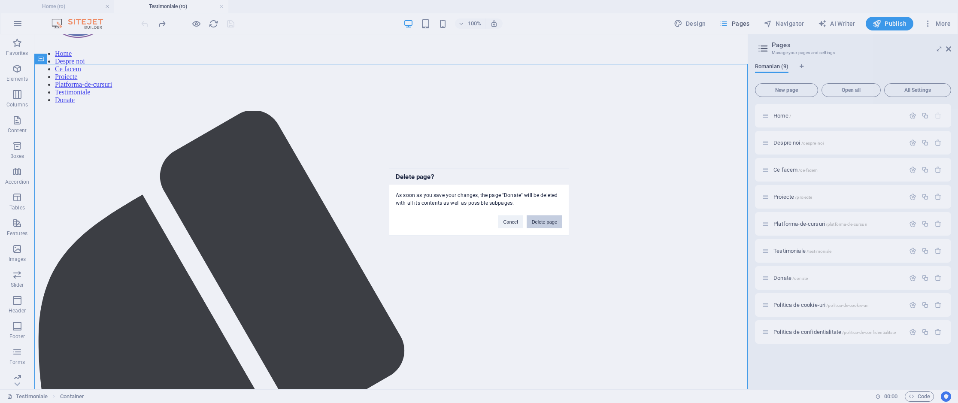
click at [555, 220] on button "Delete page" at bounding box center [545, 221] width 36 height 13
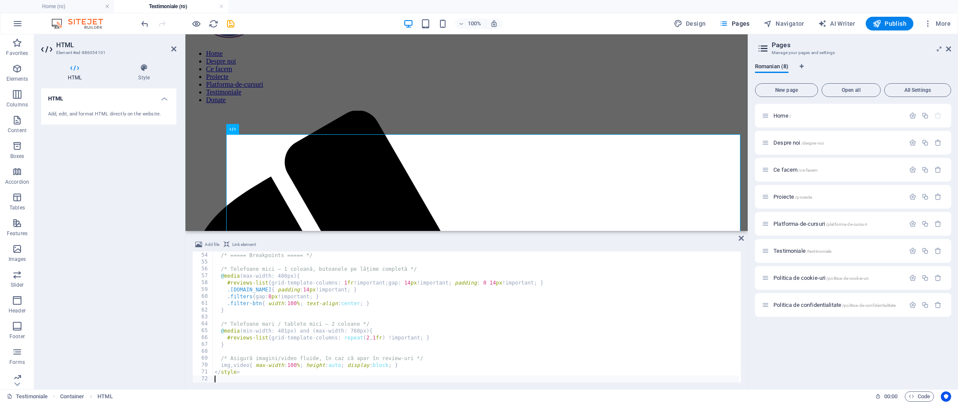
scroll to position [363, 0]
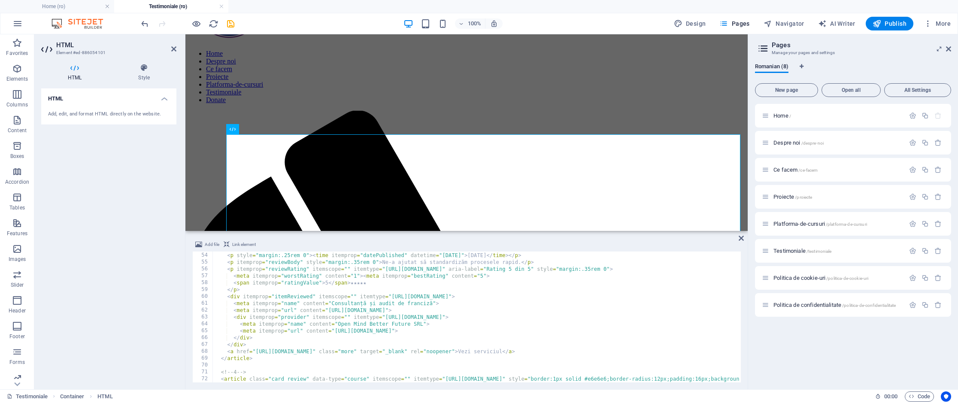
type textarea "</script>"
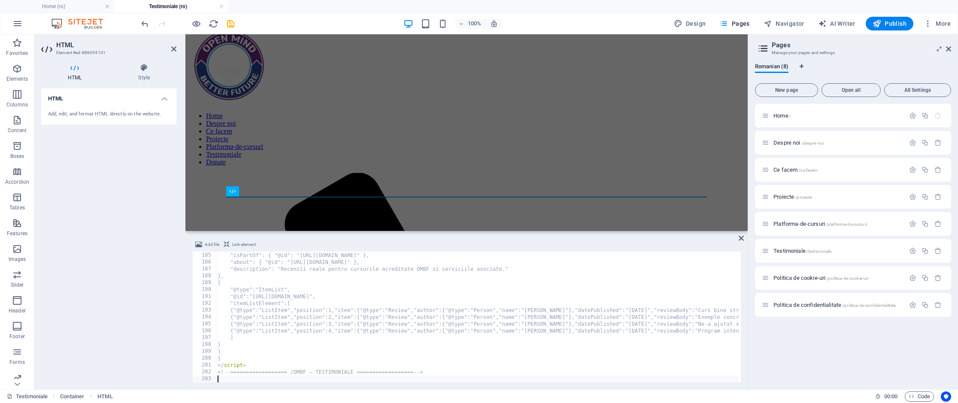
scroll to position [82, 0]
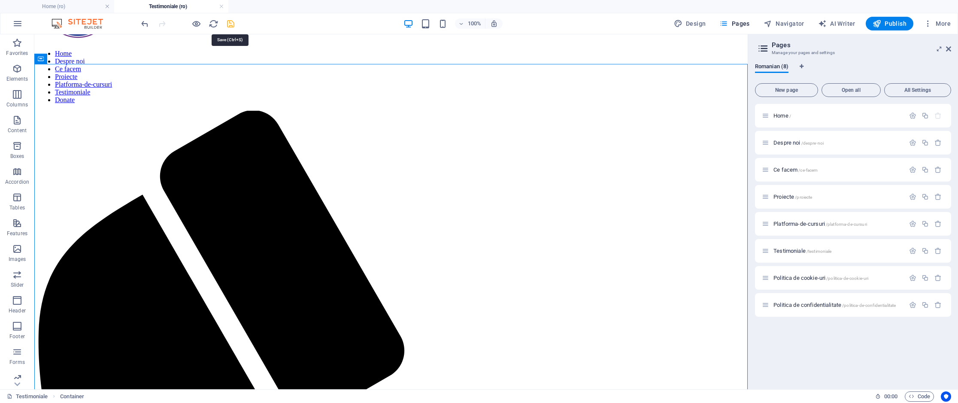
click at [230, 22] on icon "save" at bounding box center [231, 24] width 10 height 10
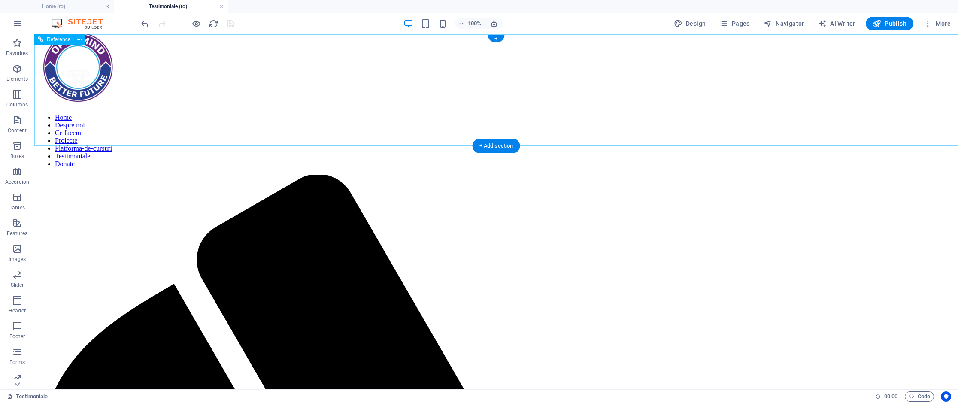
scroll to position [0, 0]
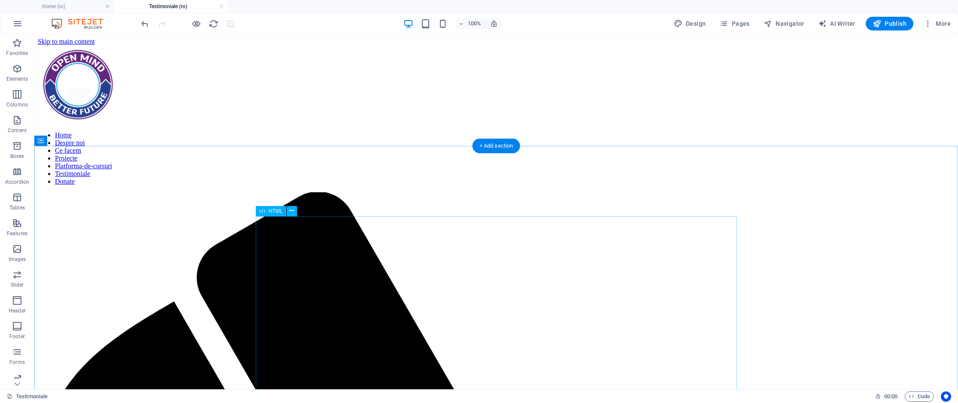
click at [879, 18] on button "Publish" at bounding box center [890, 24] width 48 height 14
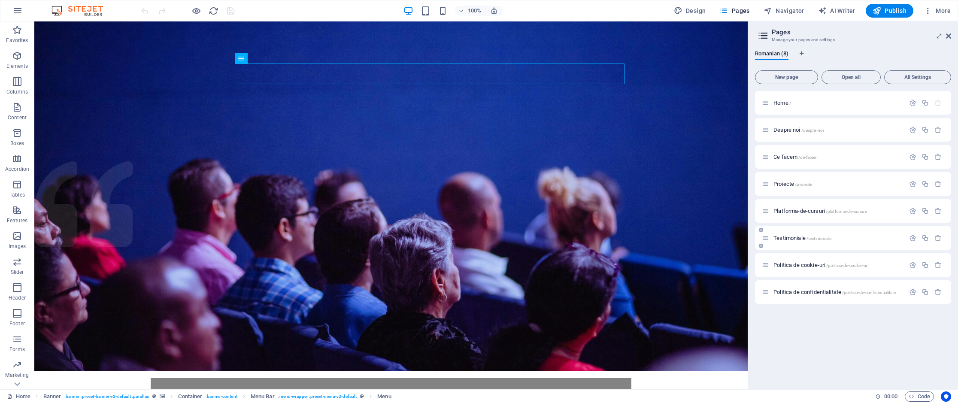
click at [805, 237] on span "Testimoniale /testimoniale" at bounding box center [803, 238] width 58 height 6
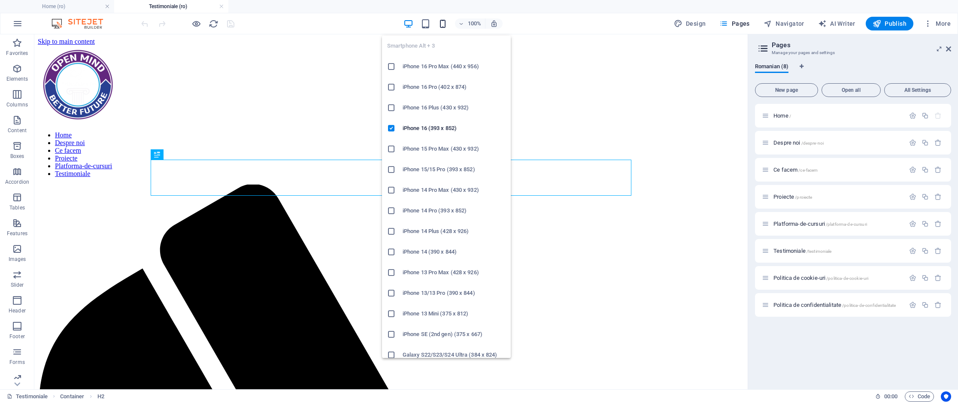
click at [442, 21] on icon "button" at bounding box center [443, 24] width 10 height 10
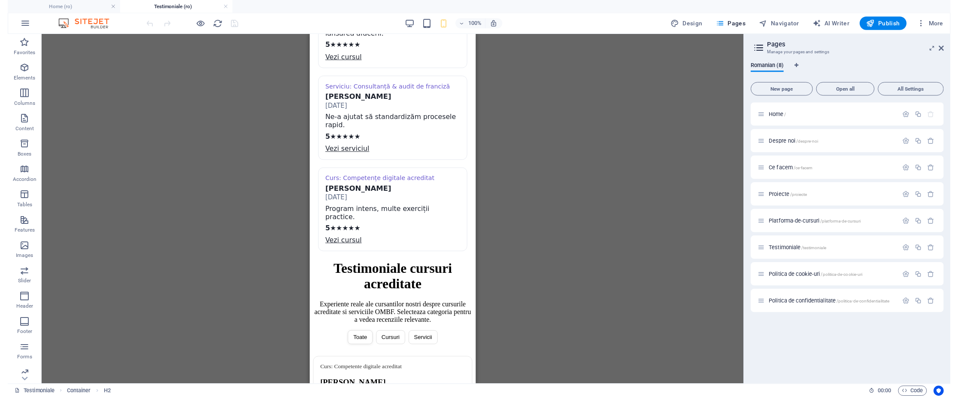
scroll to position [600, 0]
